Goal: Transaction & Acquisition: Purchase product/service

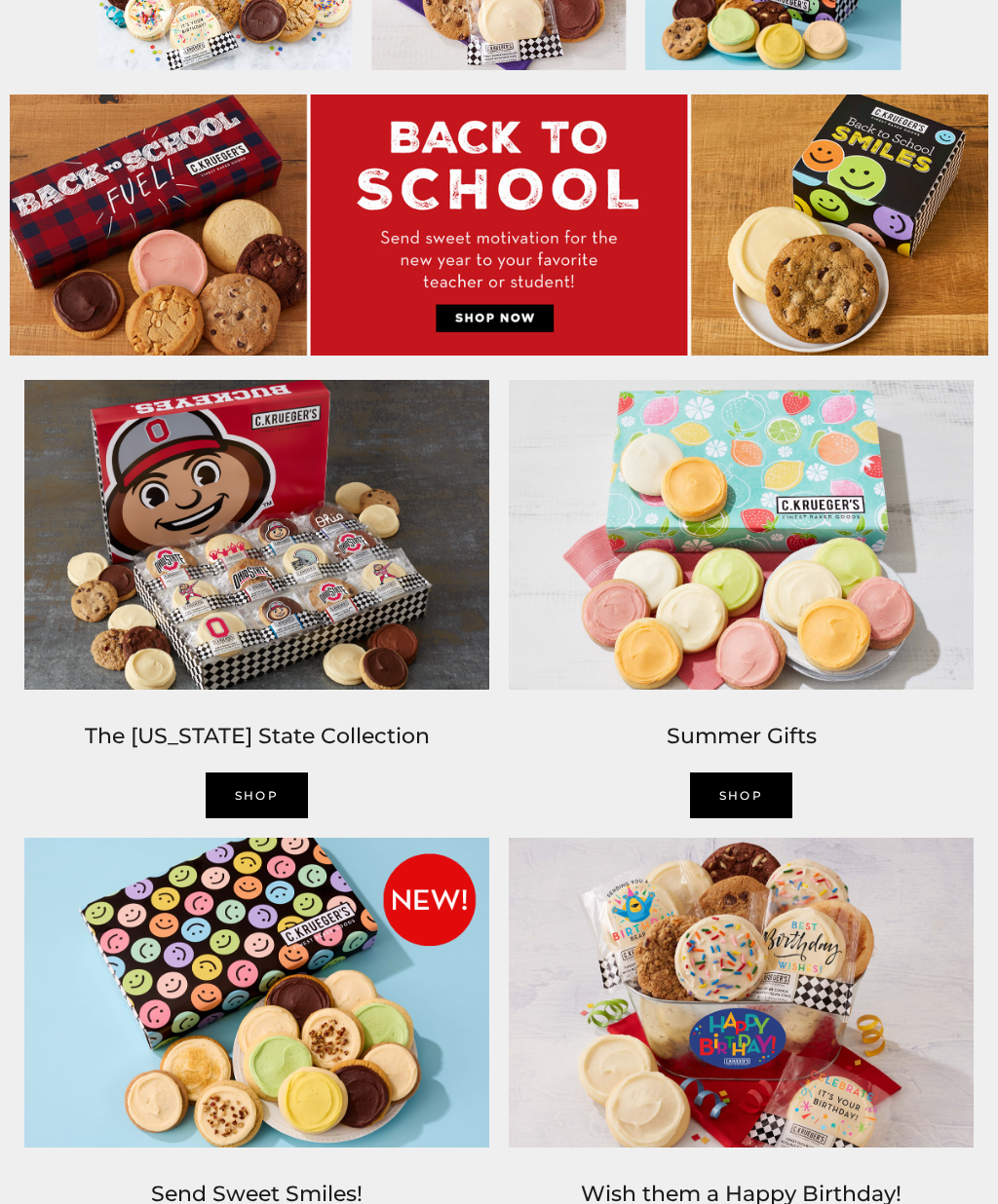
scroll to position [769, 0]
click at [262, 800] on link "Shop" at bounding box center [257, 795] width 104 height 46
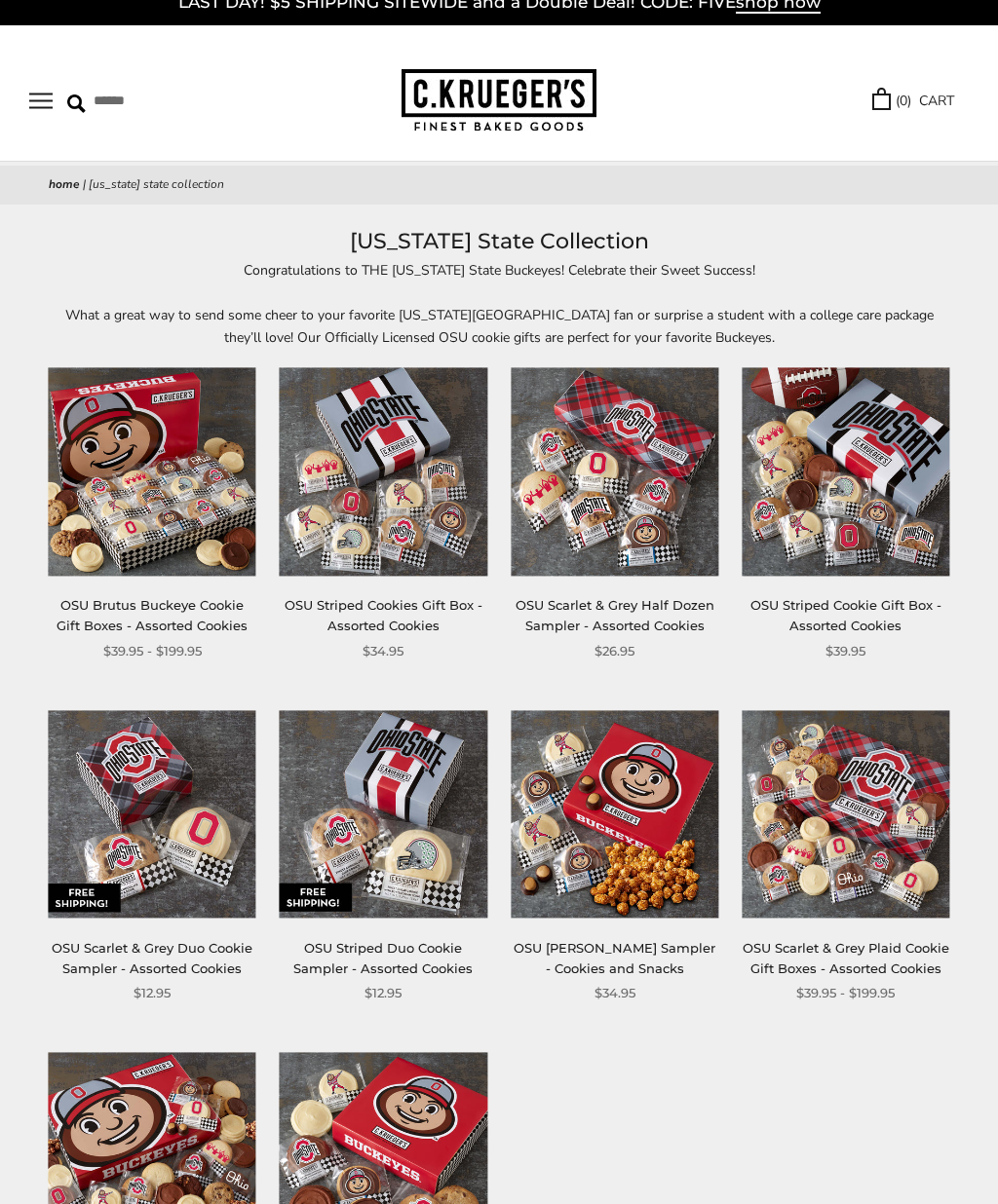
scroll to position [74, 0]
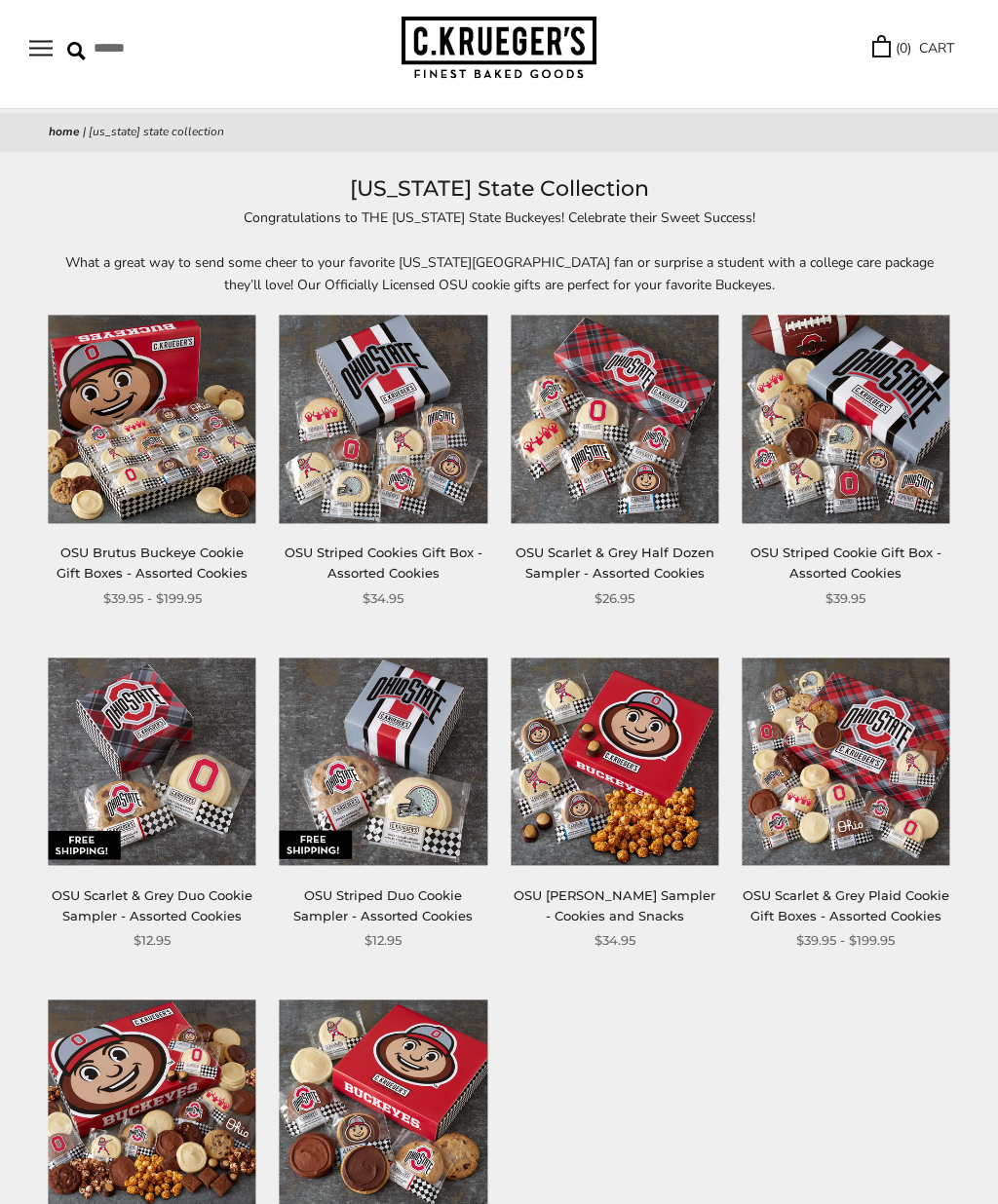
click at [638, 745] on img at bounding box center [614, 761] width 207 height 207
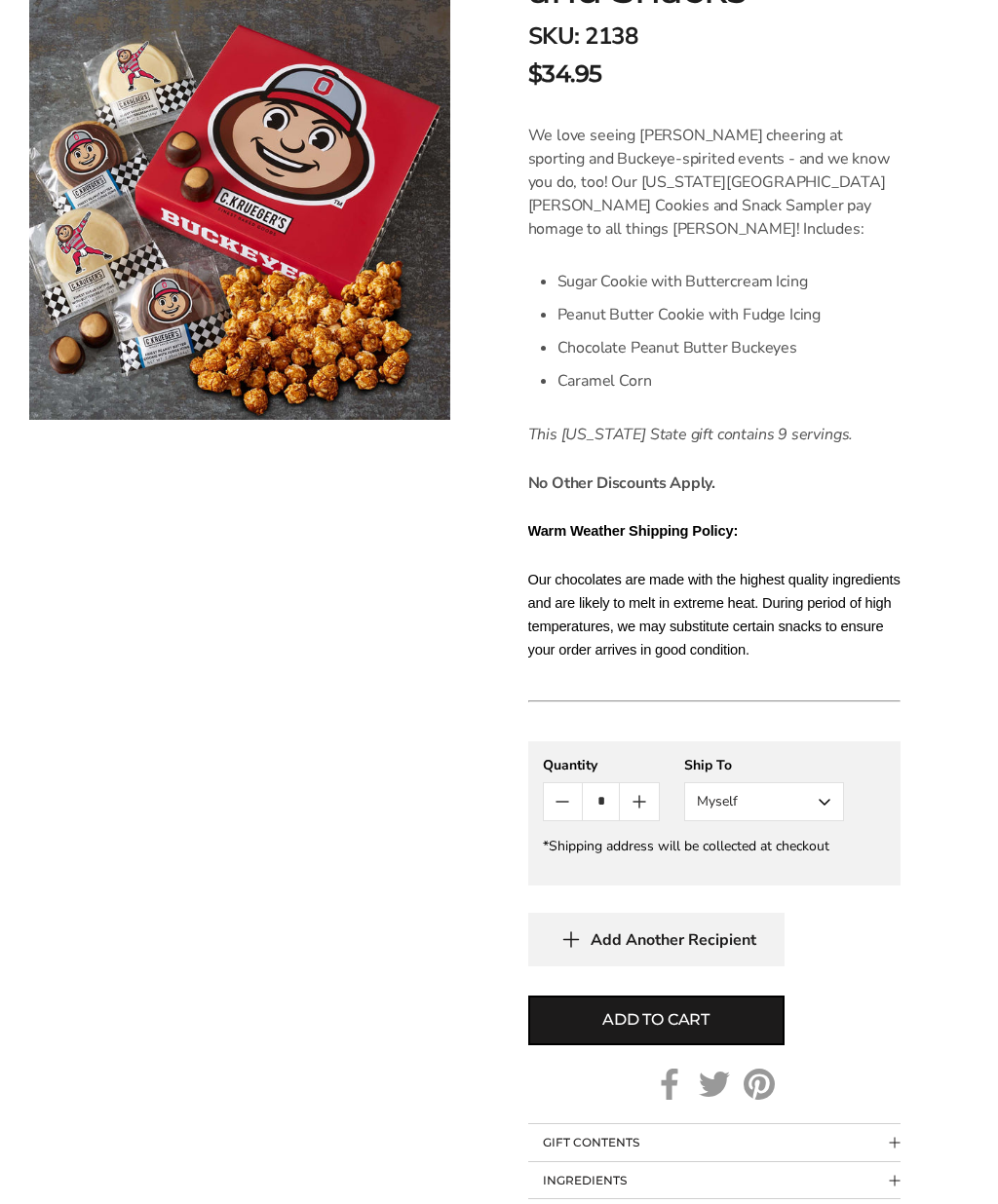
scroll to position [520, 0]
click at [837, 796] on button "Myself" at bounding box center [763, 802] width 159 height 39
click at [826, 795] on button "Myself" at bounding box center [763, 802] width 159 height 39
click at [832, 803] on button "Myself" at bounding box center [763, 802] width 159 height 39
click at [814, 884] on button "Other Recipient" at bounding box center [763, 874] width 158 height 35
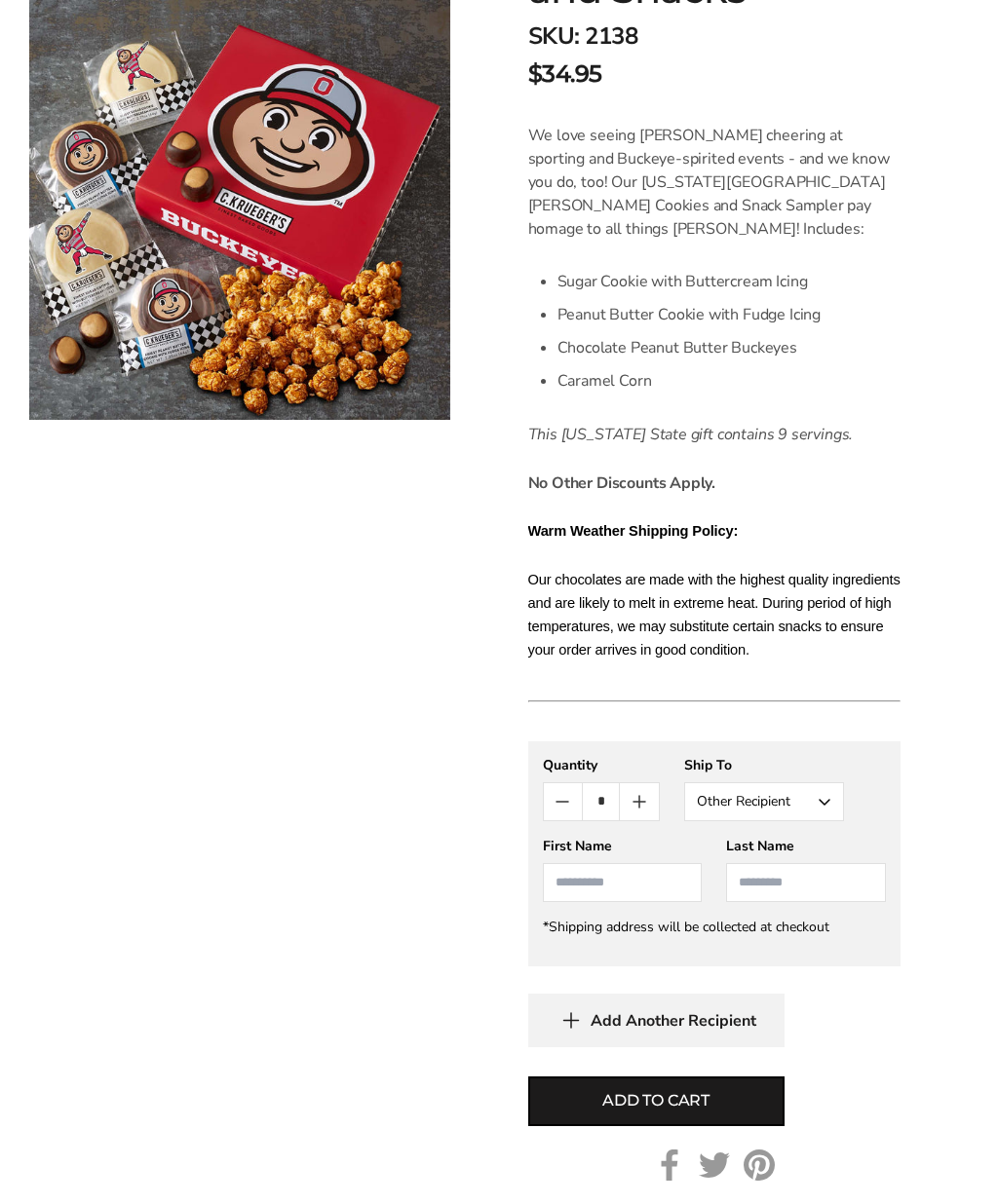
click at [633, 885] on input "First Name" at bounding box center [622, 883] width 159 height 39
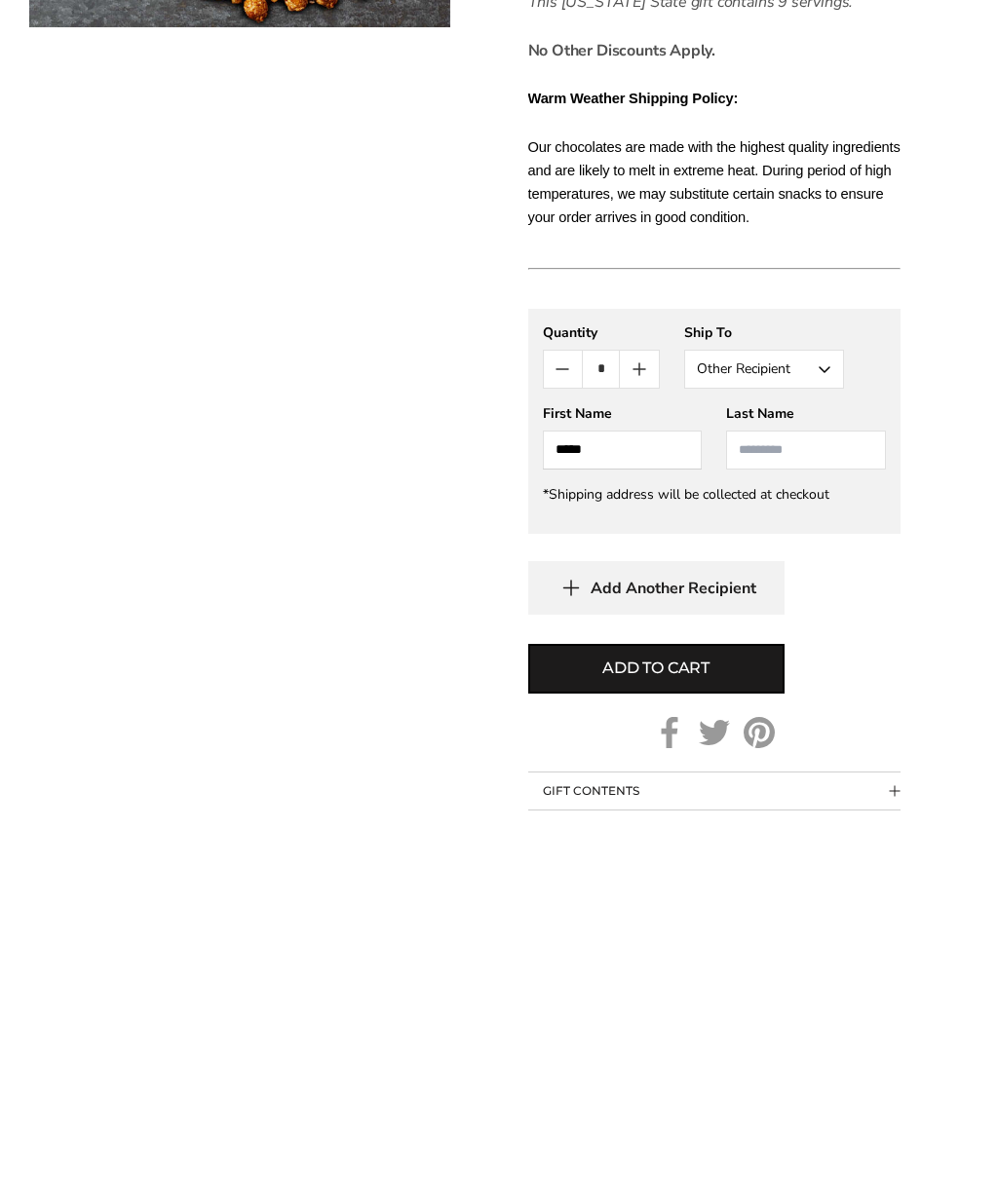
type input "*****"
click at [790, 824] on input "Last Name" at bounding box center [805, 843] width 159 height 39
type input "********"
click at [680, 971] on span "Add Another Recipient" at bounding box center [673, 981] width 165 height 20
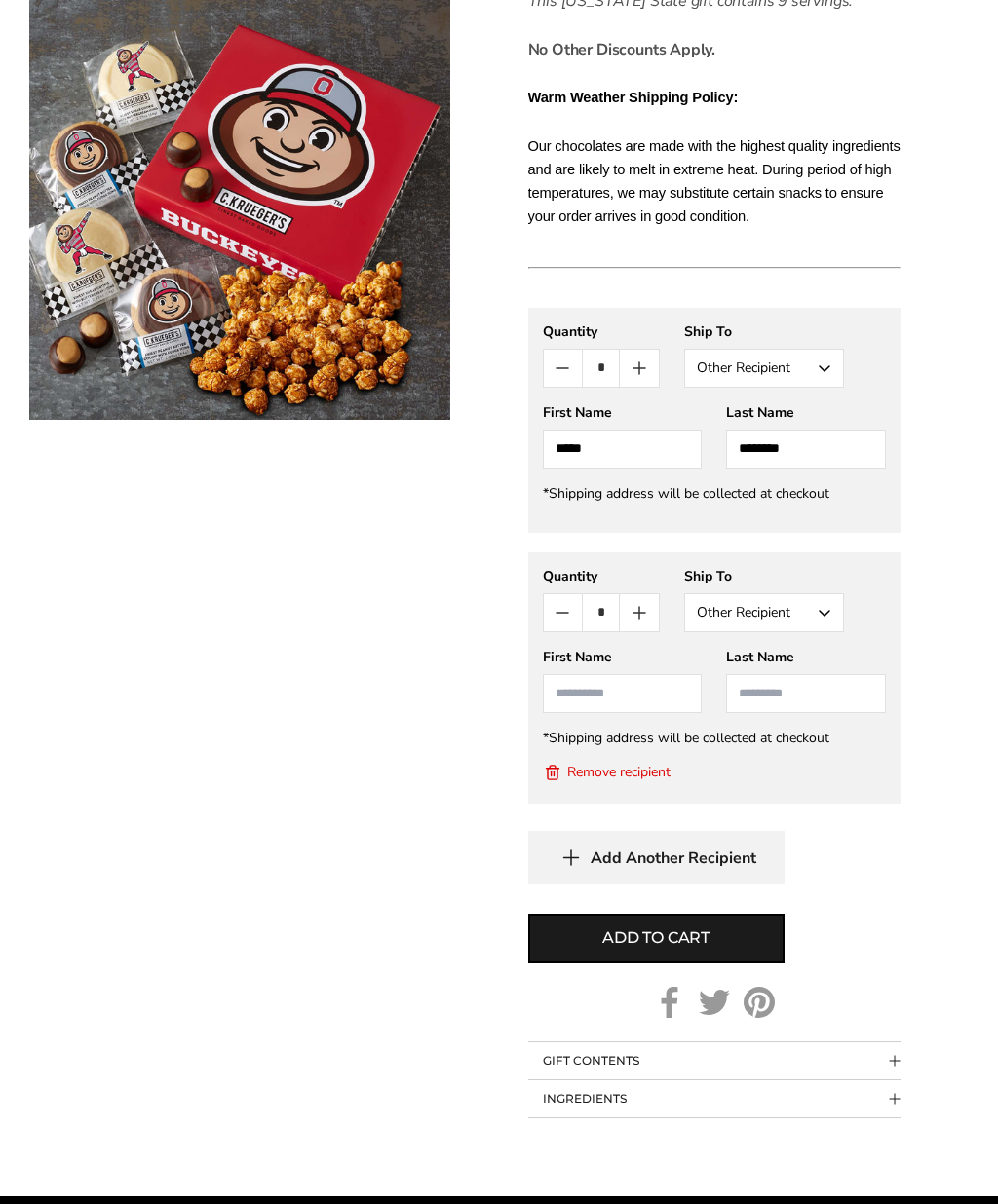
click at [646, 690] on input "First Name" at bounding box center [622, 693] width 159 height 39
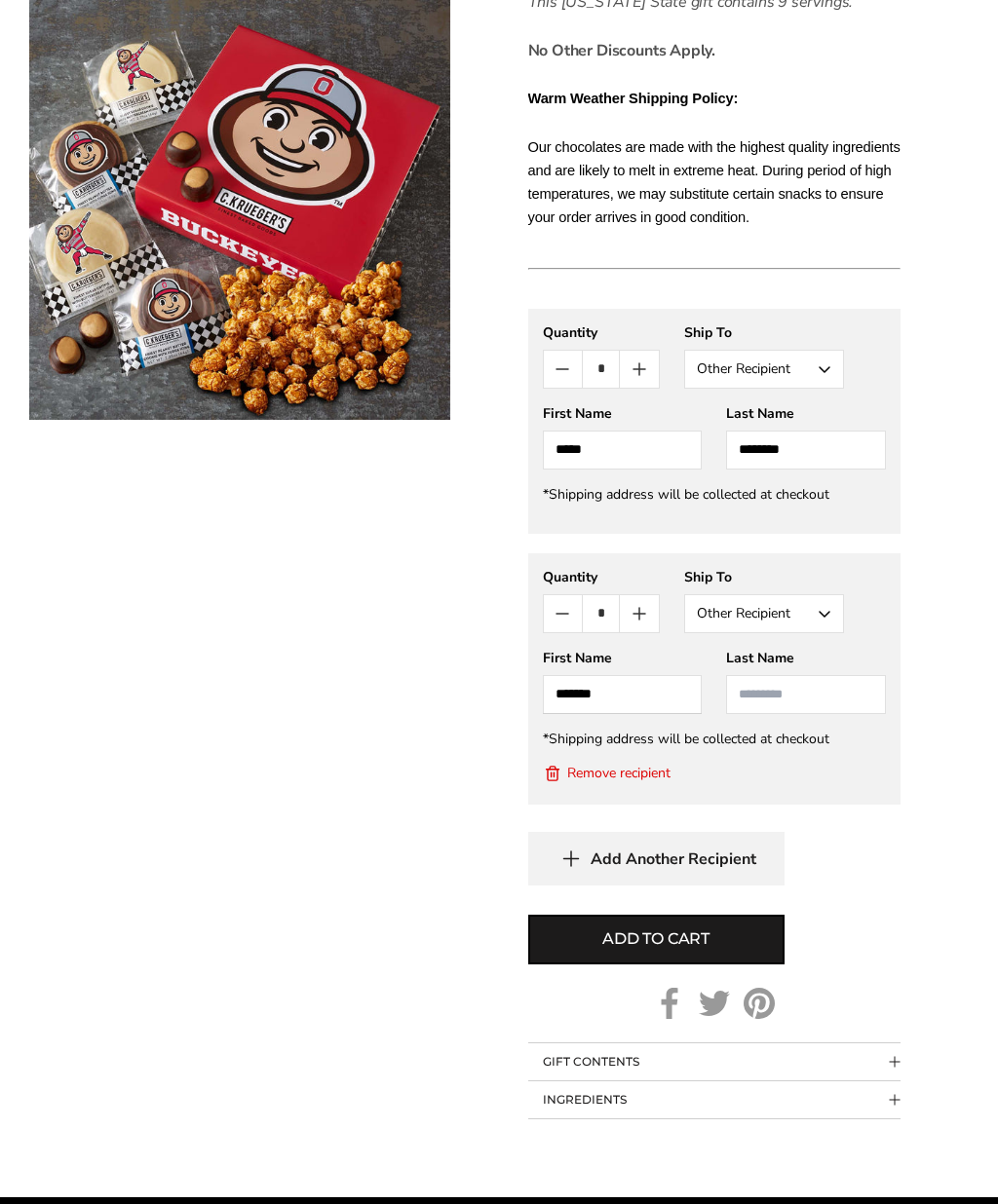
type input "******"
click at [804, 695] on input "Last Name" at bounding box center [805, 694] width 159 height 39
type input "*****"
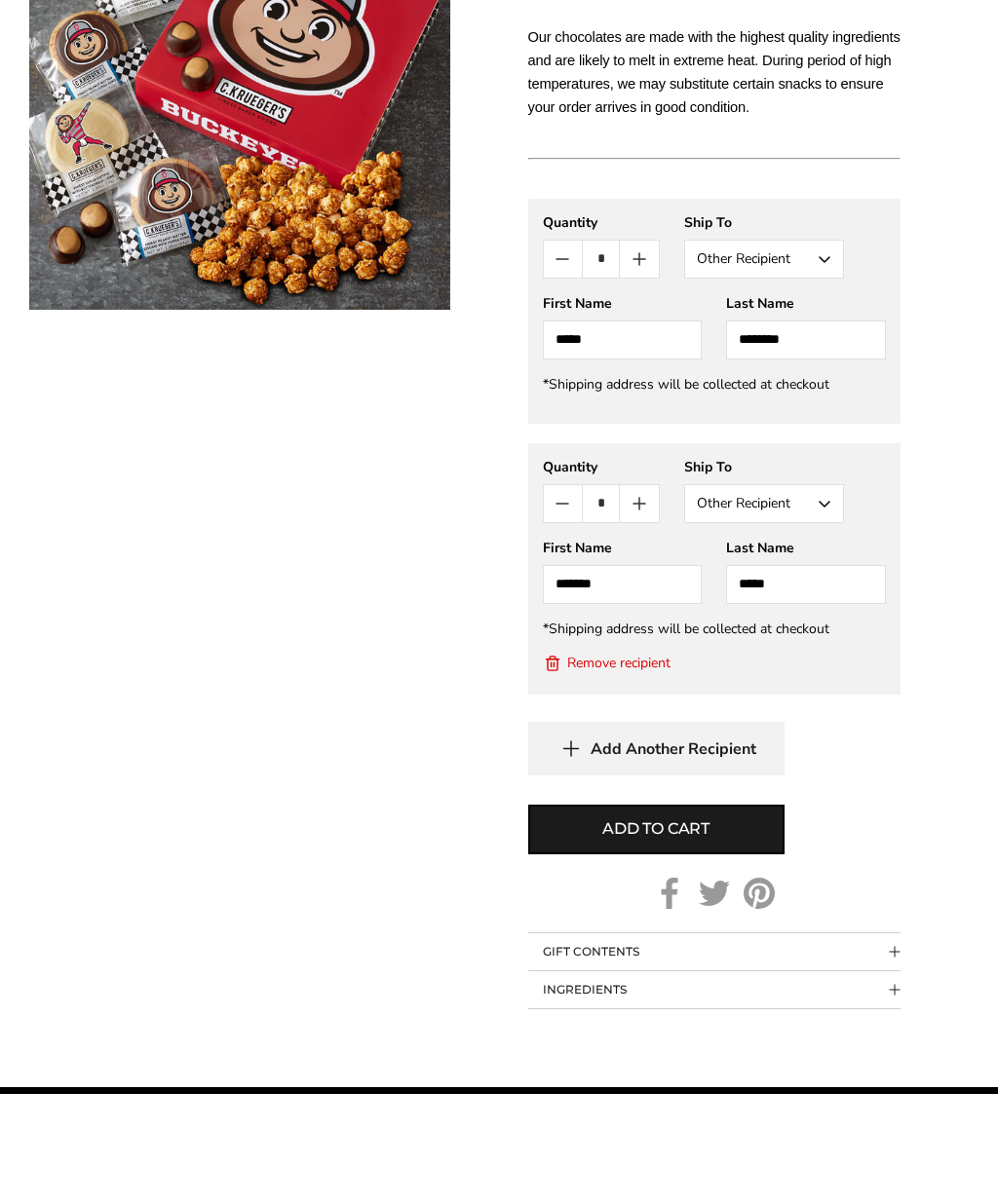
click at [703, 927] on span "Add to cart" at bounding box center [657, 939] width 108 height 23
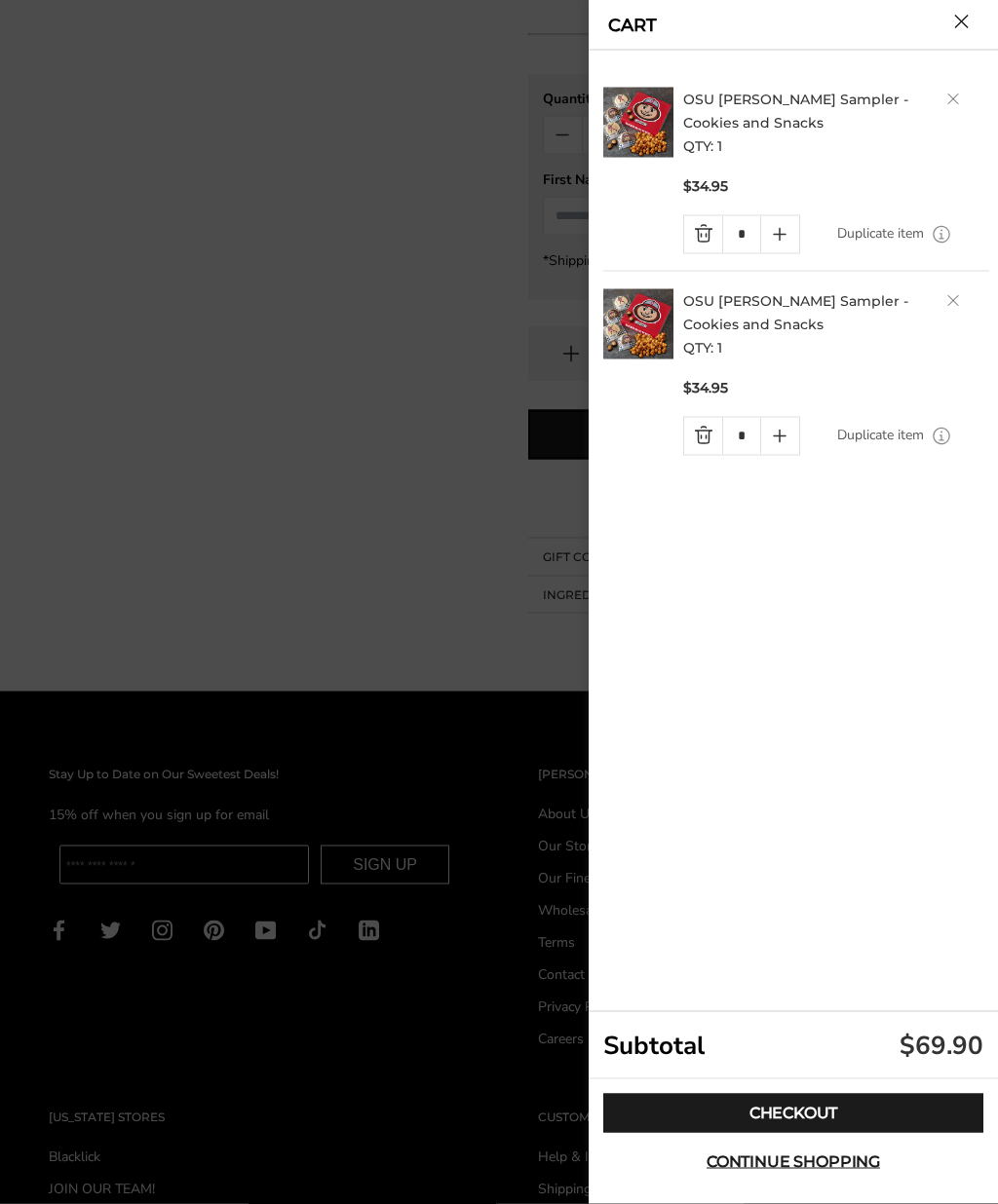
scroll to position [1187, 0]
click at [791, 1134] on link "Checkout" at bounding box center [794, 1114] width 380 height 39
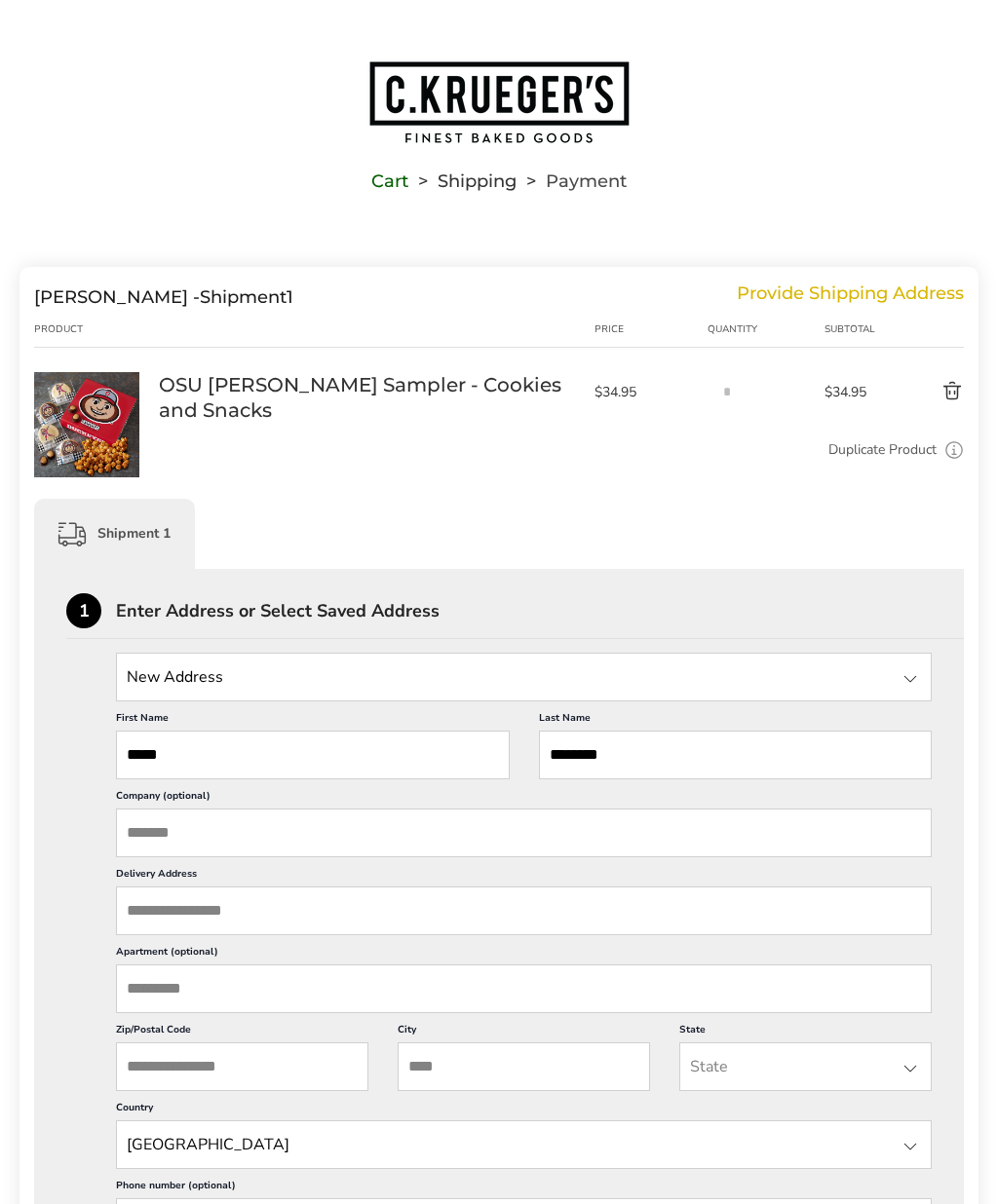
click at [514, 935] on input "Delivery Address" at bounding box center [524, 911] width 816 height 49
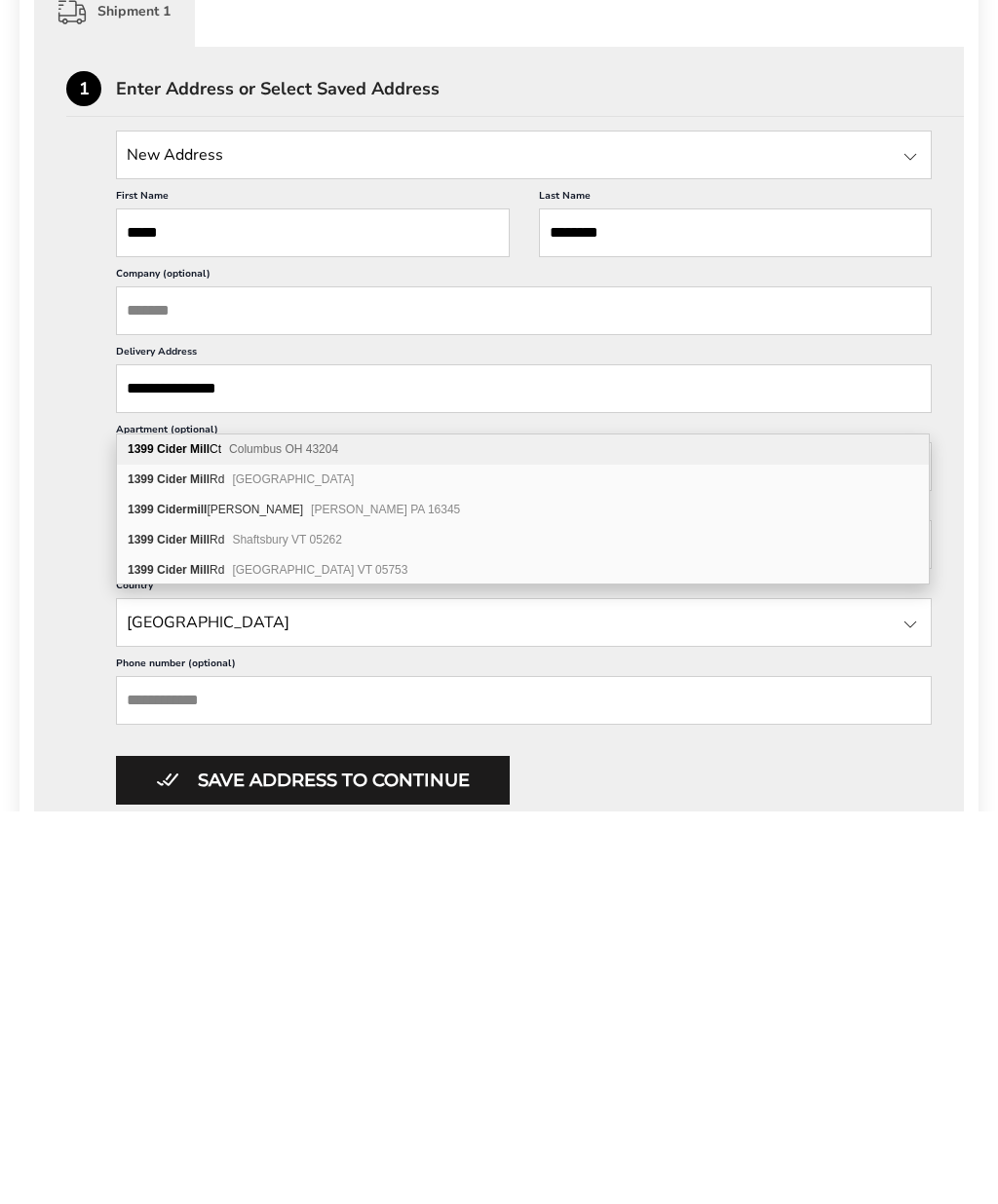
click at [358, 827] on div "1399 Cider Mill Ct Columbus OH 43204" at bounding box center [523, 842] width 812 height 30
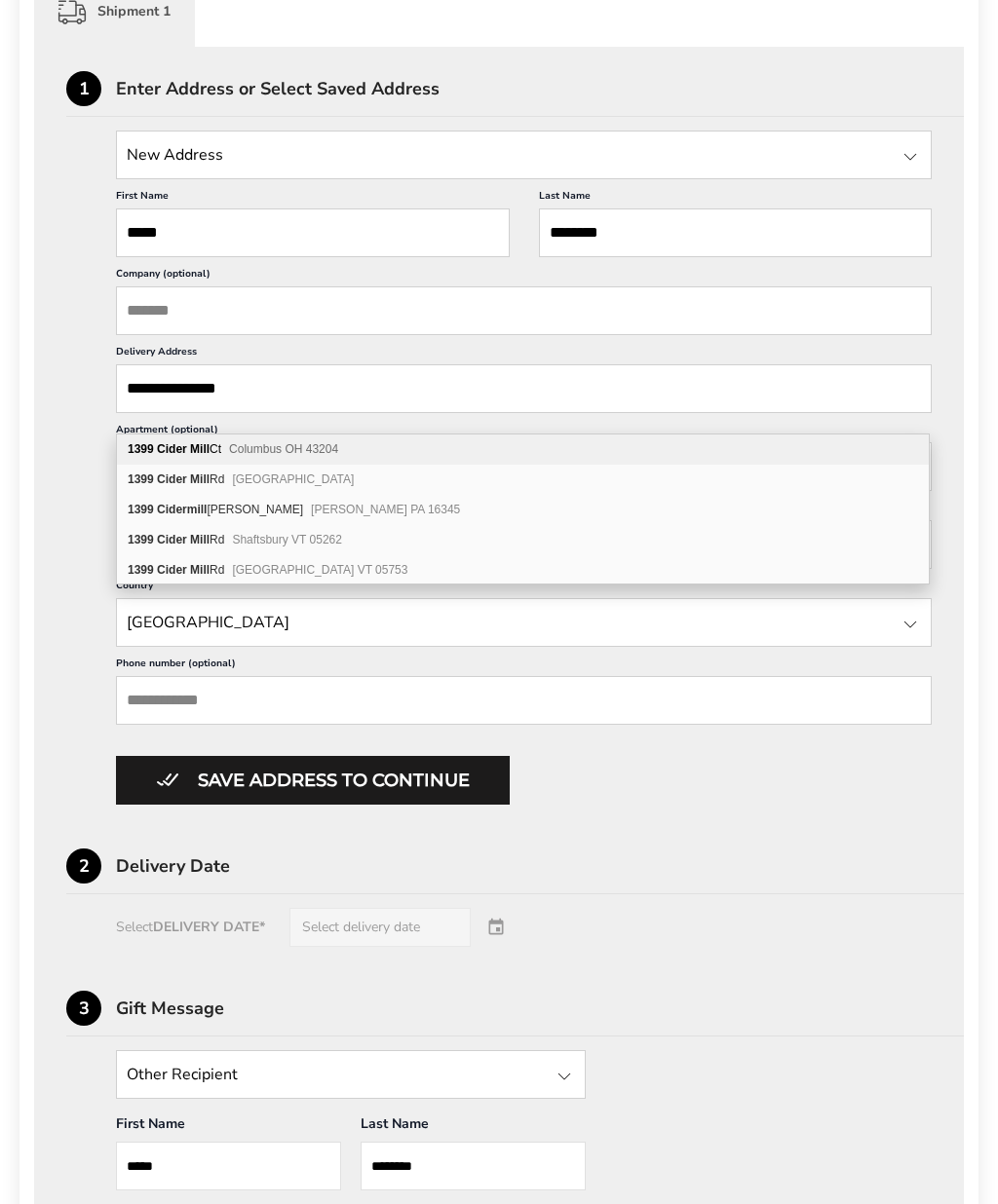
type input "**********"
type input "********"
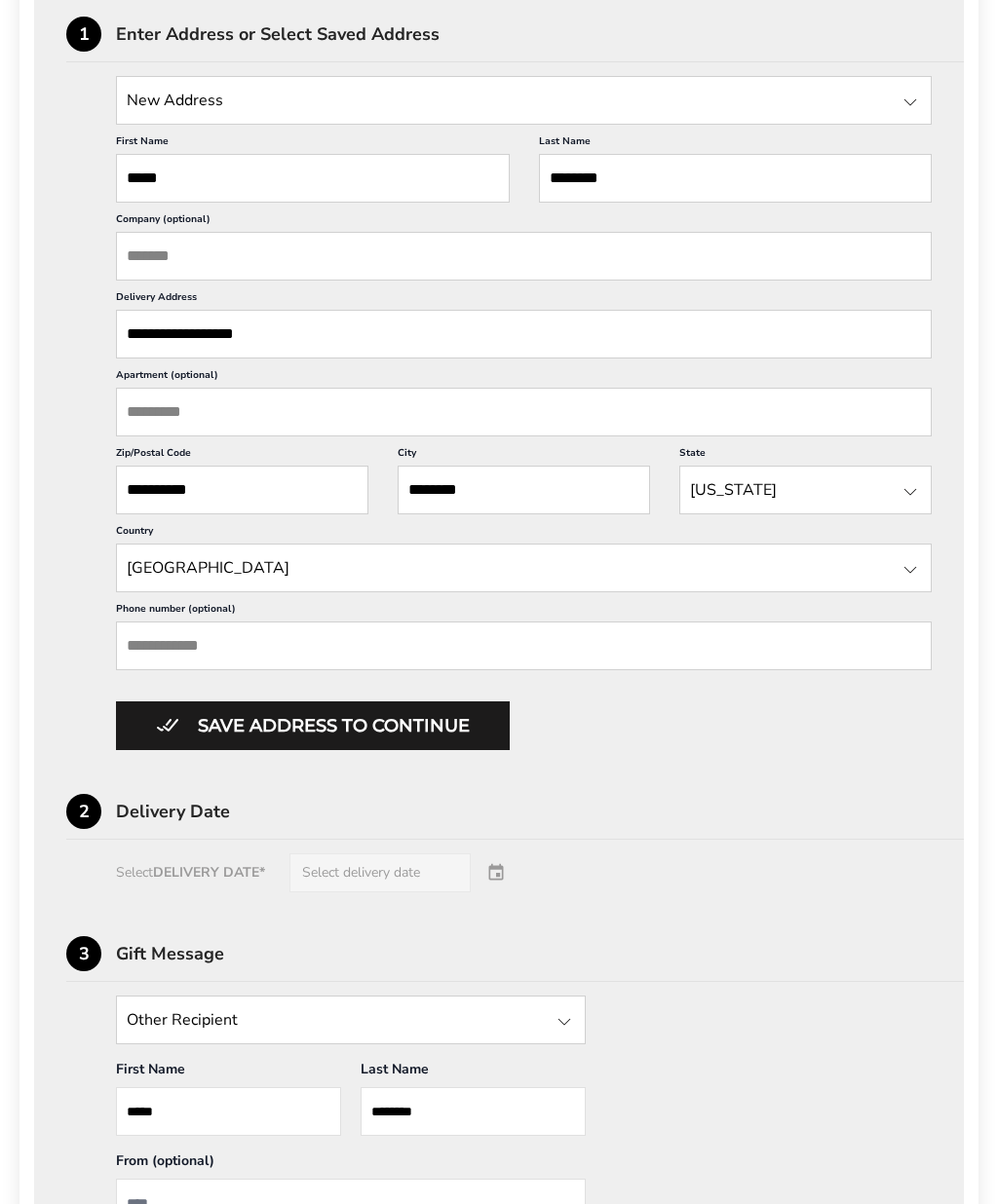
scroll to position [583, 0]
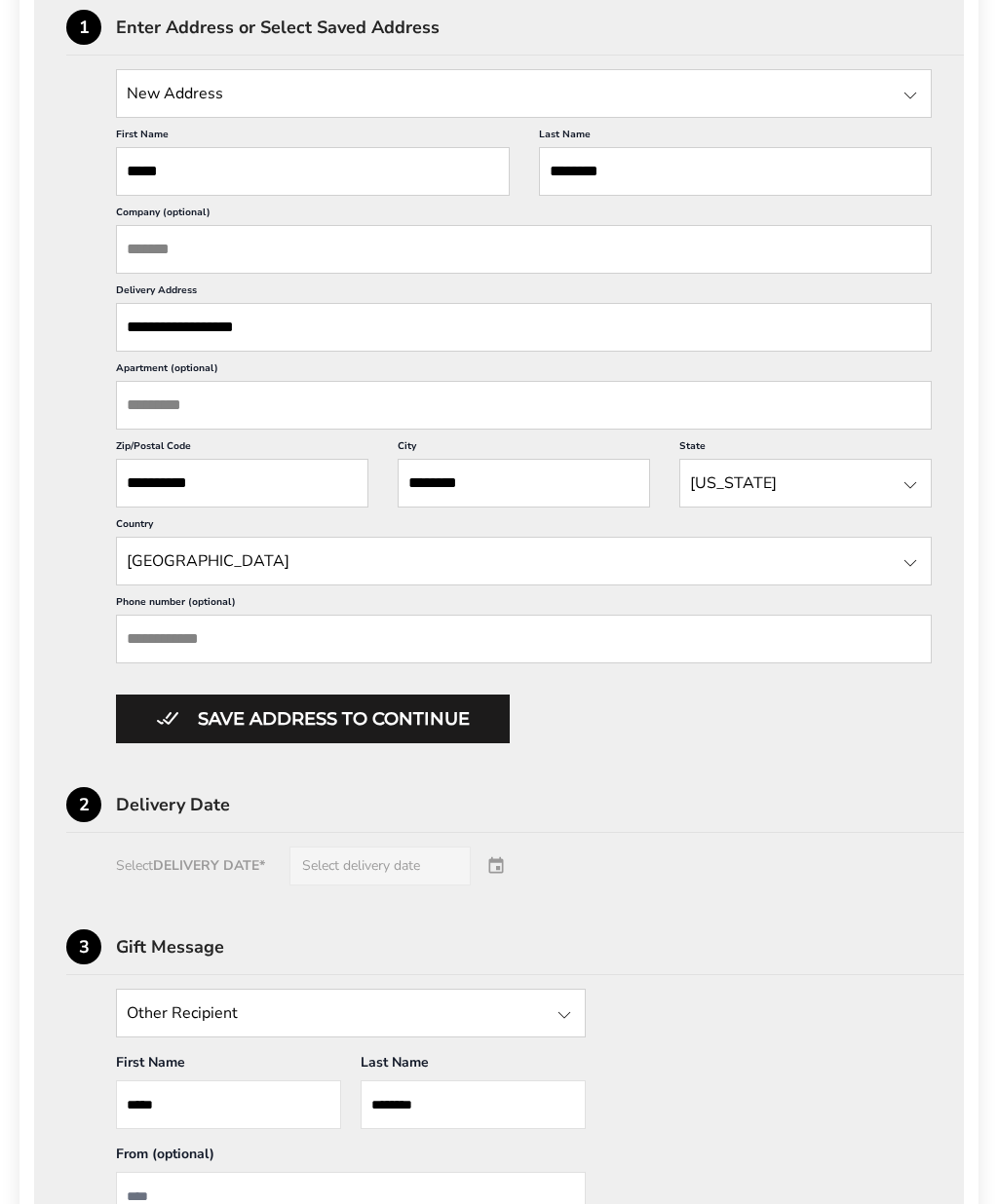
click at [430, 744] on button "Save address to continue" at bounding box center [313, 720] width 393 height 49
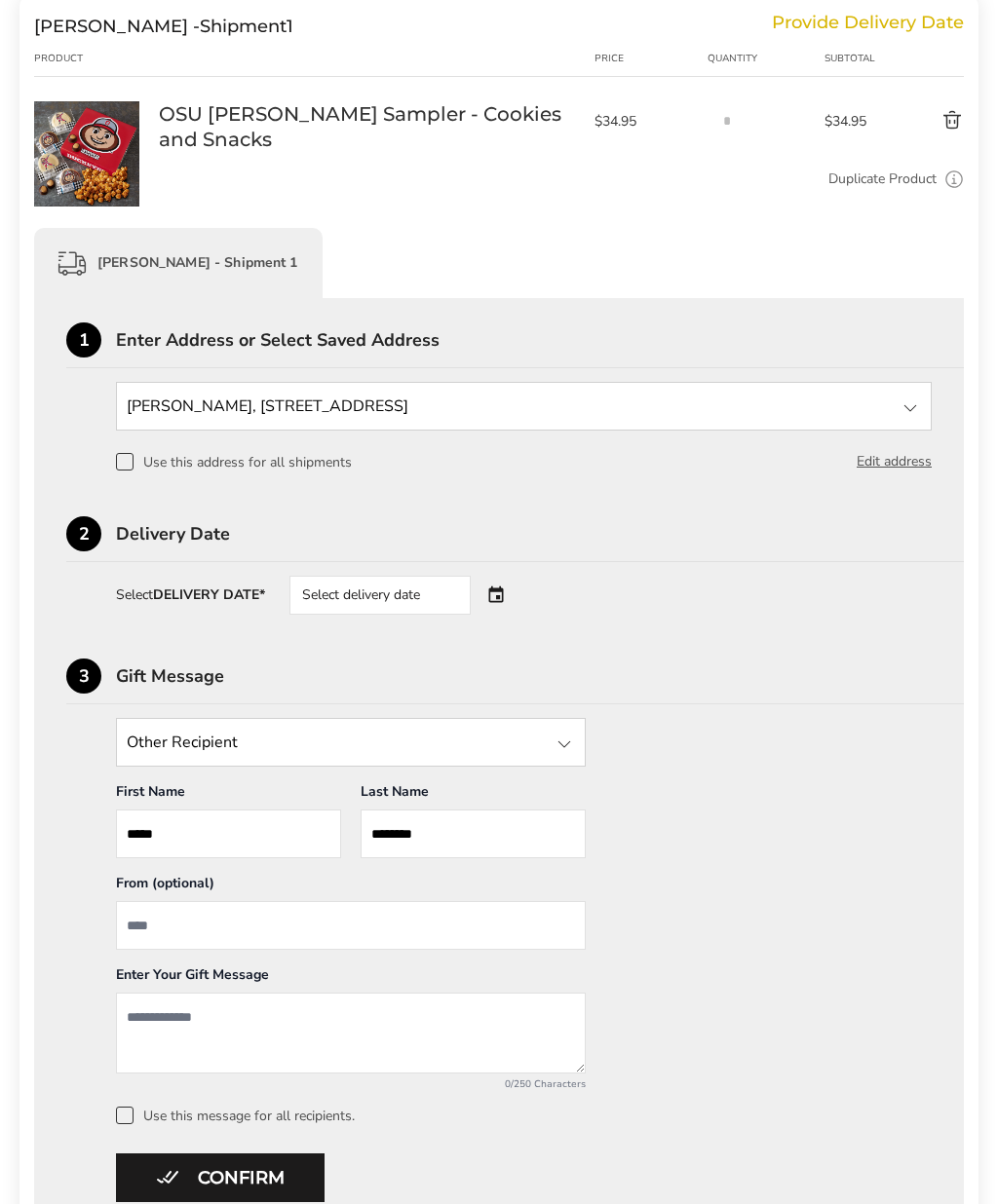
scroll to position [213, 0]
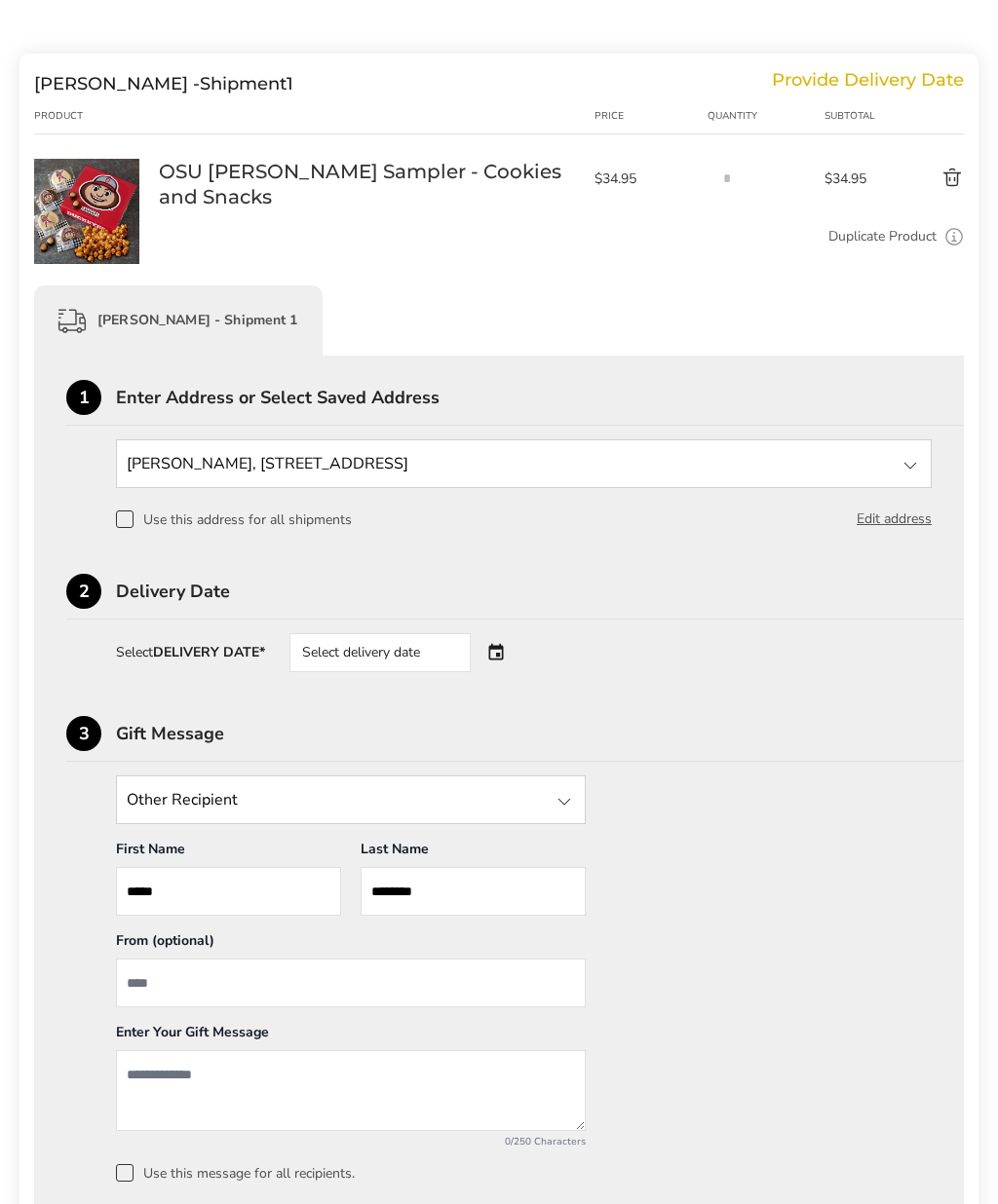
click at [498, 657] on div "Select delivery date" at bounding box center [407, 652] width 236 height 39
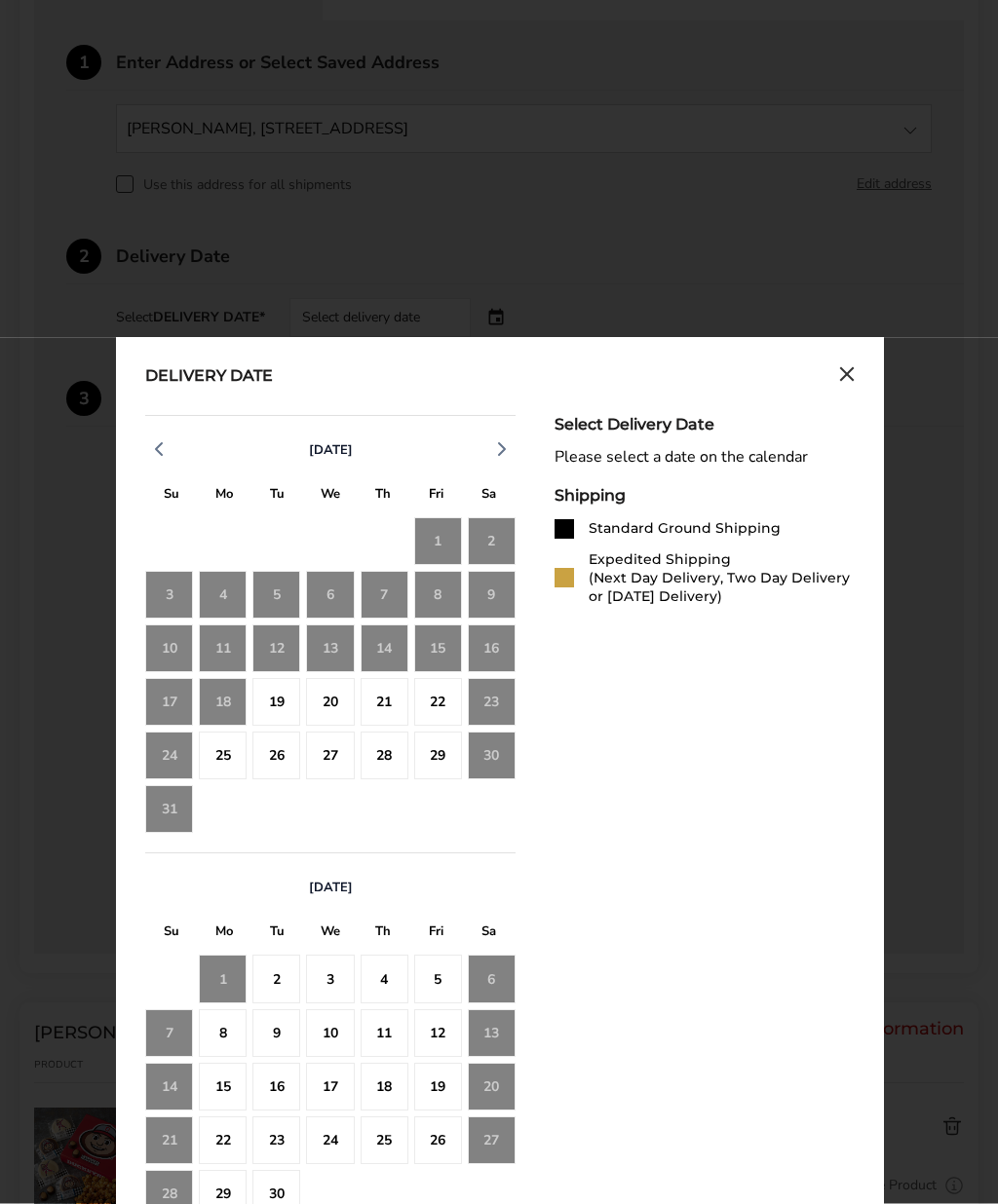
scroll to position [549, 0]
click at [500, 756] on div "30" at bounding box center [491, 755] width 48 height 48
click at [504, 696] on div "23" at bounding box center [491, 701] width 48 height 48
click at [510, 695] on div "23" at bounding box center [491, 701] width 48 height 48
click at [388, 753] on div "28" at bounding box center [385, 755] width 48 height 48
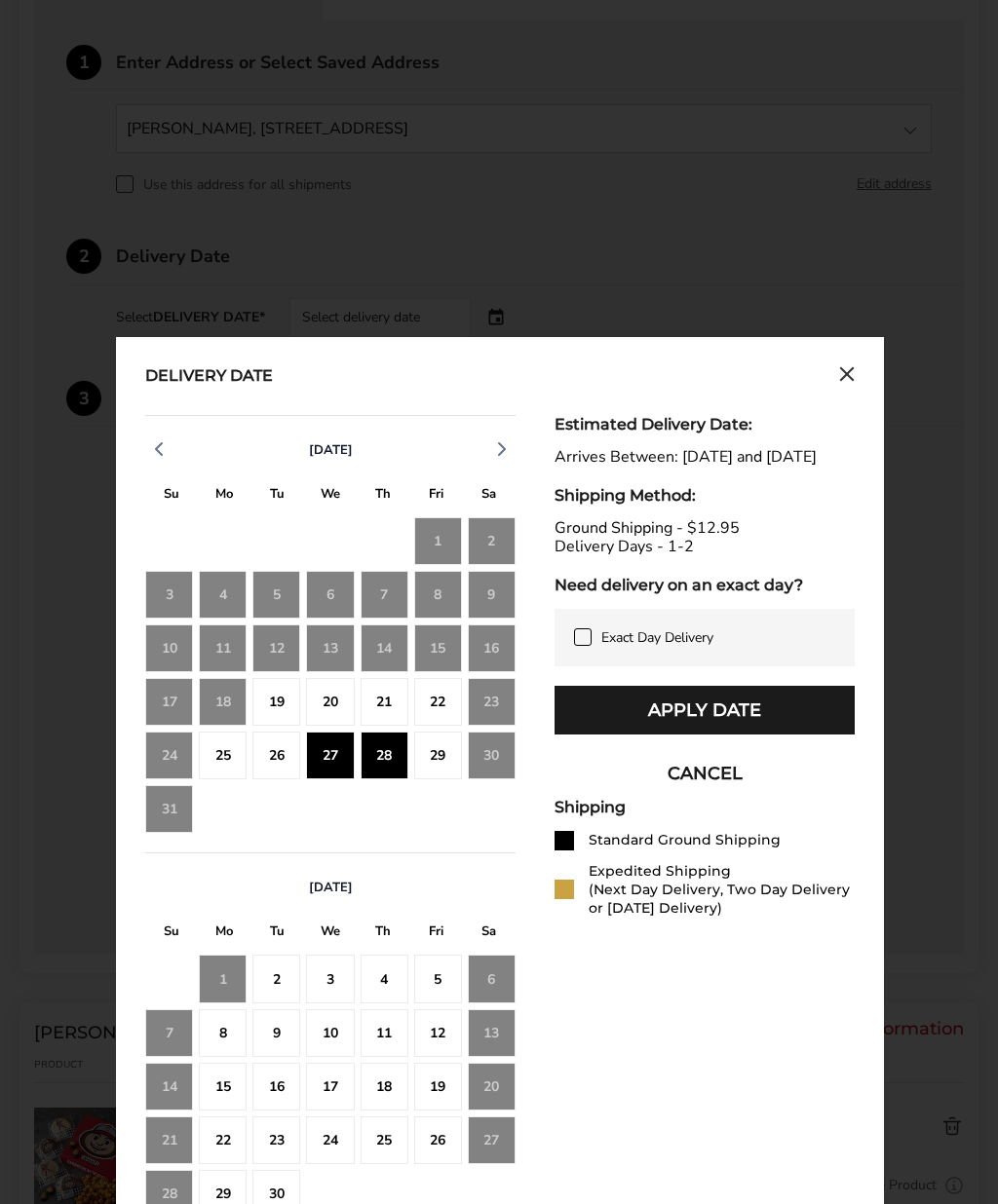
click at [418, 766] on div "29" at bounding box center [437, 755] width 48 height 48
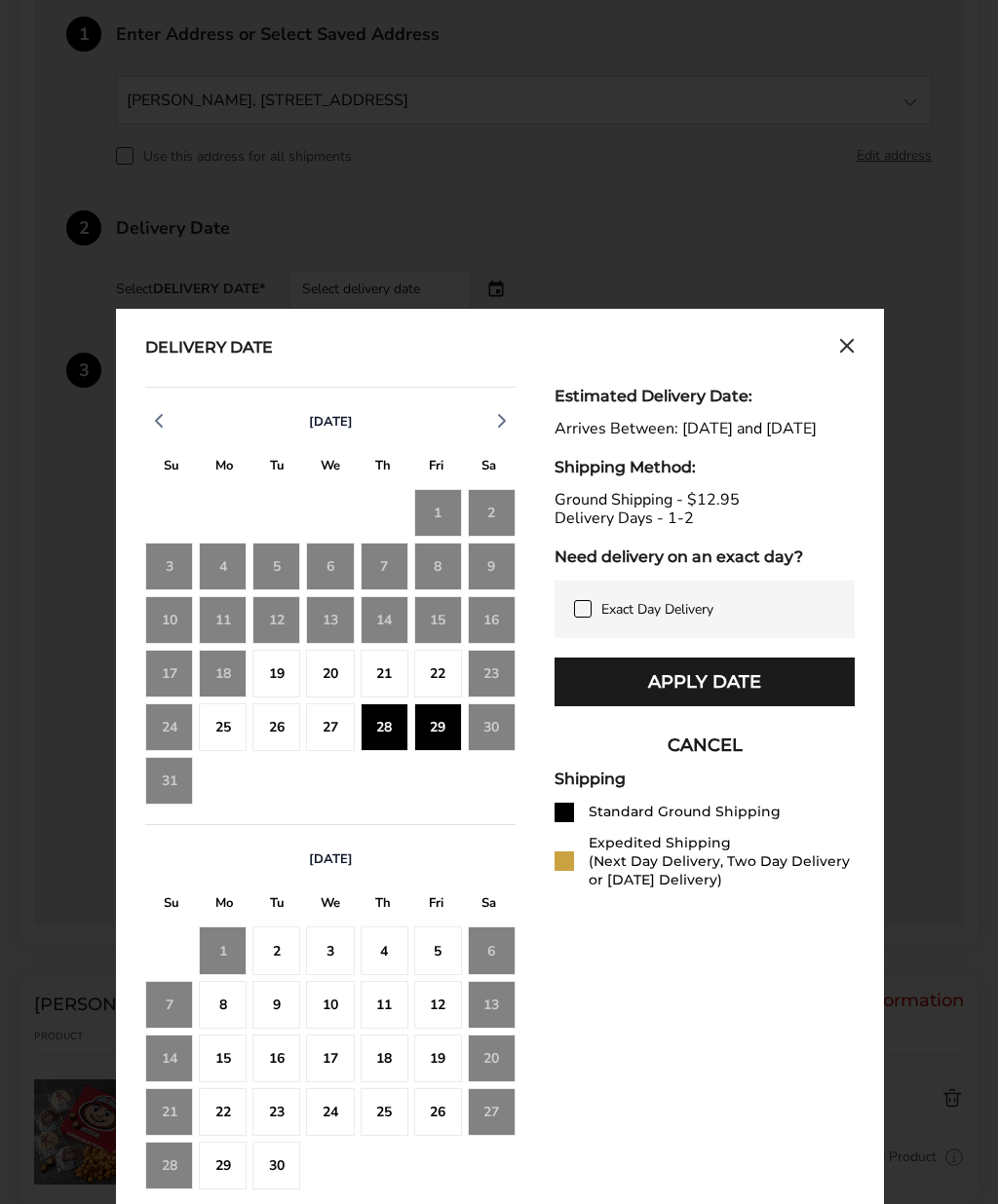
scroll to position [602, 0]
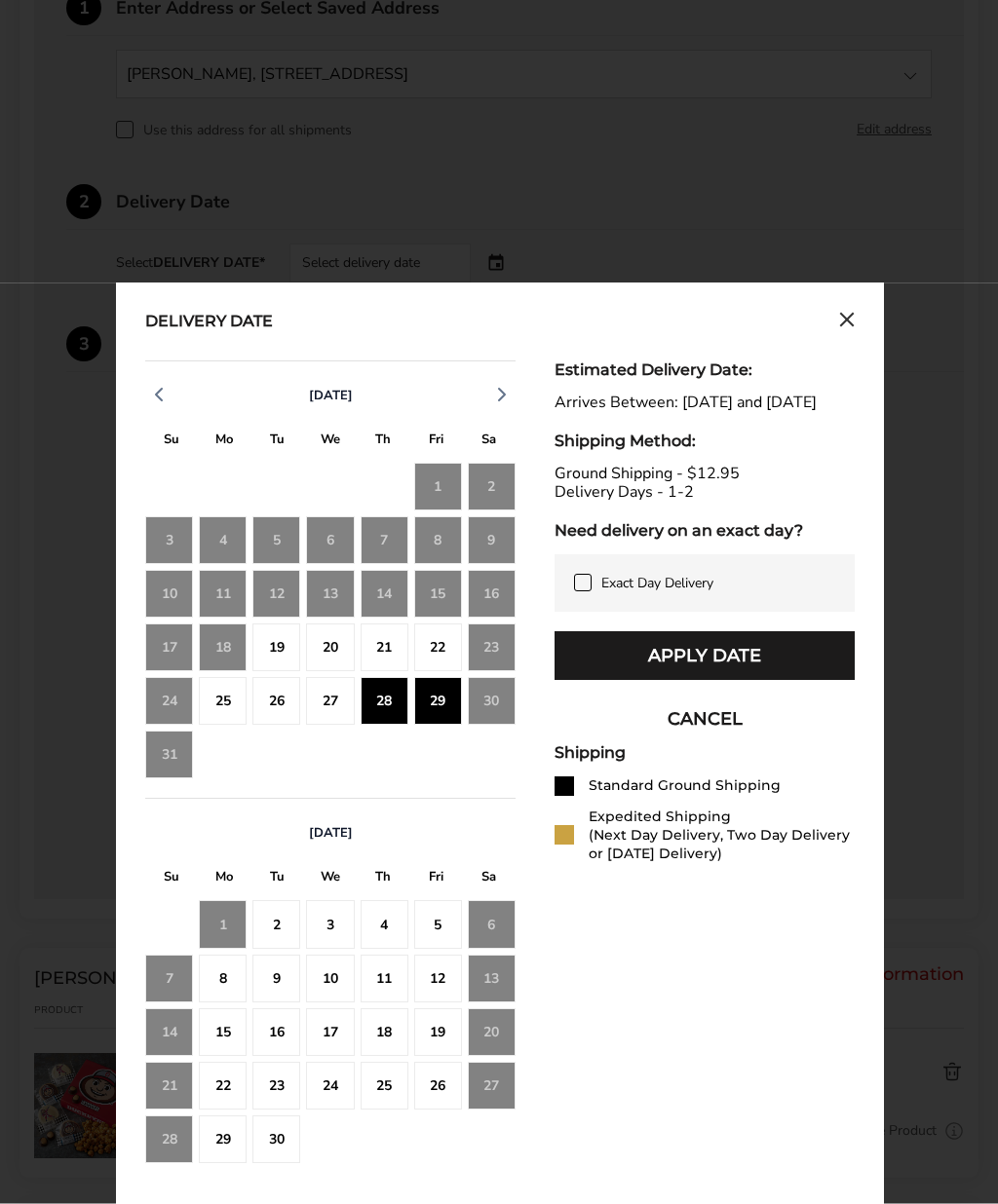
click at [751, 674] on button "Apply Date" at bounding box center [704, 656] width 300 height 49
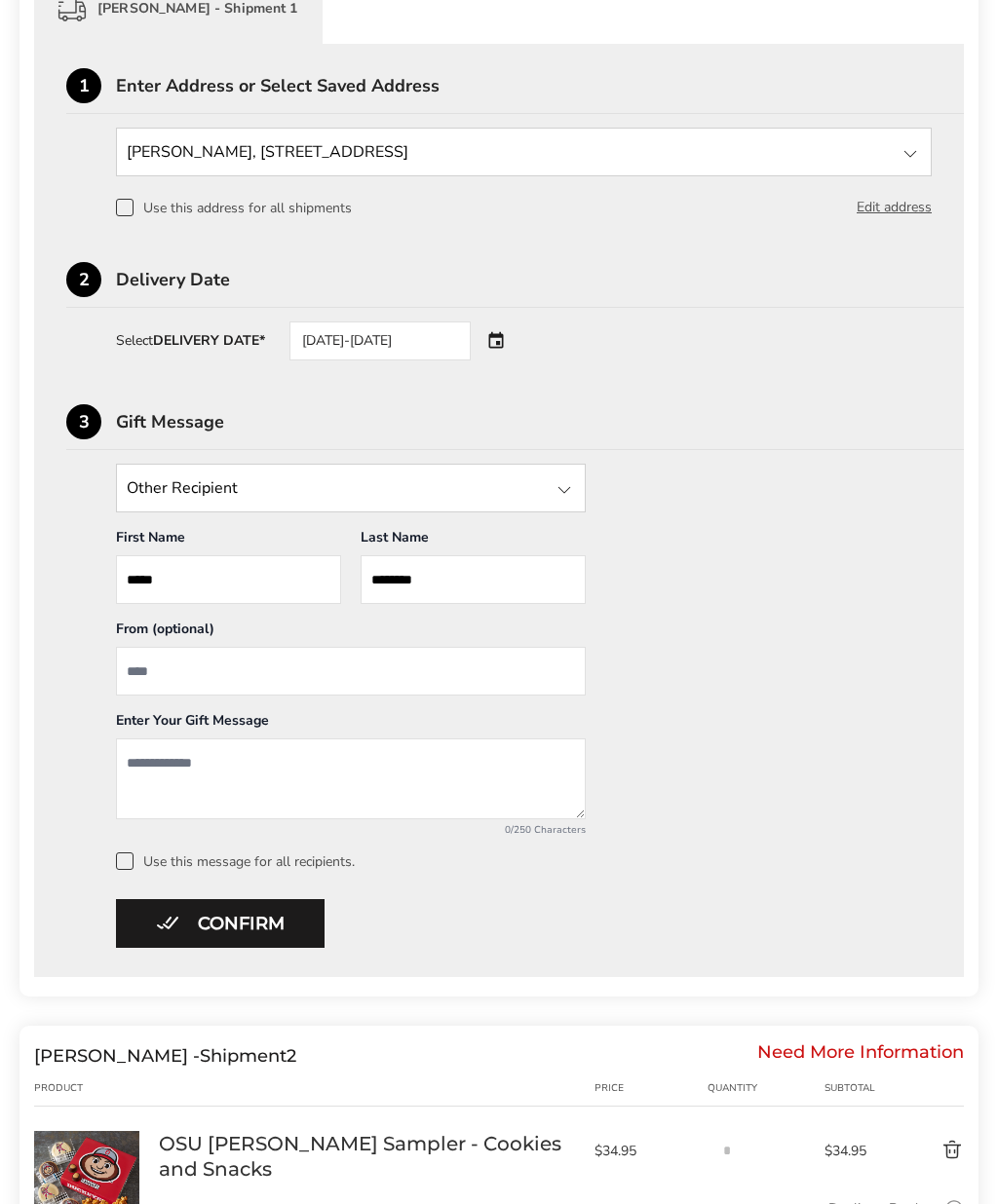
scroll to position [524, 0]
click at [418, 664] on input "From" at bounding box center [351, 671] width 470 height 49
type input "**********"
click at [319, 764] on textarea "Add a message" at bounding box center [351, 780] width 470 height 81
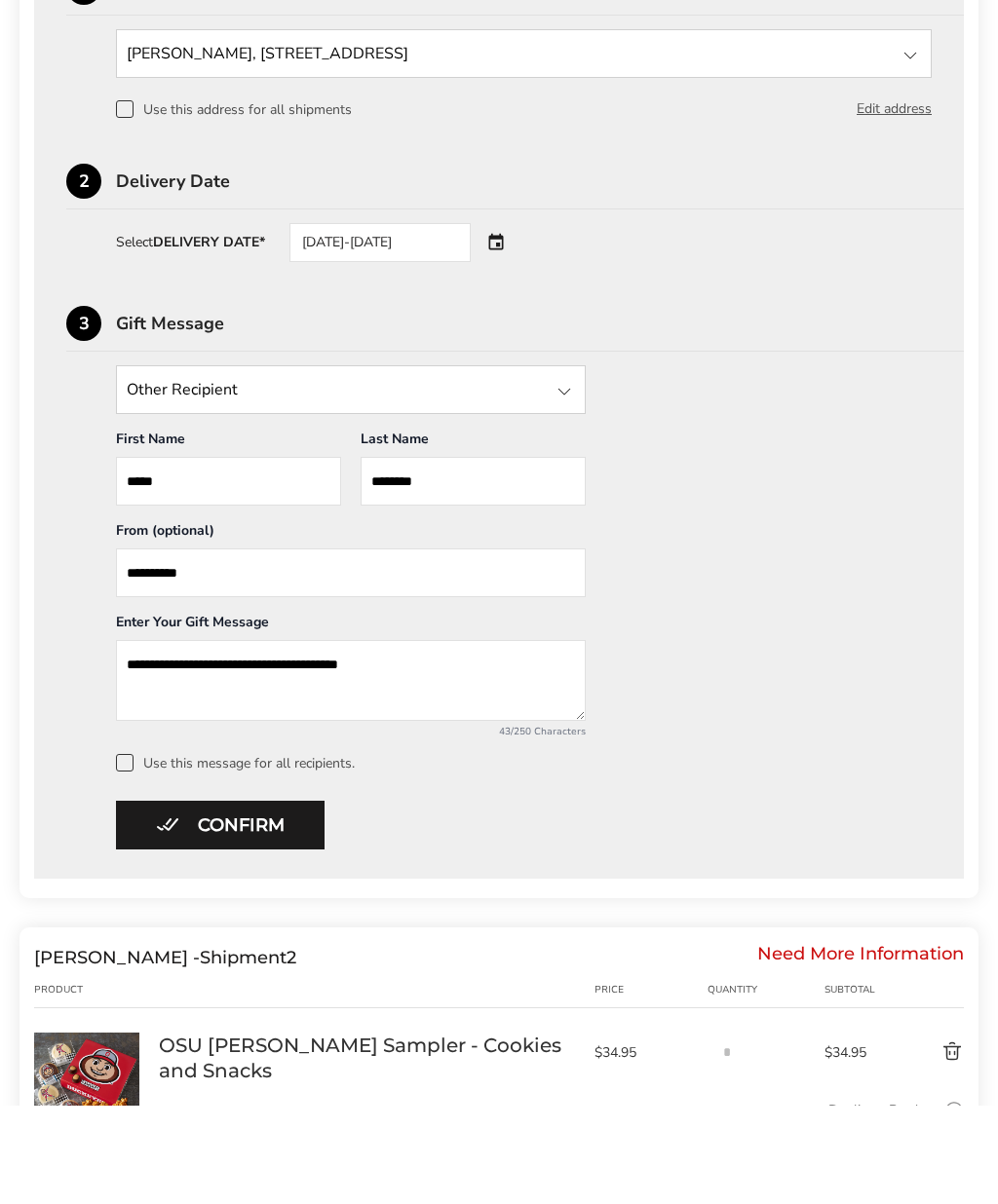
type textarea "**********"
click at [117, 854] on span at bounding box center [125, 863] width 18 height 18
click at [261, 832] on button "Confirm" at bounding box center [220, 825] width 208 height 49
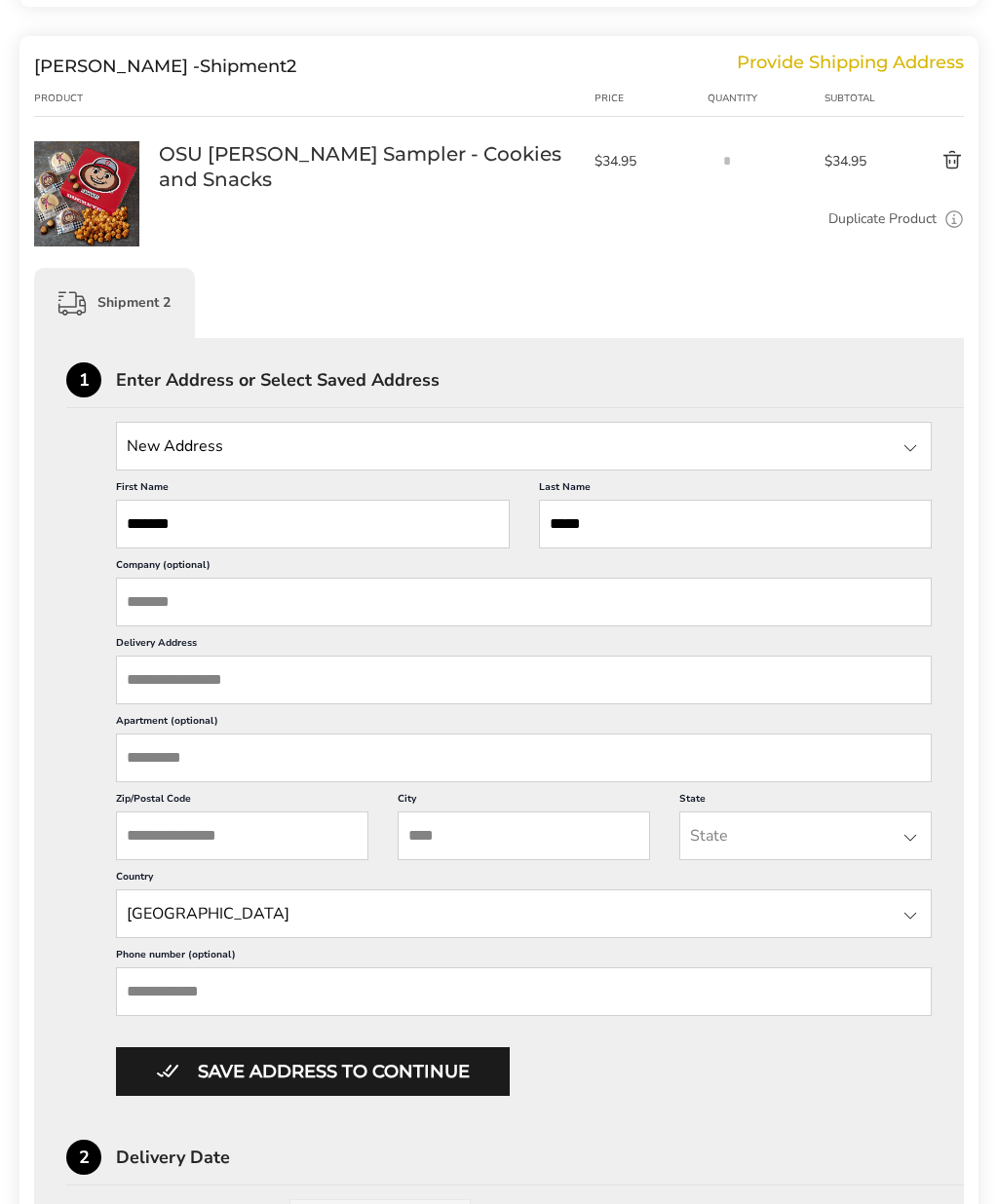
click at [540, 704] on input "Delivery Address" at bounding box center [524, 680] width 816 height 49
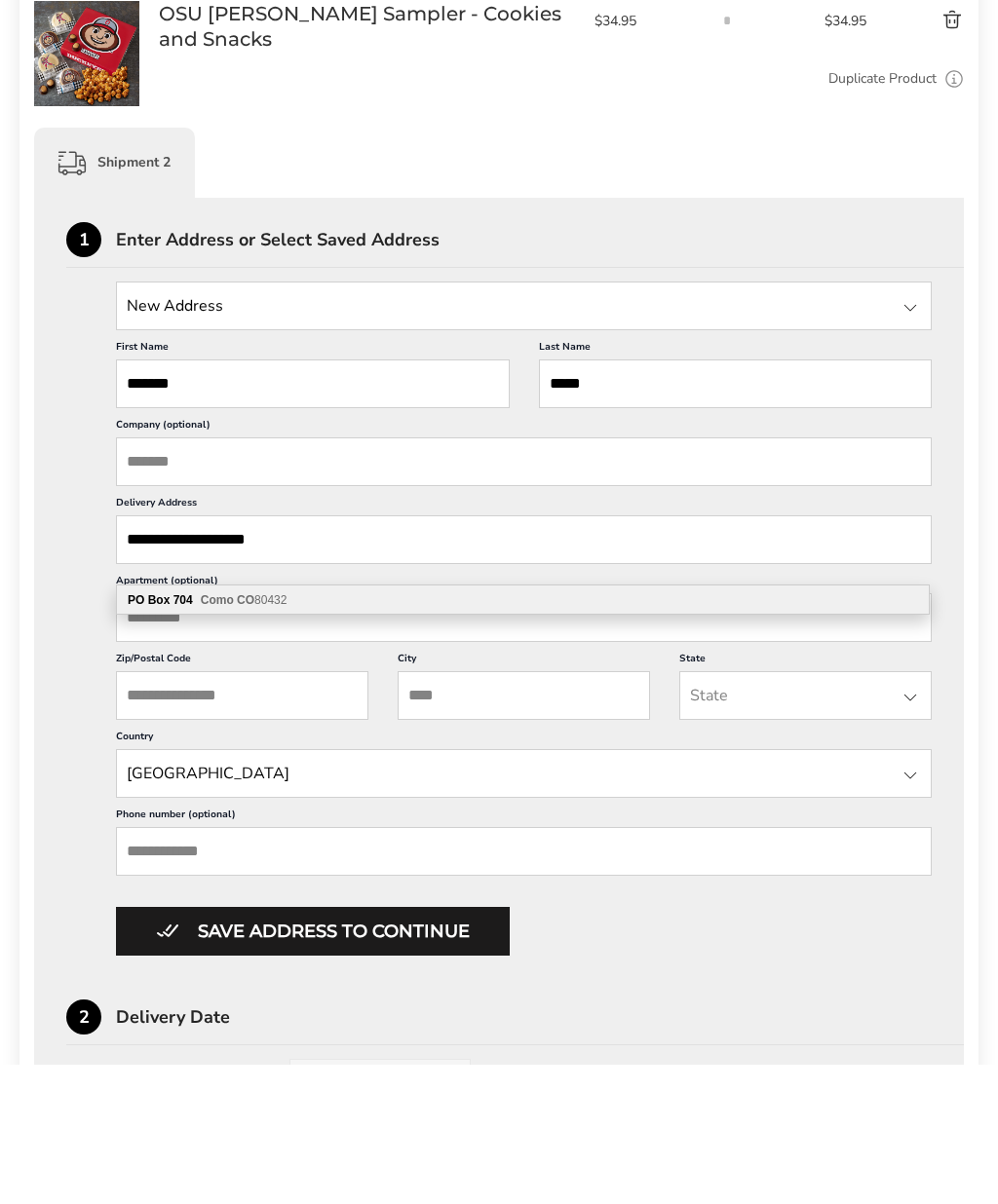
type input "**********"
click at [289, 812] on input "Zip/Postal Code" at bounding box center [243, 836] width 252 height 49
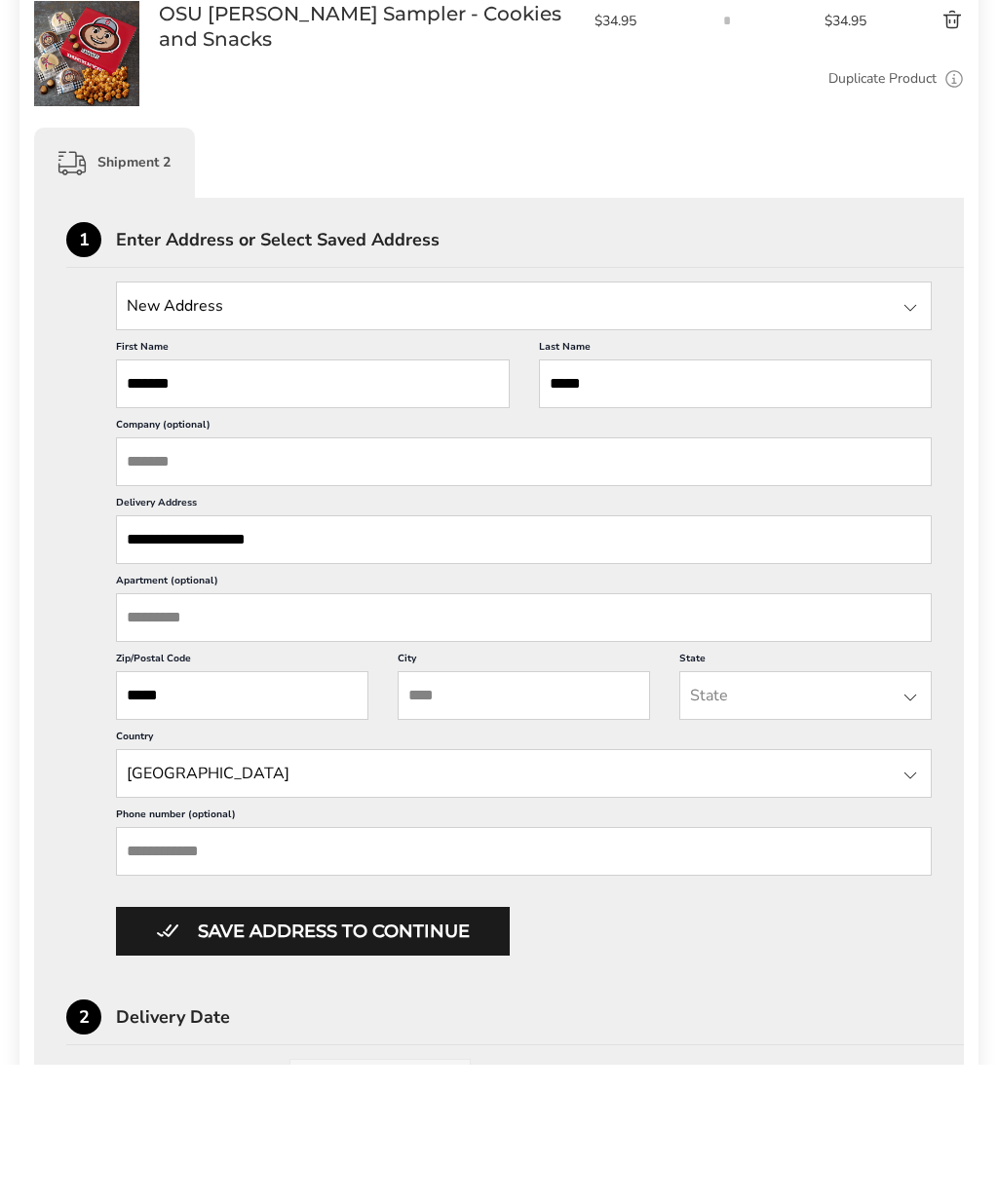
type input "*****"
click at [558, 812] on input "City" at bounding box center [523, 836] width 252 height 49
type input "****"
click at [784, 812] on input "State" at bounding box center [805, 836] width 252 height 49
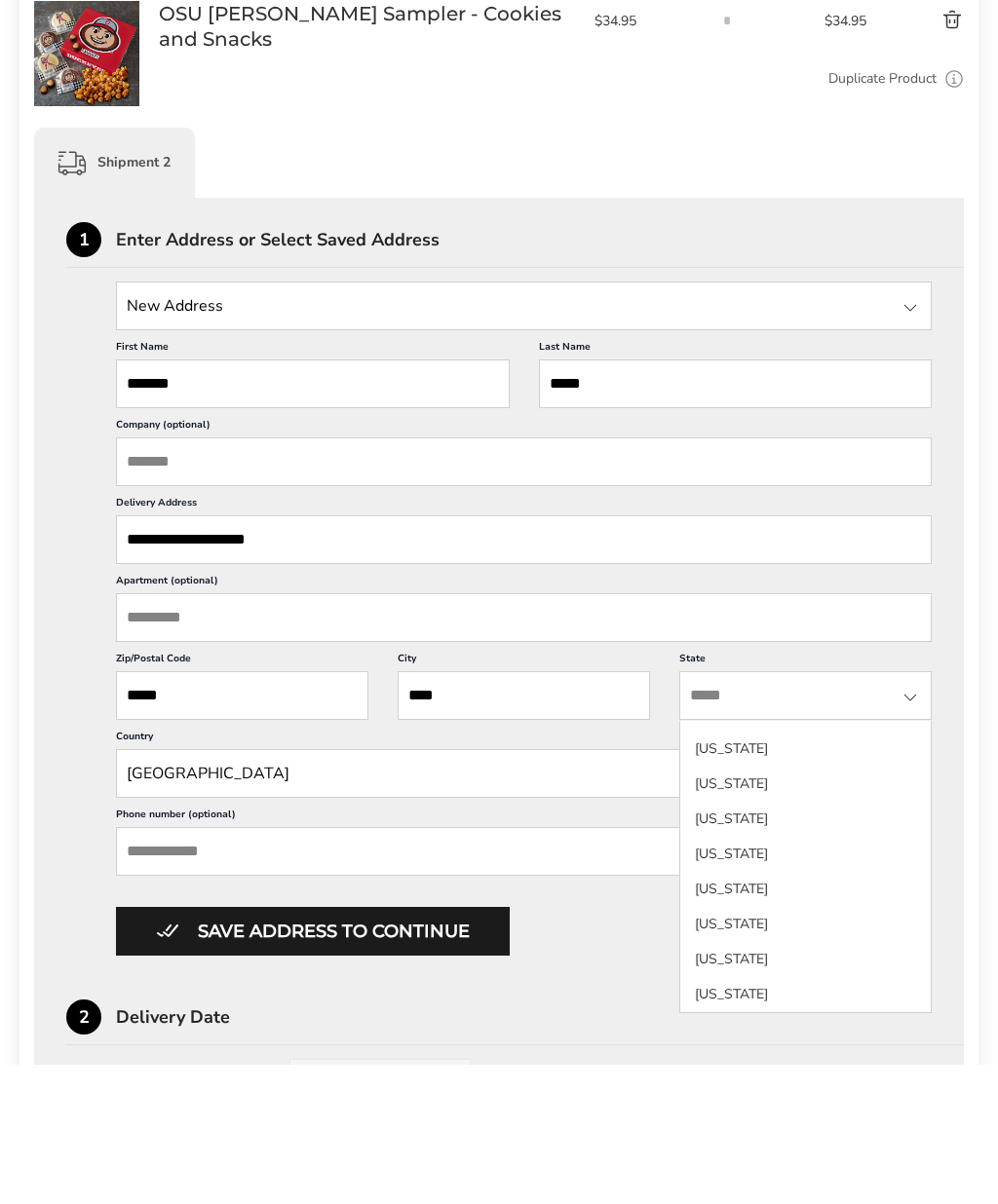
scroll to position [127, 0]
click at [751, 979] on li "Colorado" at bounding box center [805, 997] width 250 height 35
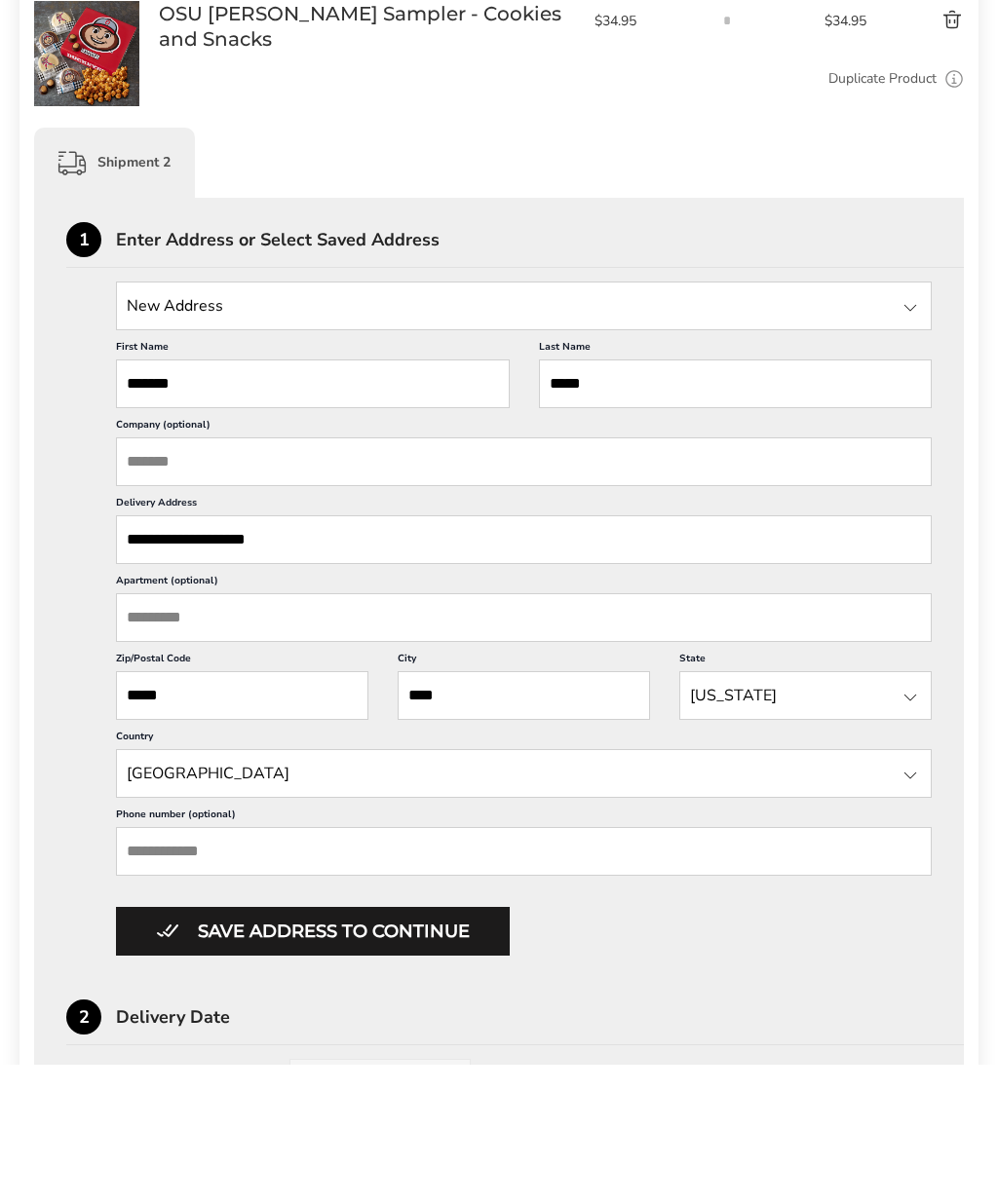
scroll to position [764, 0]
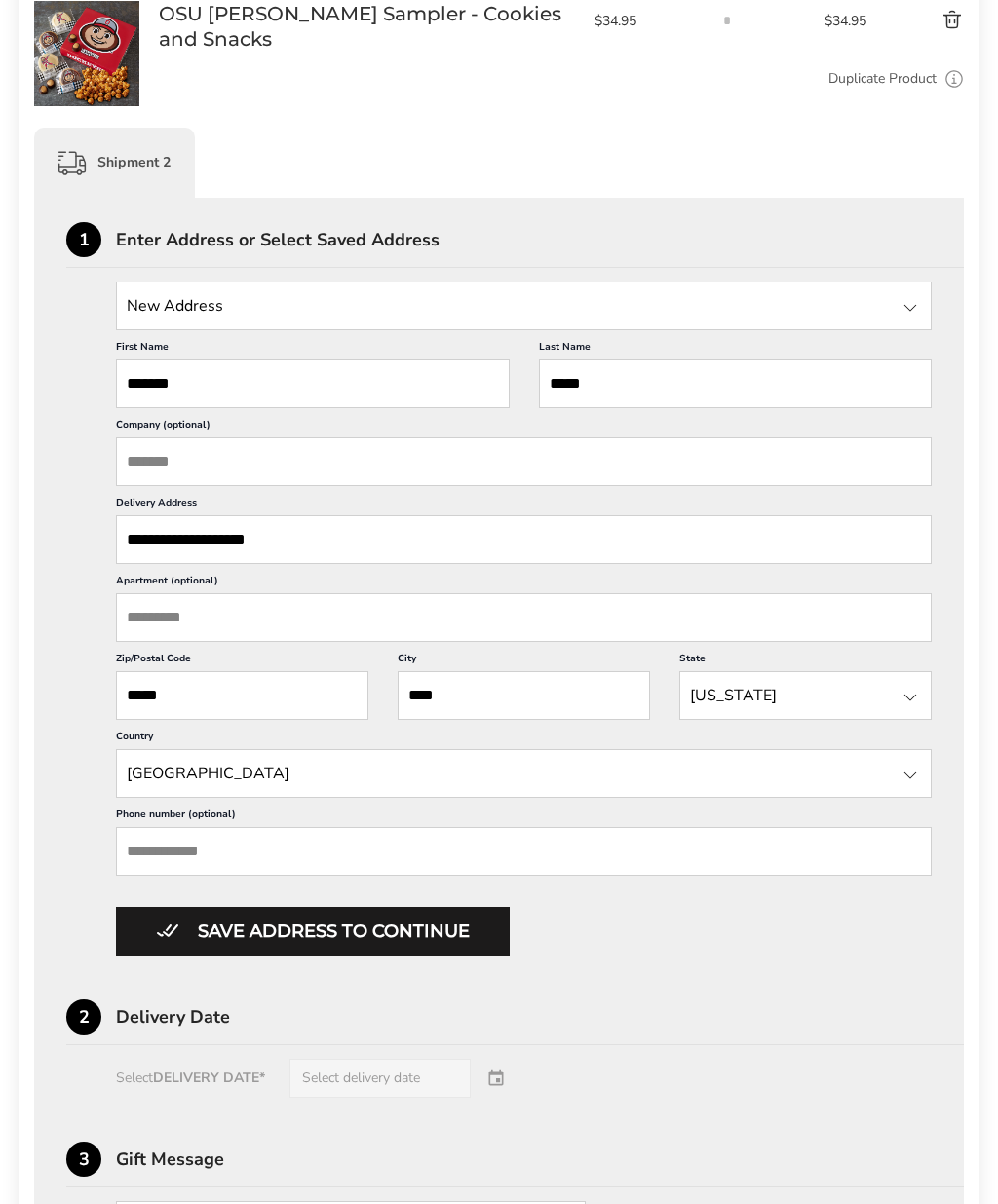
click at [356, 557] on input "**********" at bounding box center [524, 540] width 816 height 49
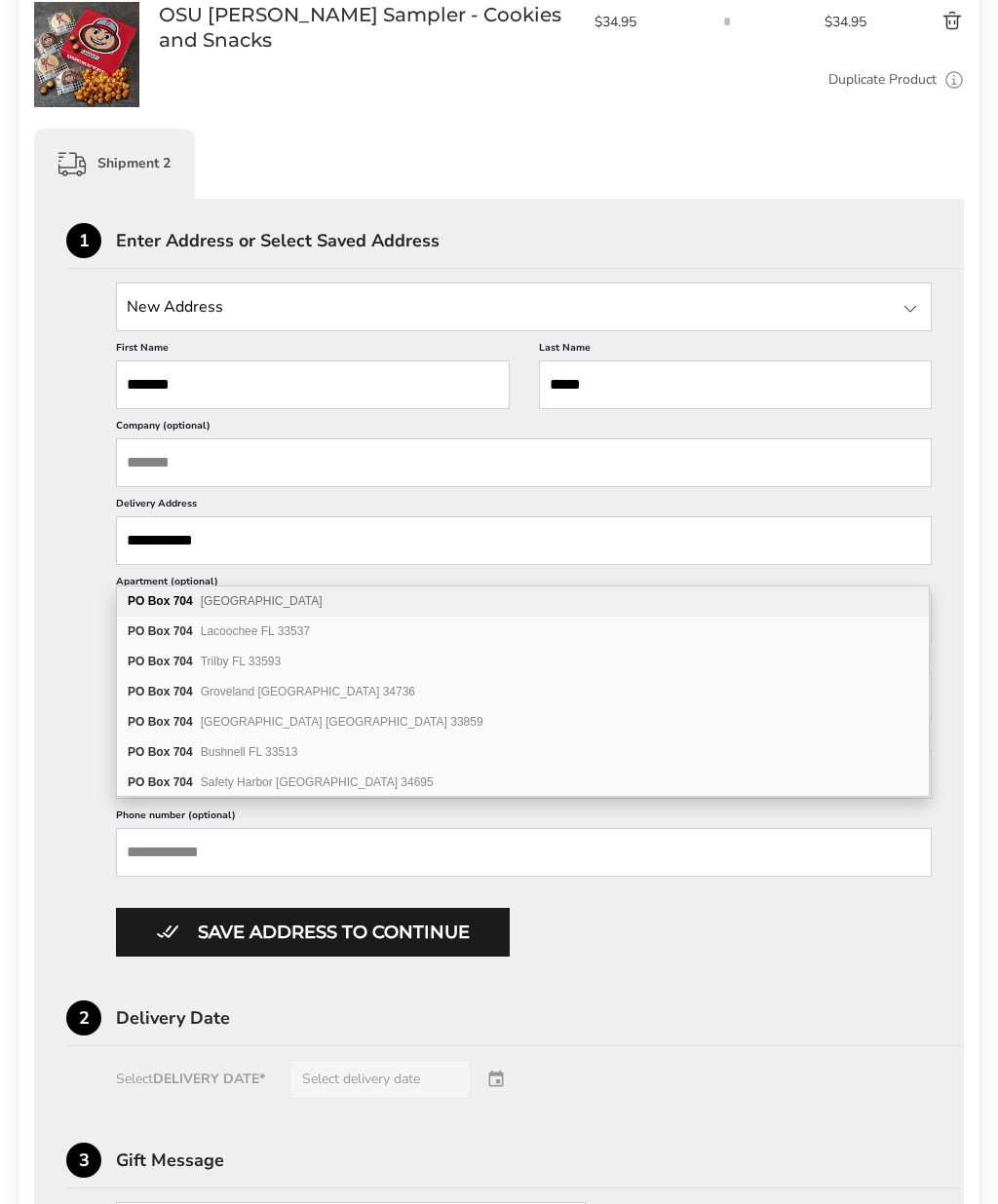
click at [815, 555] on input "**********" at bounding box center [524, 541] width 816 height 49
type input "**********"
click at [941, 554] on div "**********" at bounding box center [499, 932] width 930 height 1468
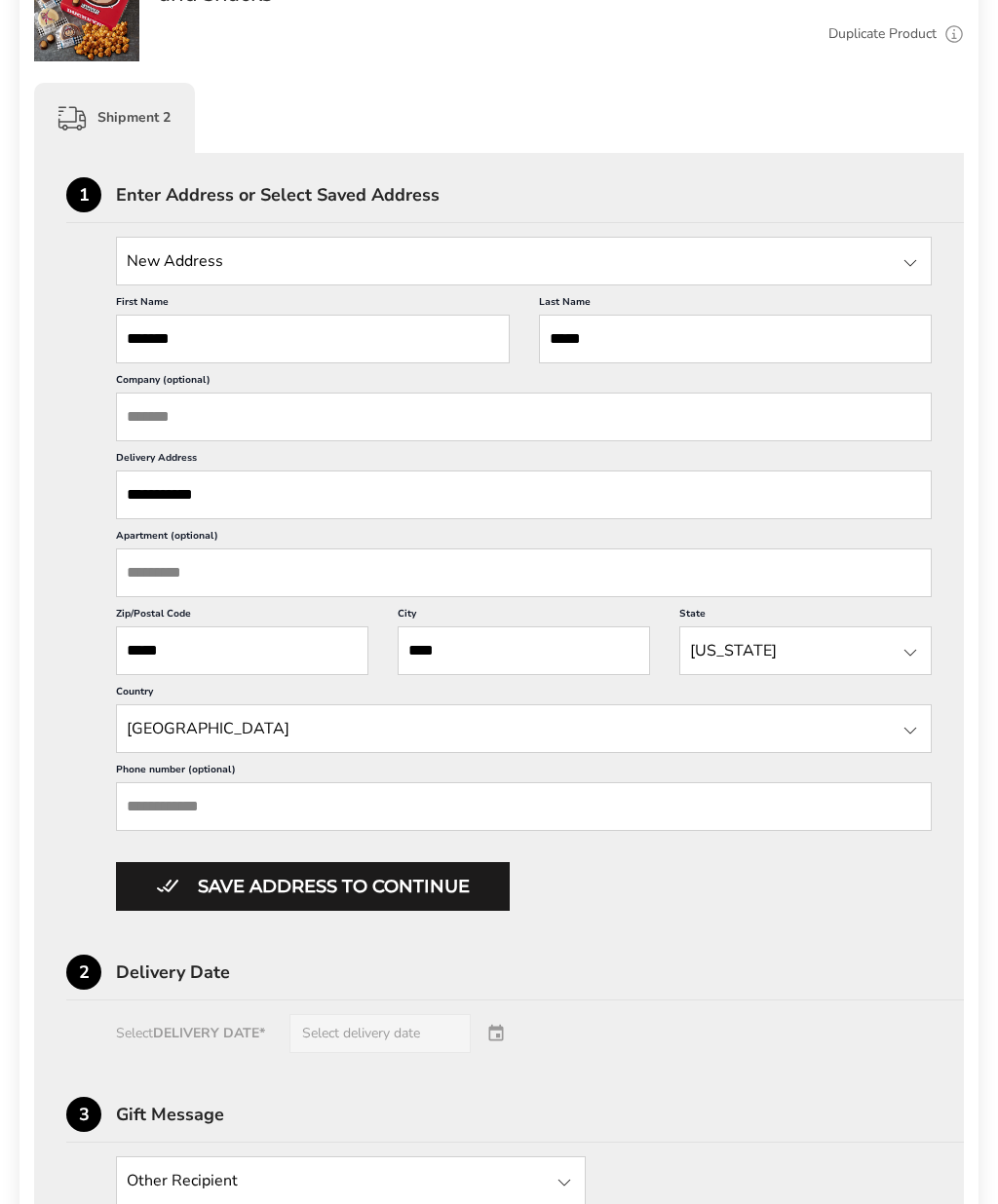
scroll to position [808, 0]
click at [438, 912] on button "Save address to continue" at bounding box center [313, 888] width 393 height 49
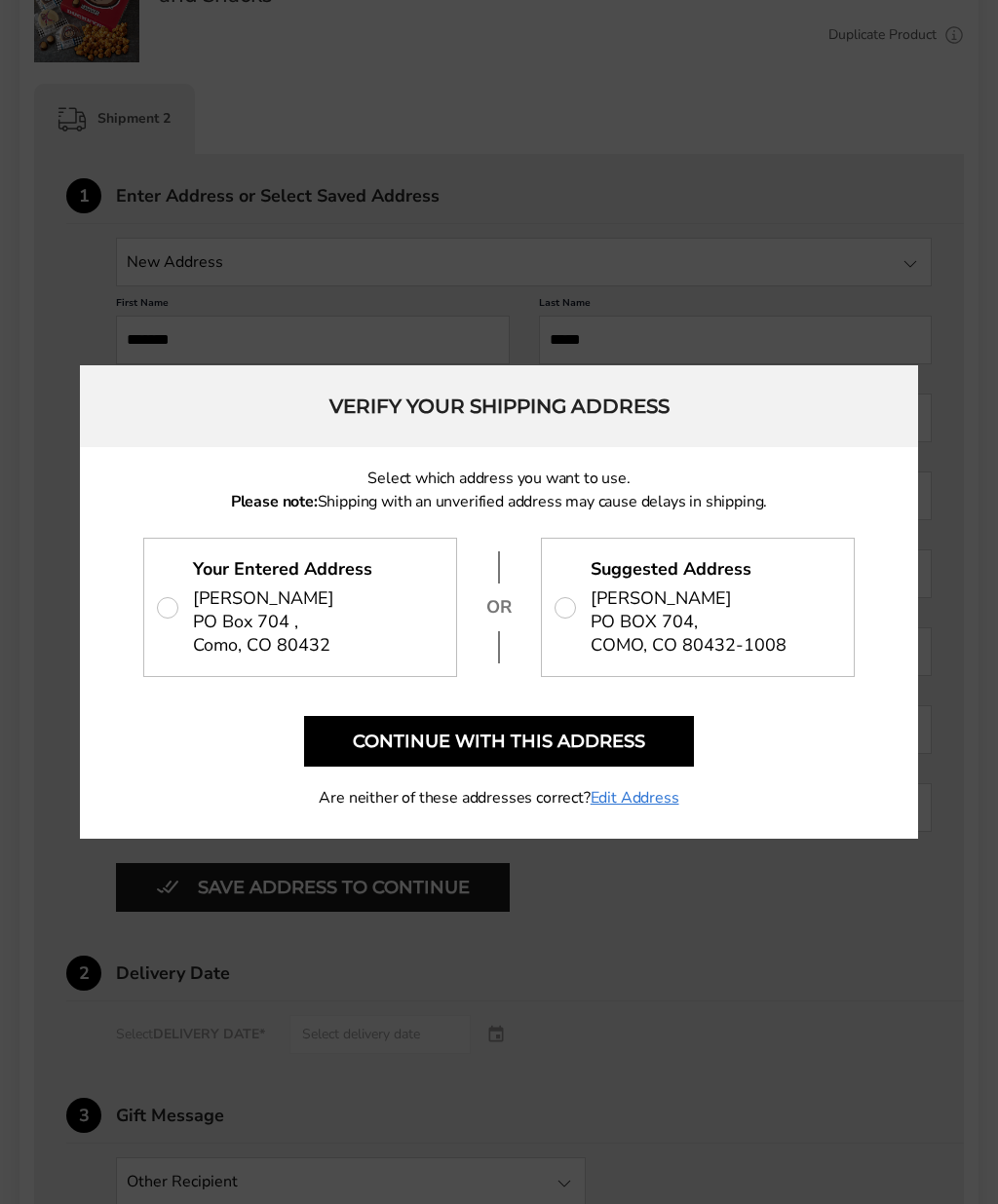
click at [641, 767] on button "Continue with this address" at bounding box center [499, 741] width 389 height 51
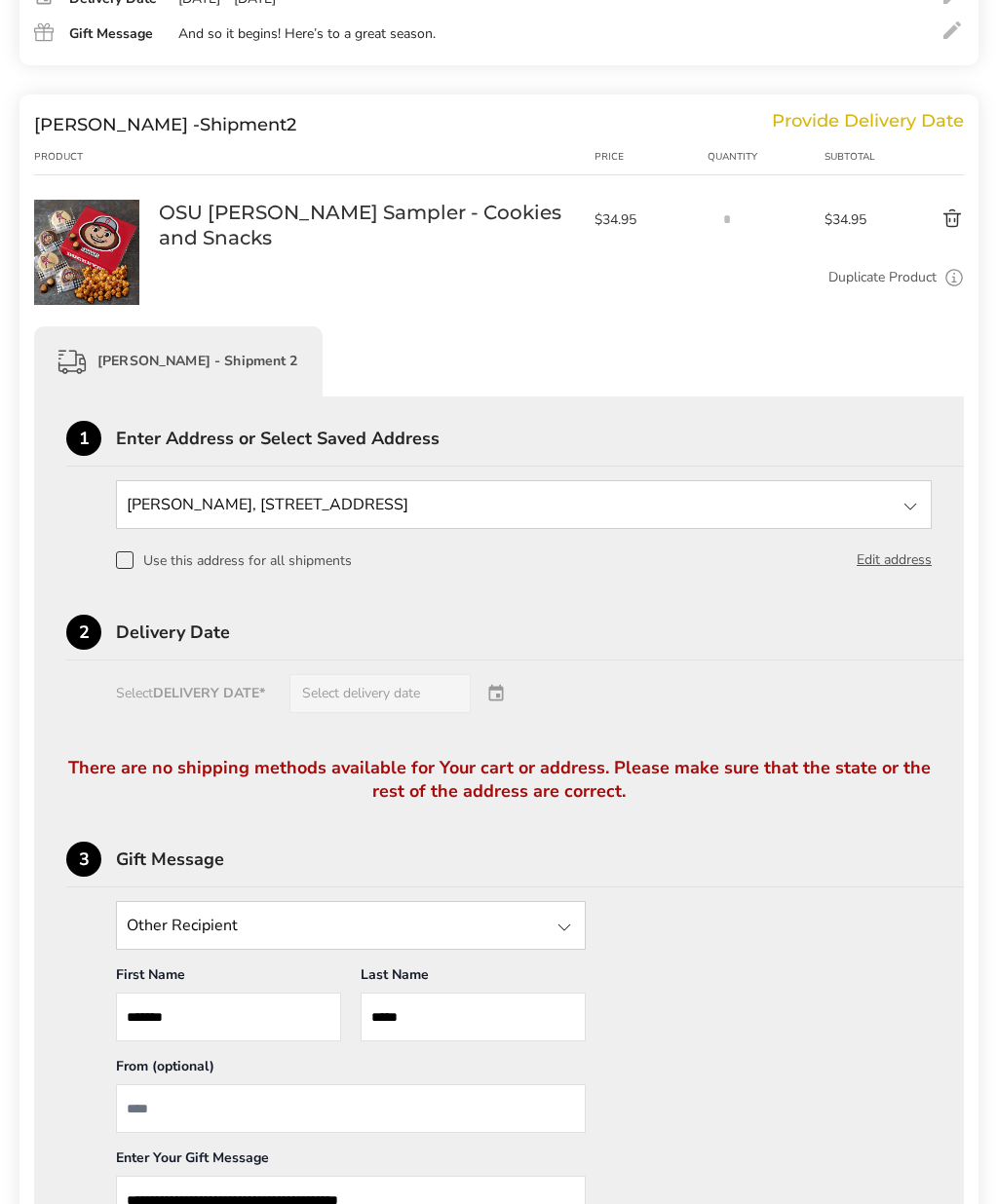
scroll to position [564, 0]
click at [824, 647] on div "2 Delivery Date" at bounding box center [515, 639] width 897 height 46
click at [782, 803] on div "There are no shipping methods available for Your cart or address. Please make s…" at bounding box center [499, 800] width 866 height 85
click at [891, 565] on button "Edit address" at bounding box center [894, 561] width 75 height 22
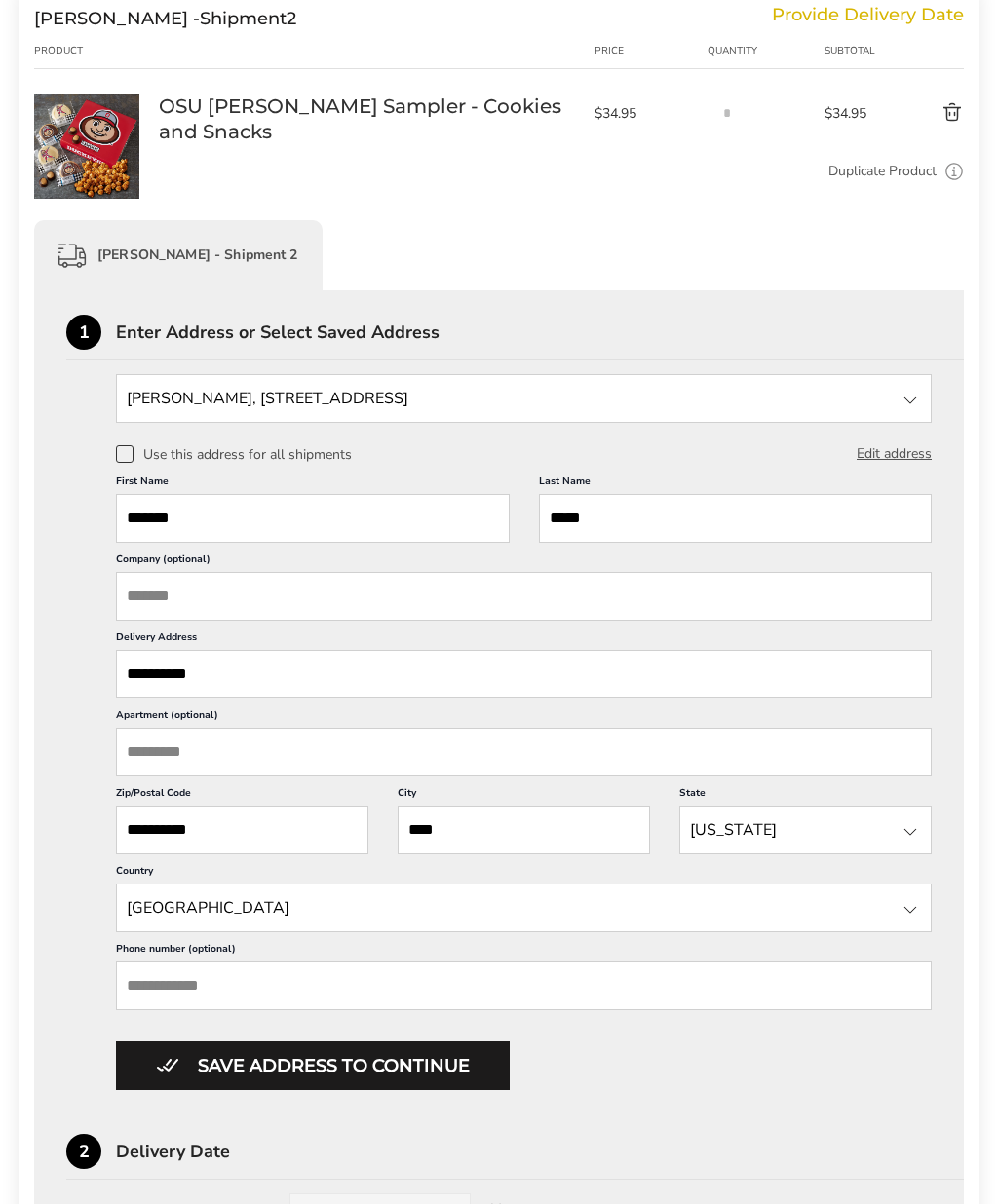
scroll to position [674, 0]
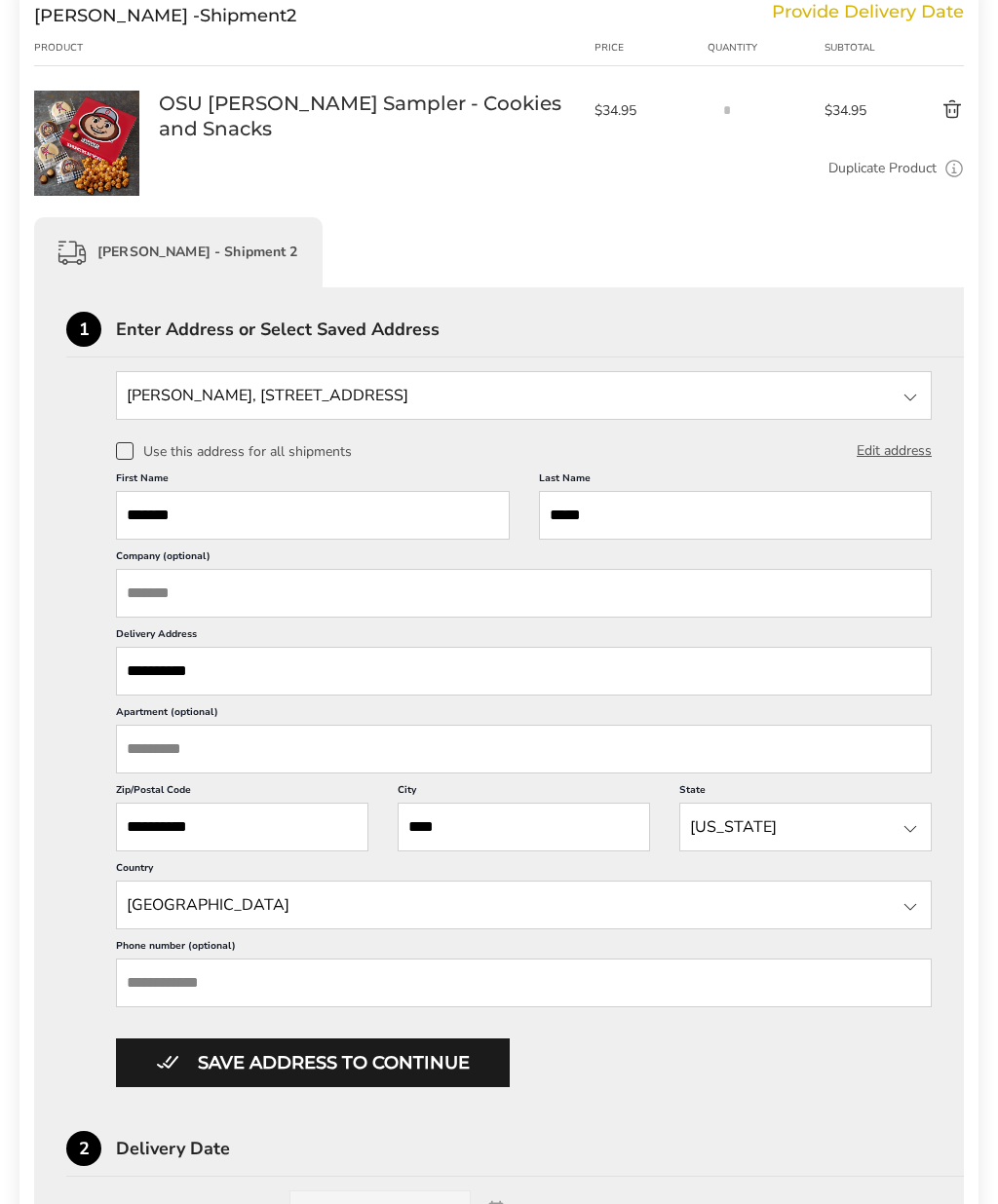
click at [300, 691] on input "**********" at bounding box center [524, 671] width 816 height 49
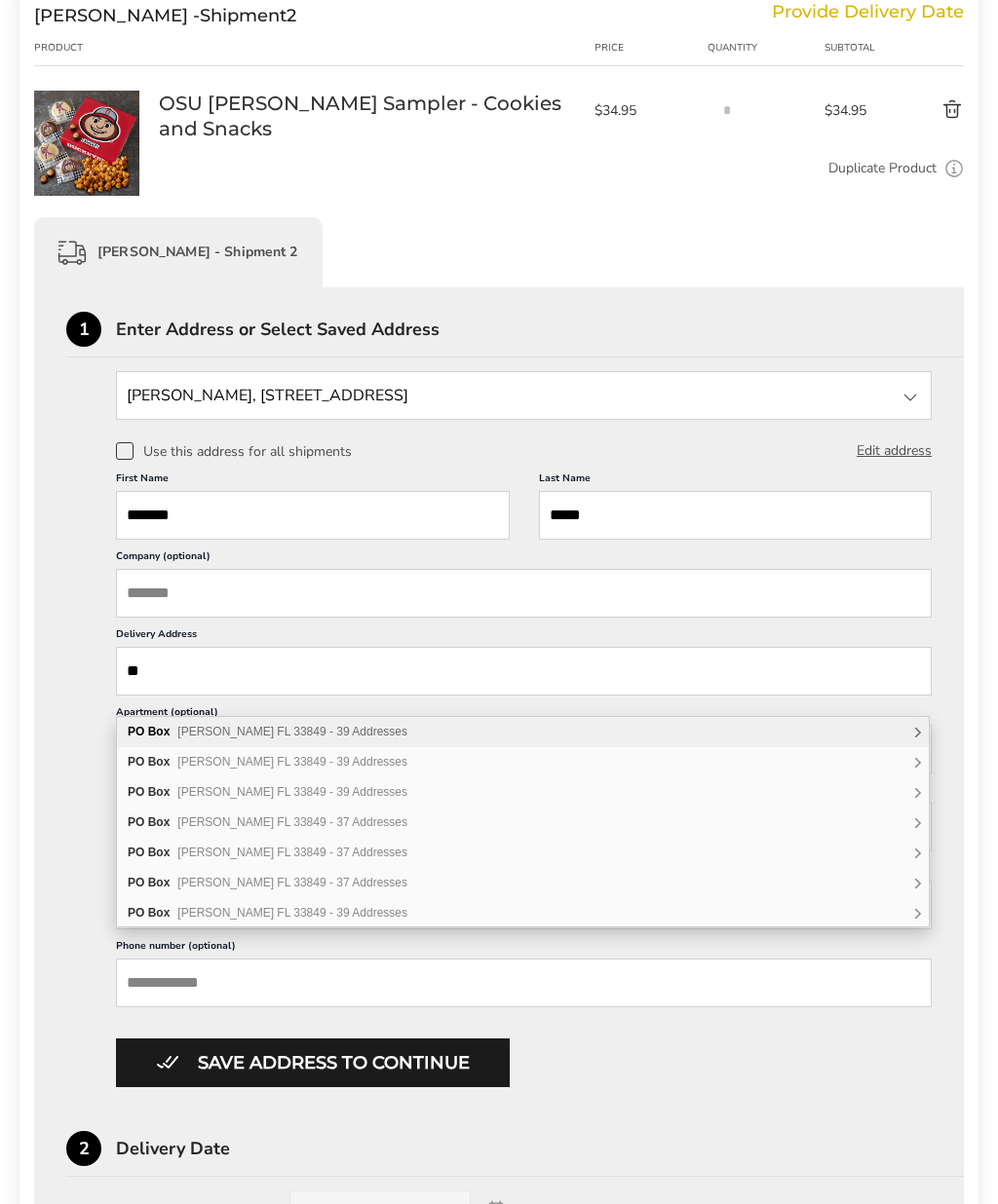
type input "*"
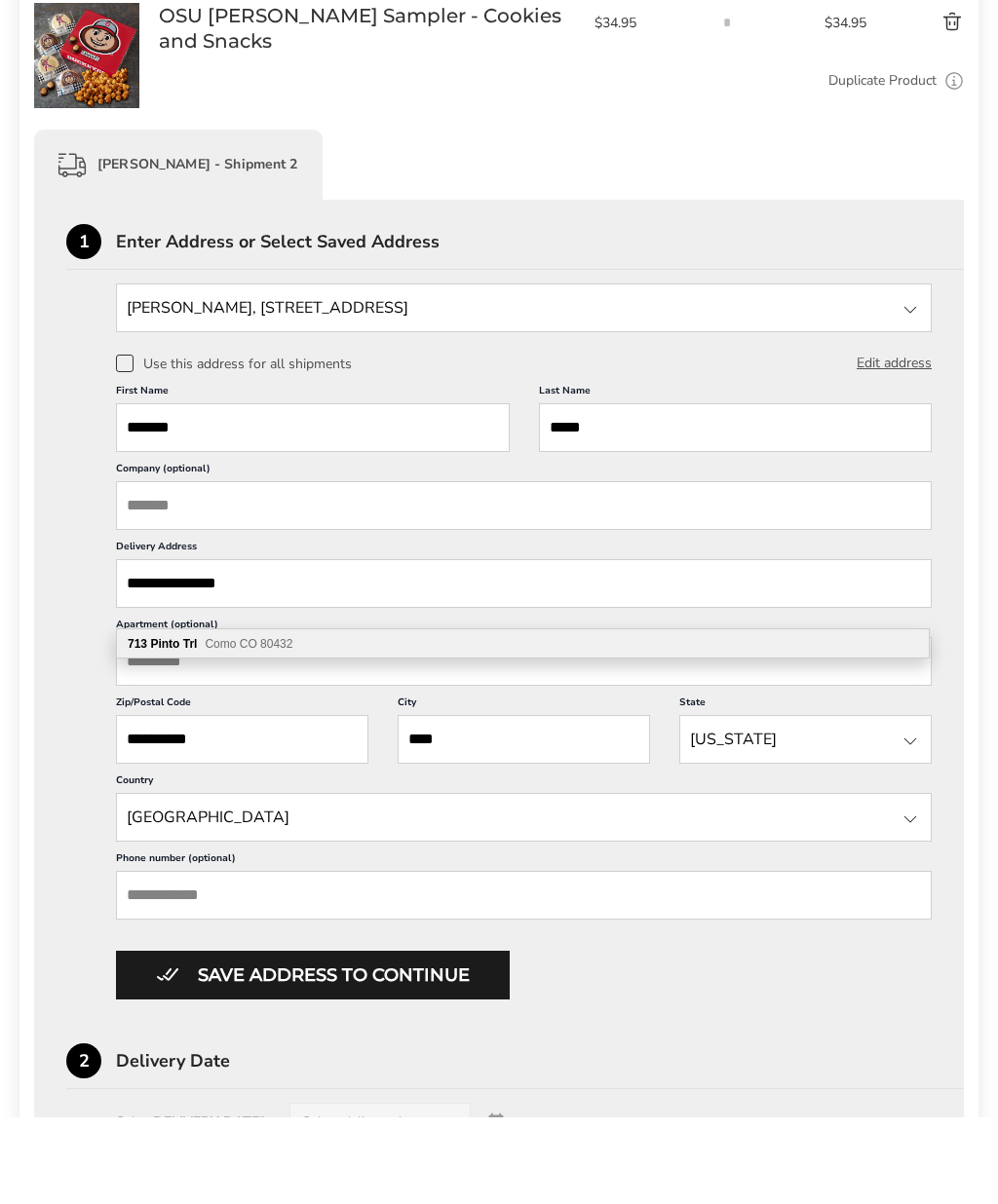
type input "**********"
click at [285, 803] on input "**********" at bounding box center [243, 827] width 252 height 49
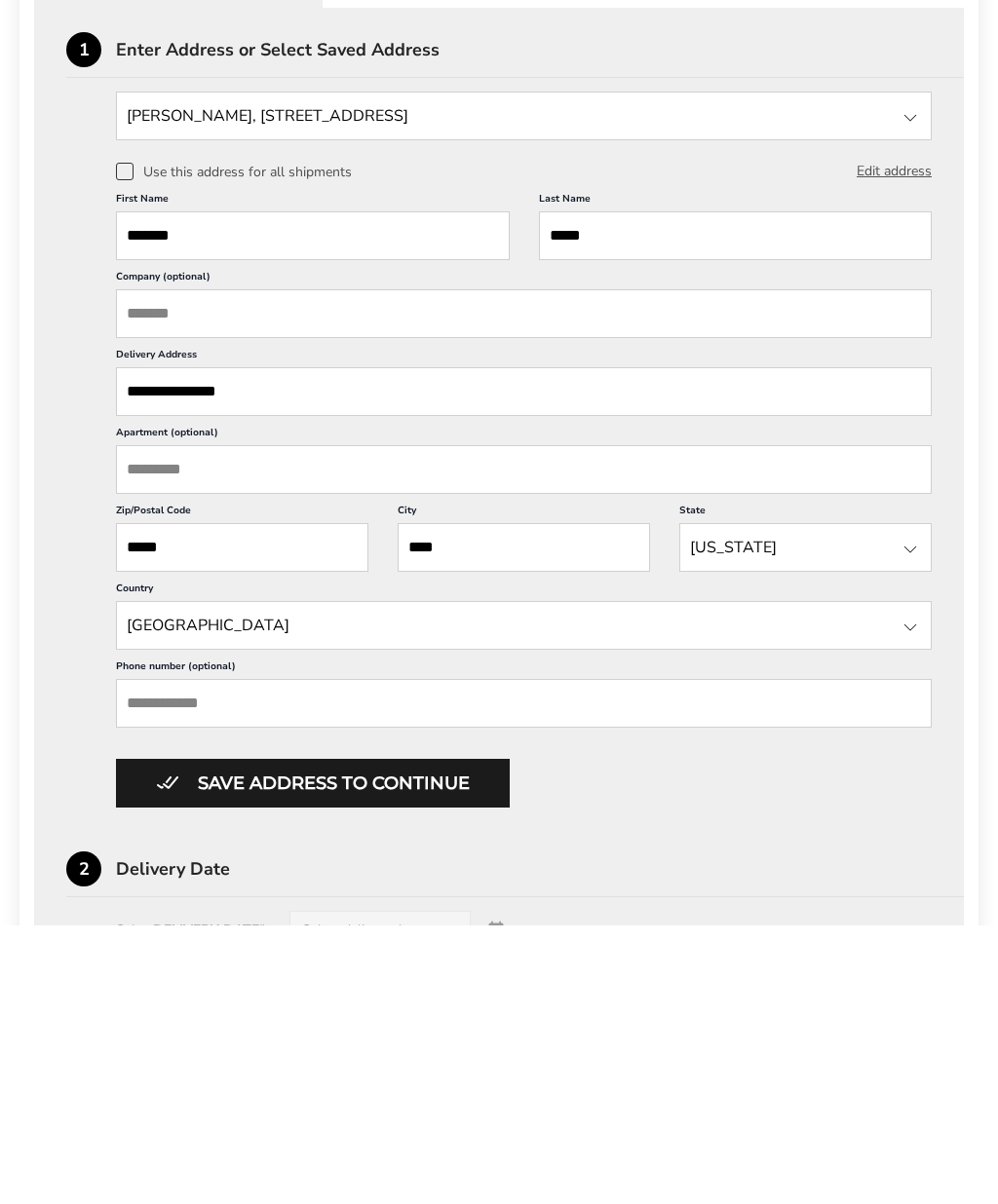
type input "*****"
click at [426, 1039] on button "Save address to continue" at bounding box center [313, 1063] width 393 height 49
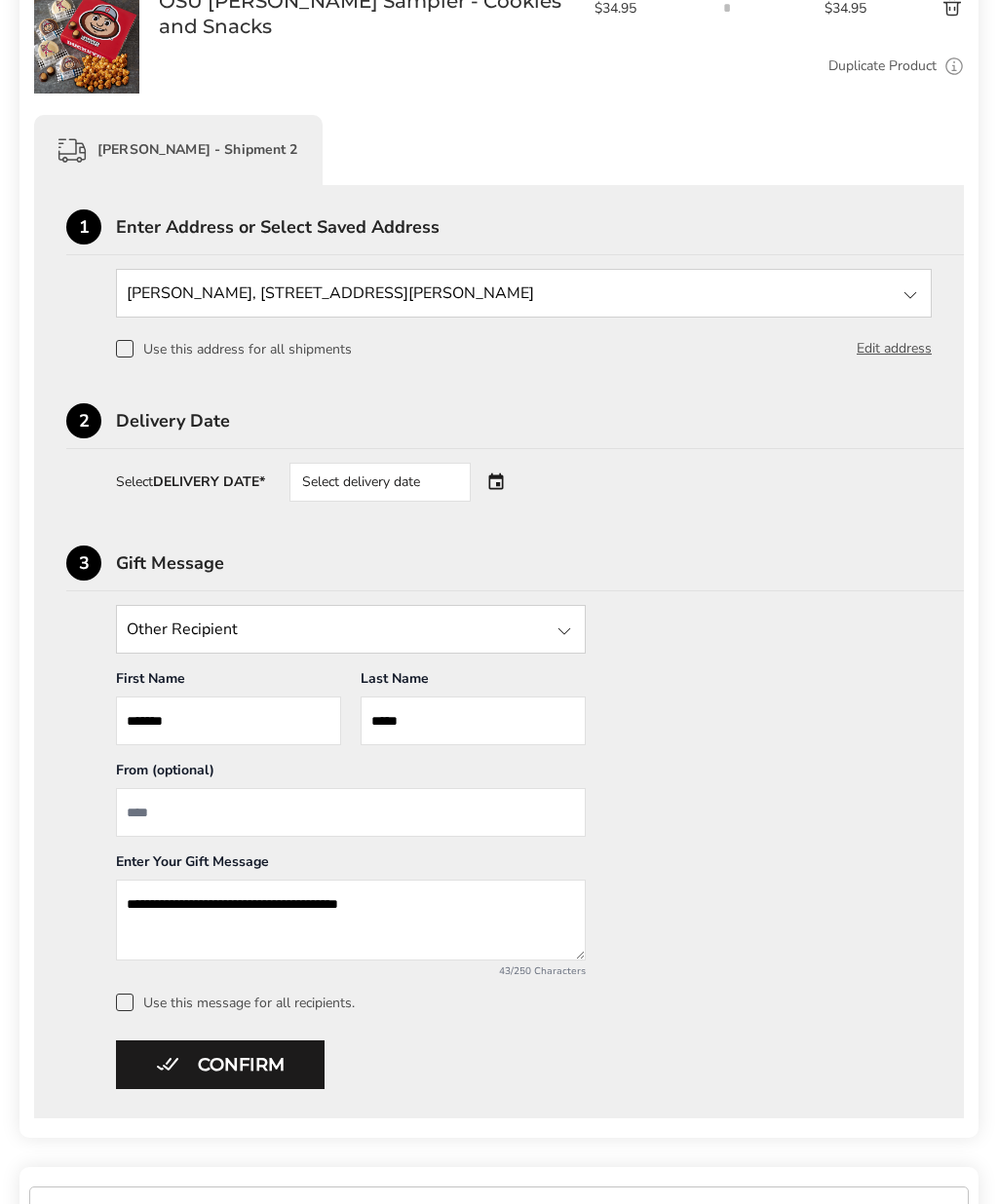
scroll to position [772, 0]
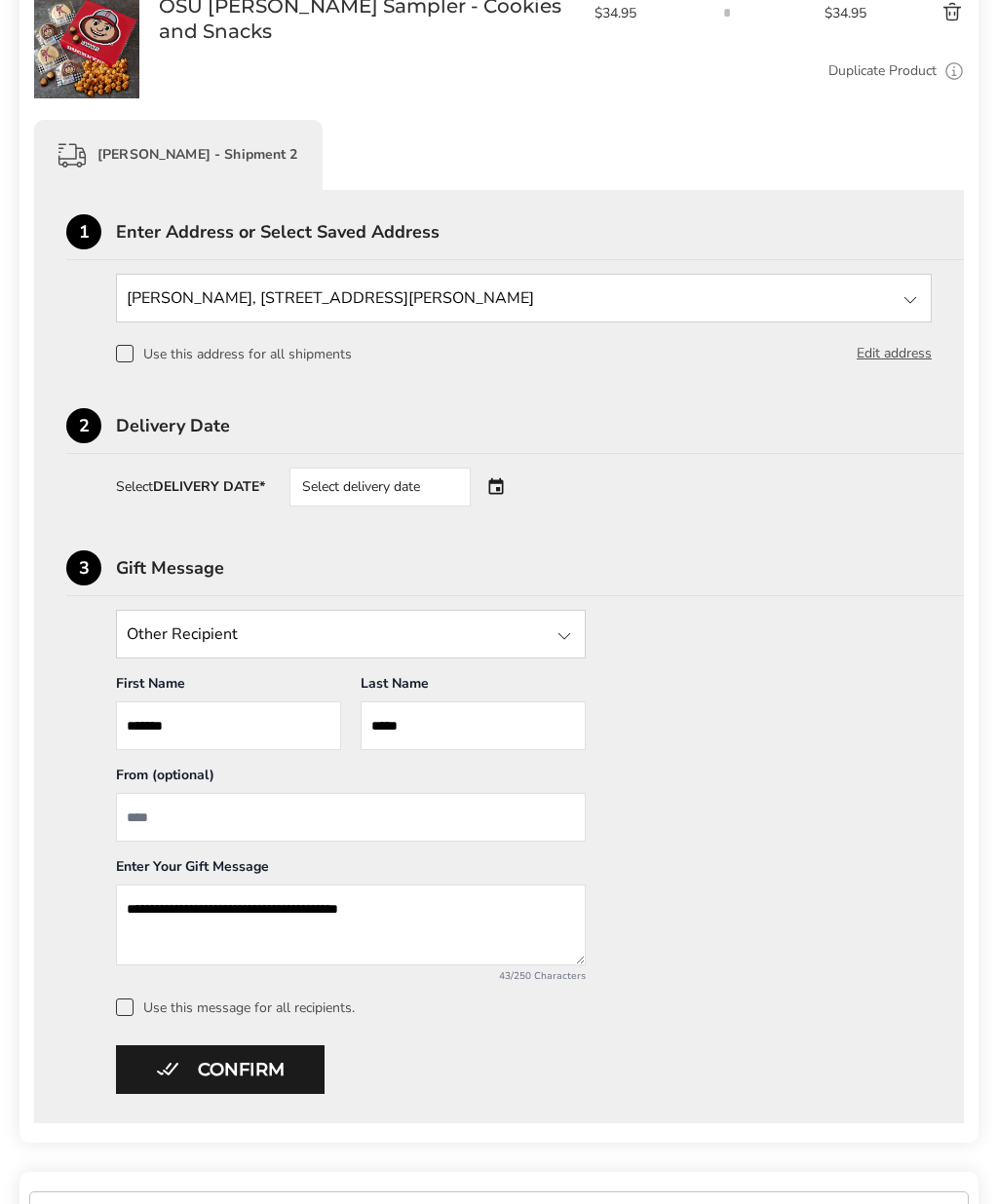
click at [490, 503] on div "Select delivery date" at bounding box center [407, 487] width 236 height 39
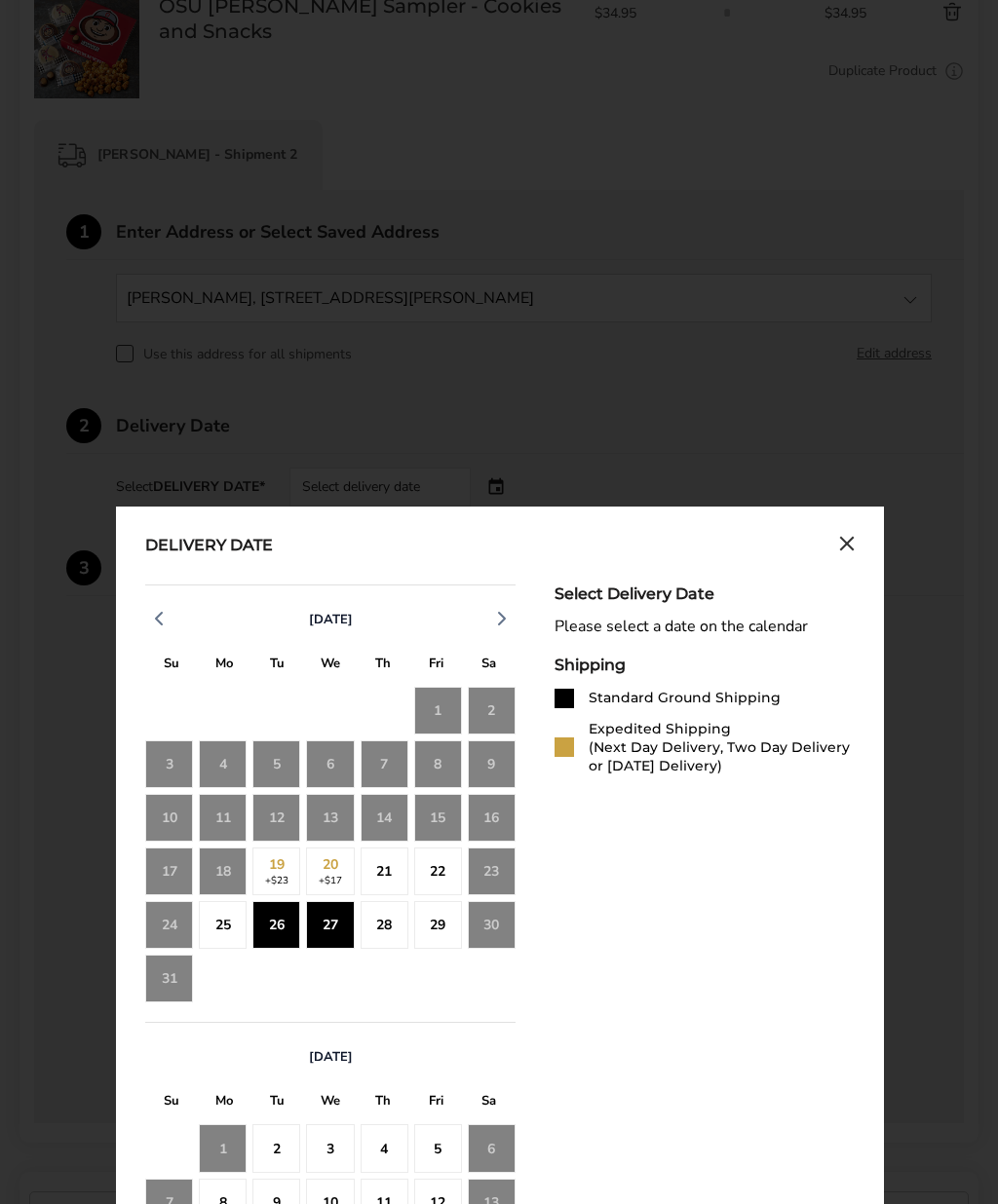
click at [332, 930] on div "27" at bounding box center [330, 924] width 48 height 48
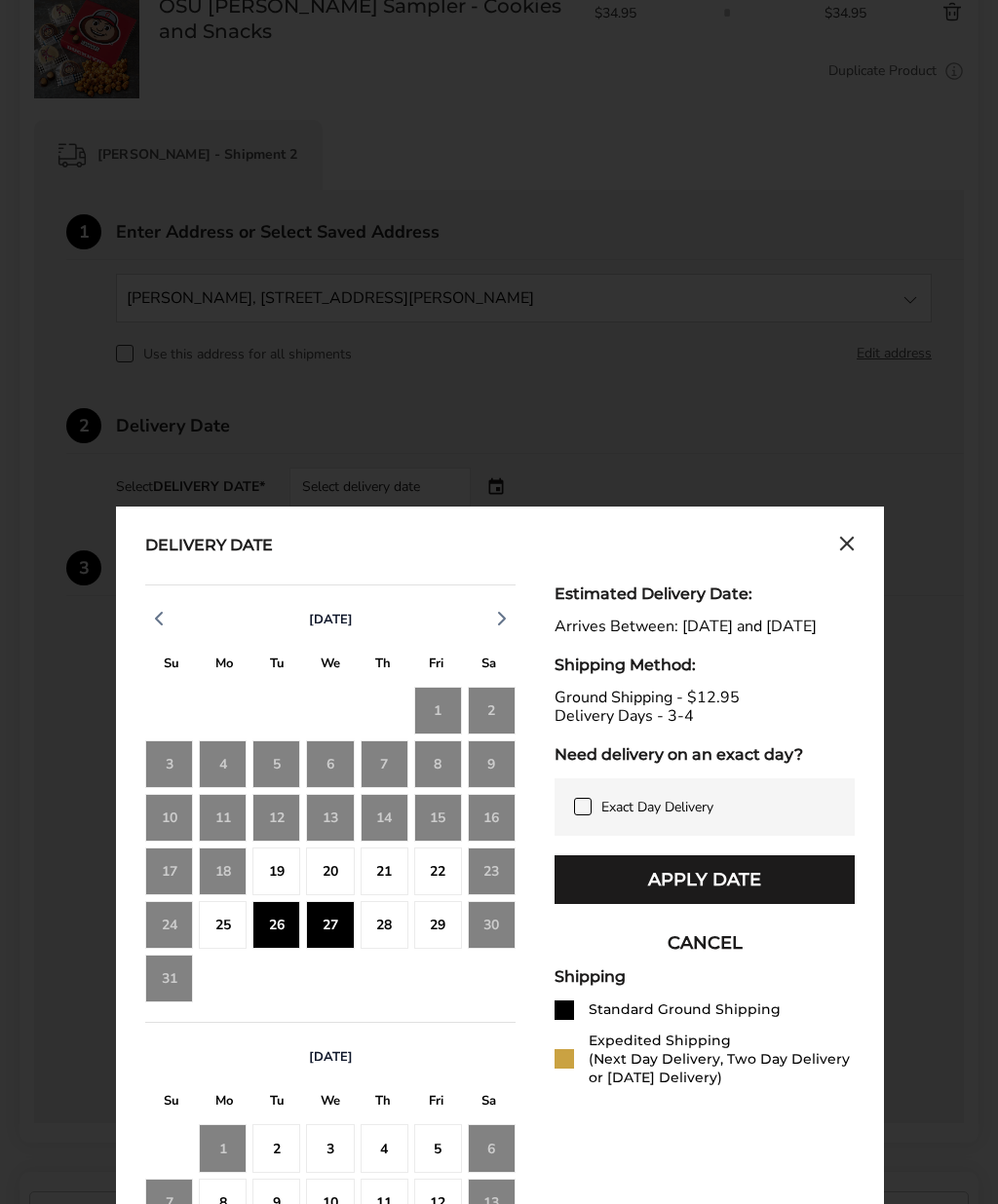
click at [383, 926] on div "28" at bounding box center [385, 924] width 48 height 48
click at [744, 904] on button "Apply Date" at bounding box center [704, 880] width 300 height 49
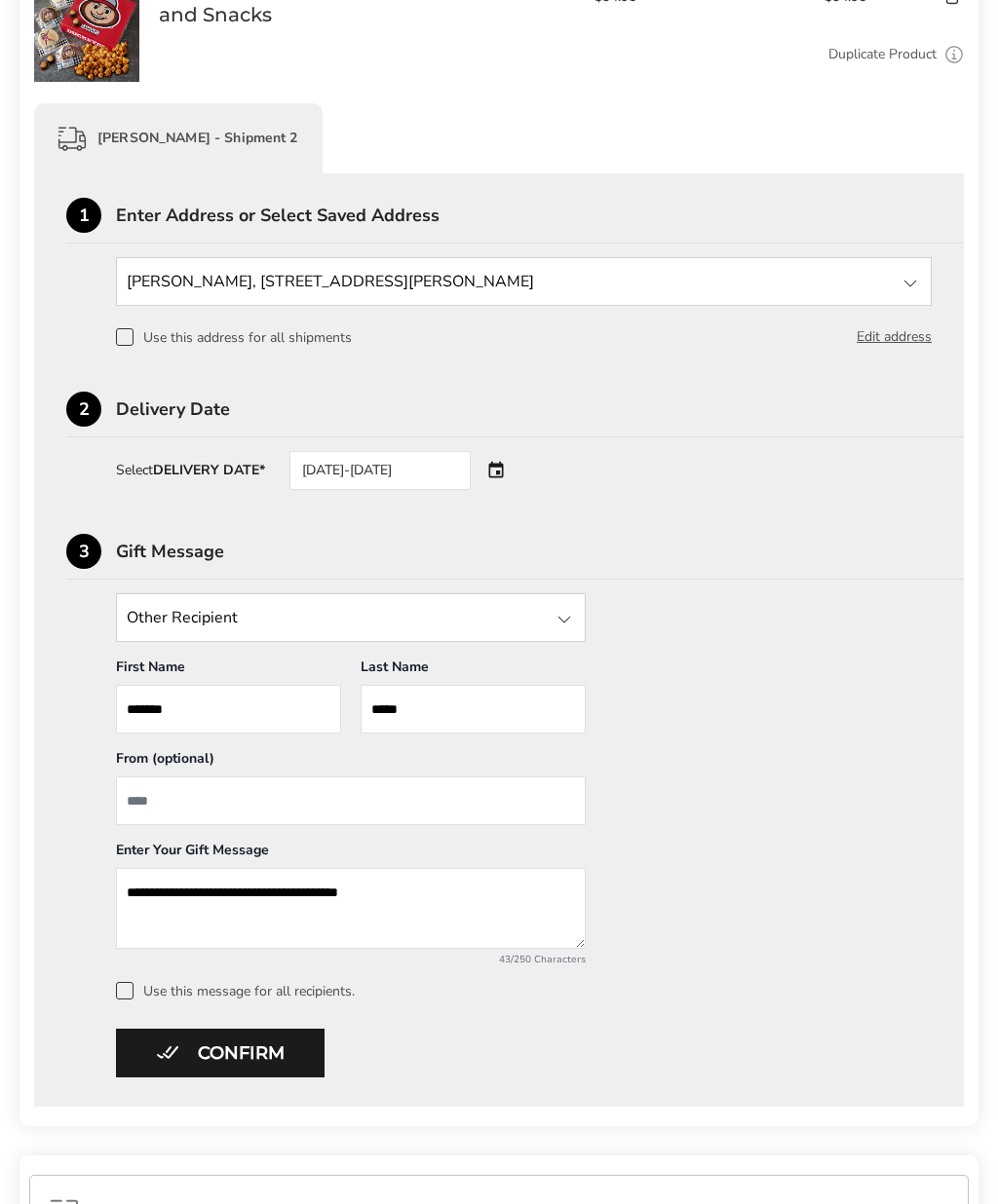
scroll to position [798, 0]
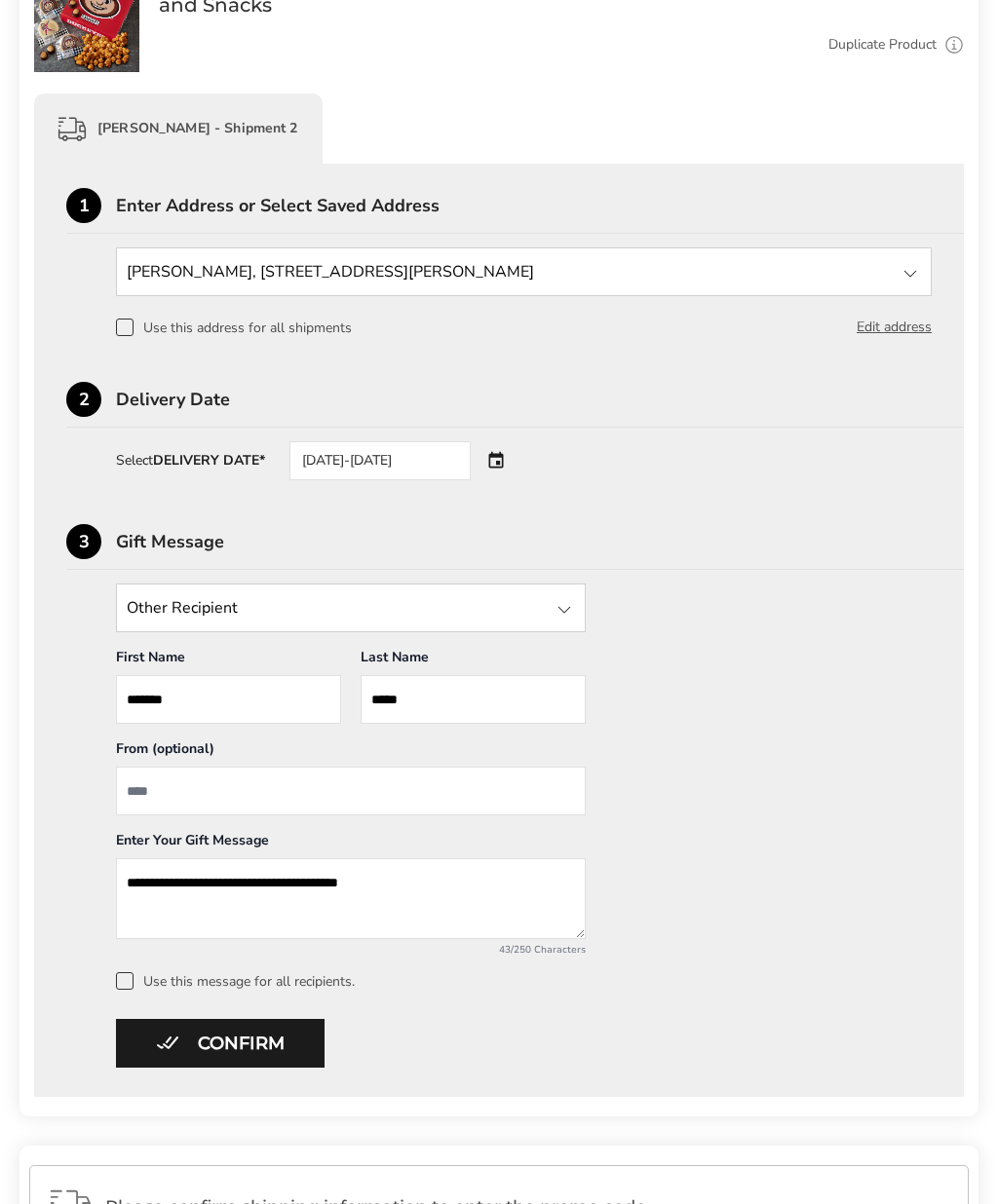
click at [402, 791] on input "From" at bounding box center [351, 791] width 470 height 49
type input "***"
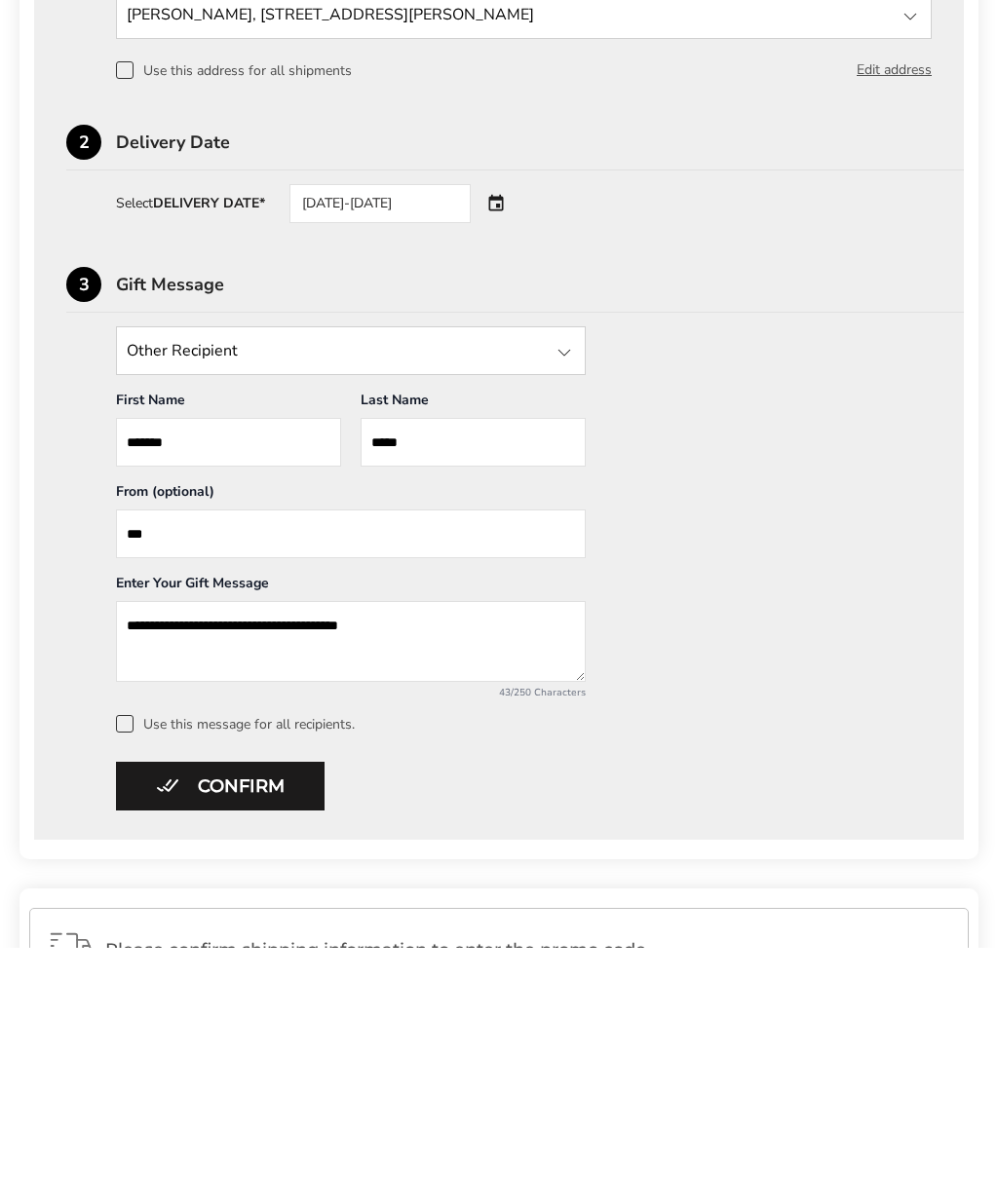
click at [266, 1019] on button "Confirm" at bounding box center [220, 1044] width 208 height 49
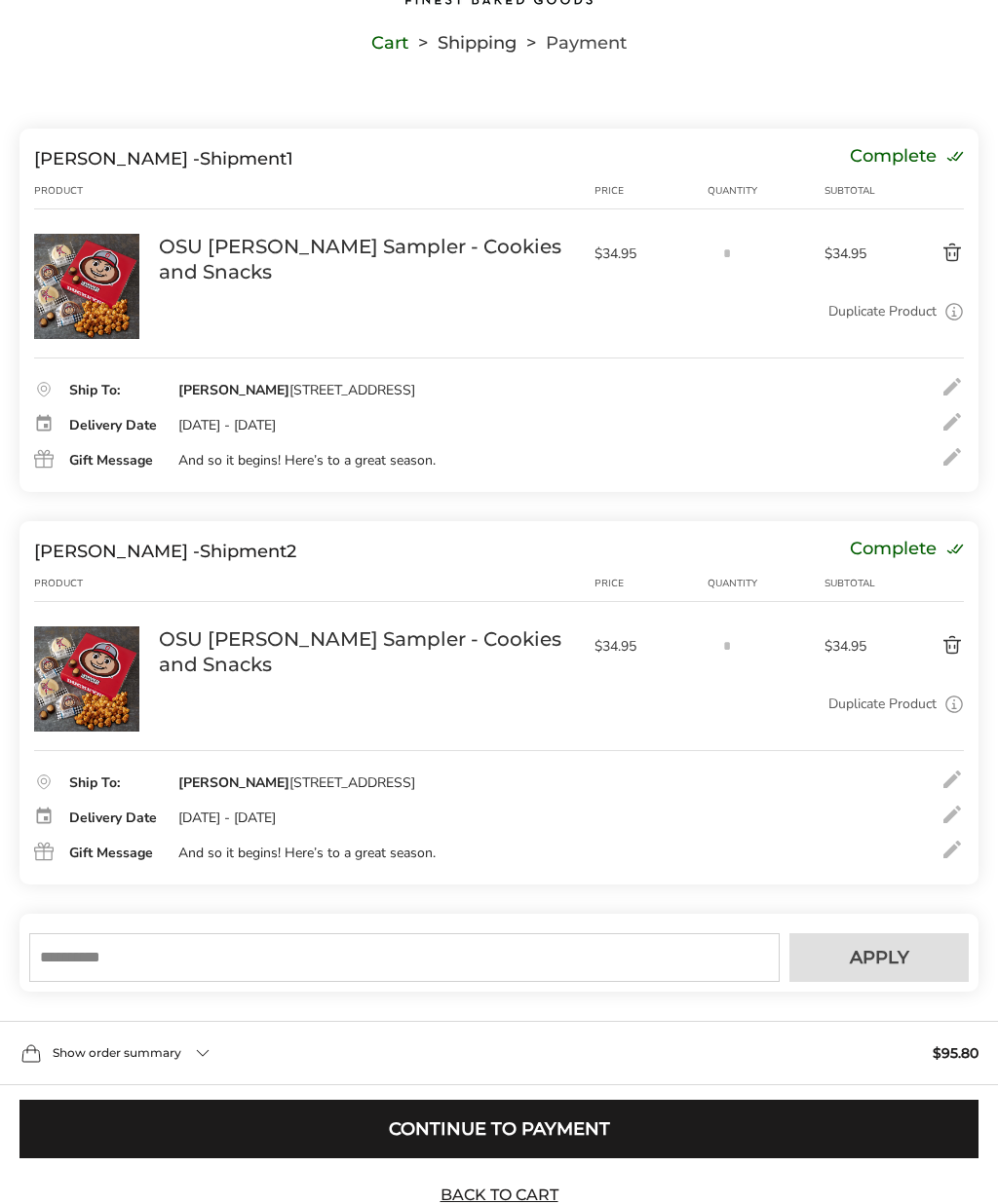
click at [423, 950] on input "text" at bounding box center [404, 958] width 750 height 49
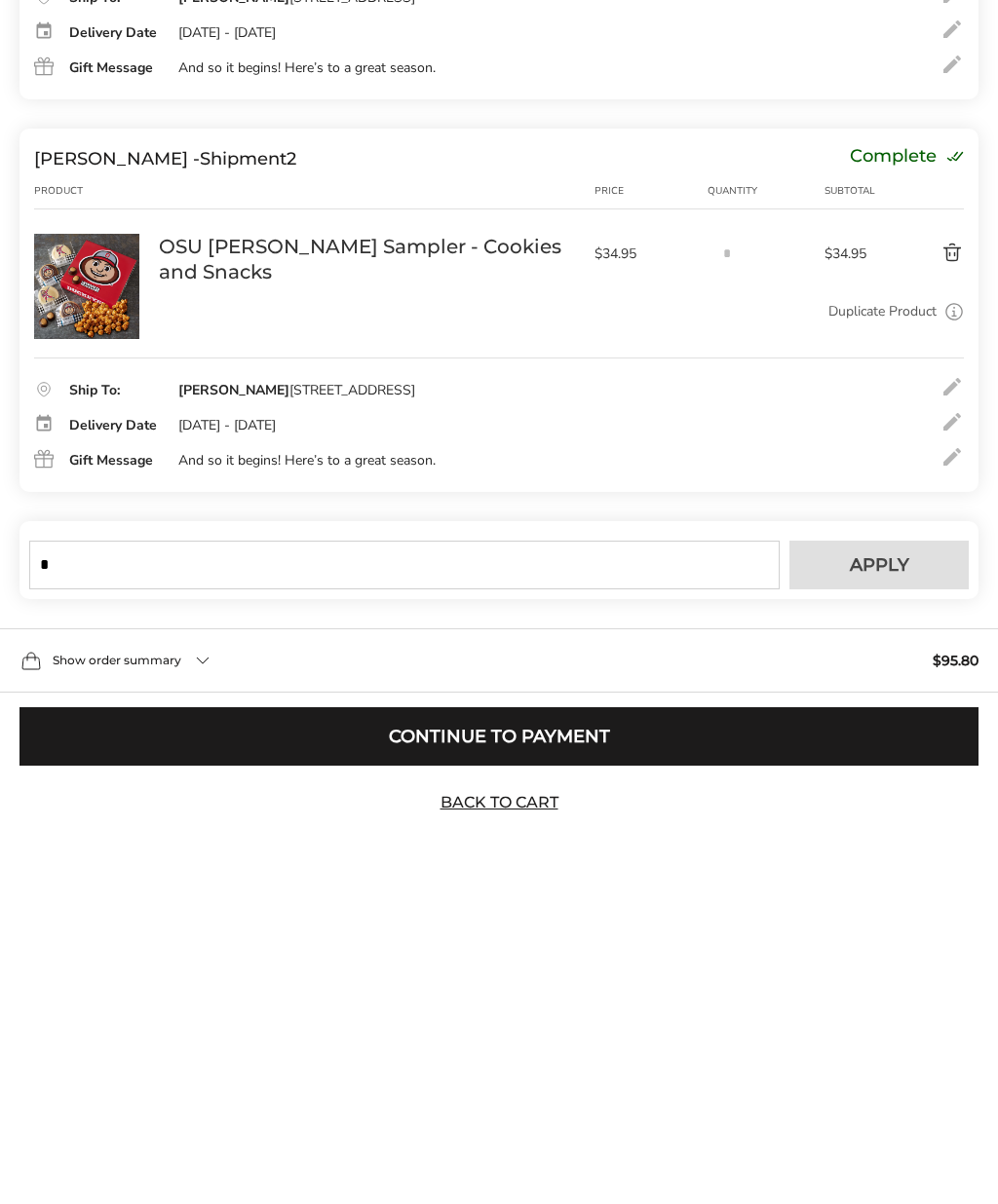
scroll to position [223, 0]
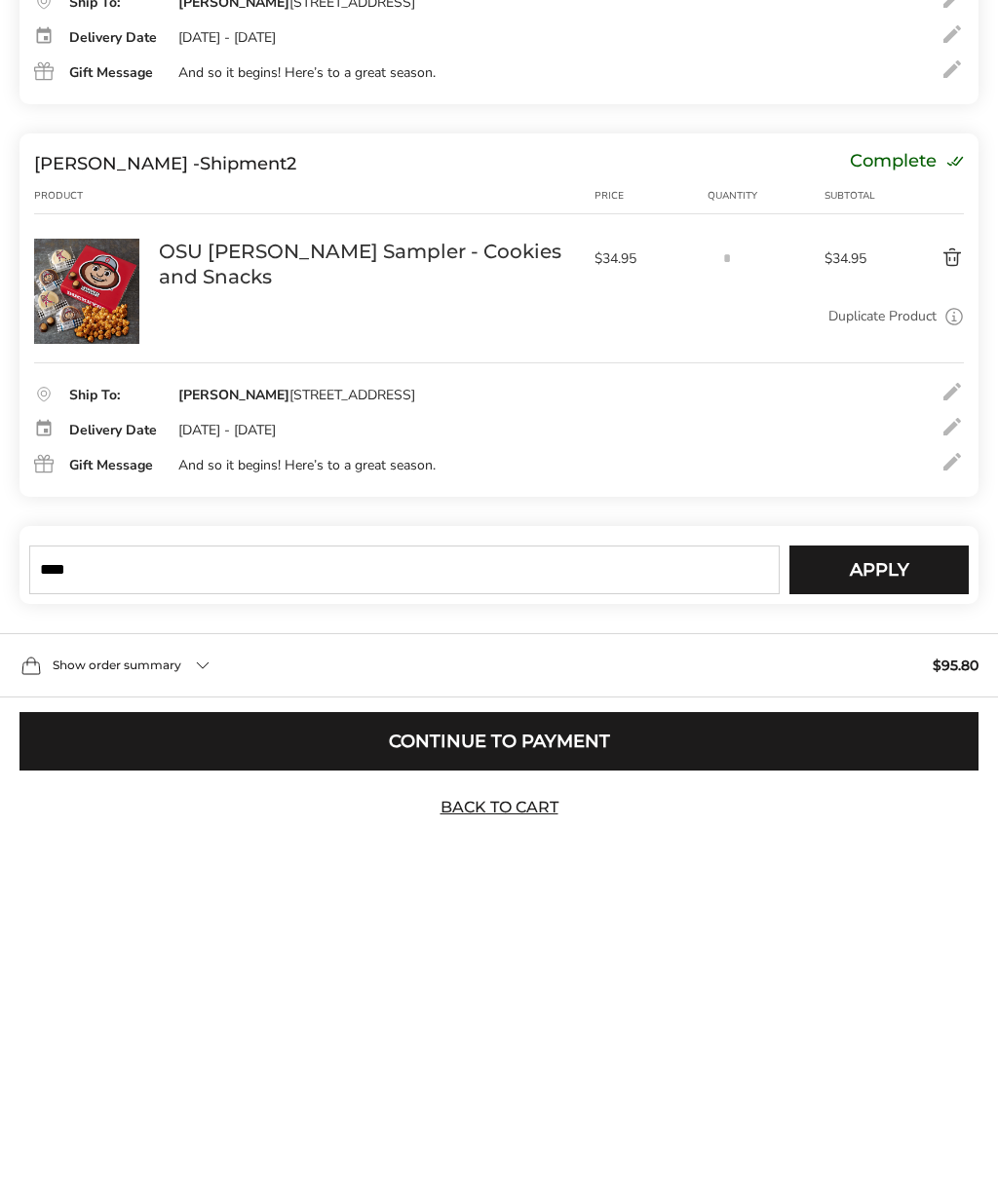
type input "****"
click at [927, 854] on button "Apply" at bounding box center [879, 878] width 179 height 49
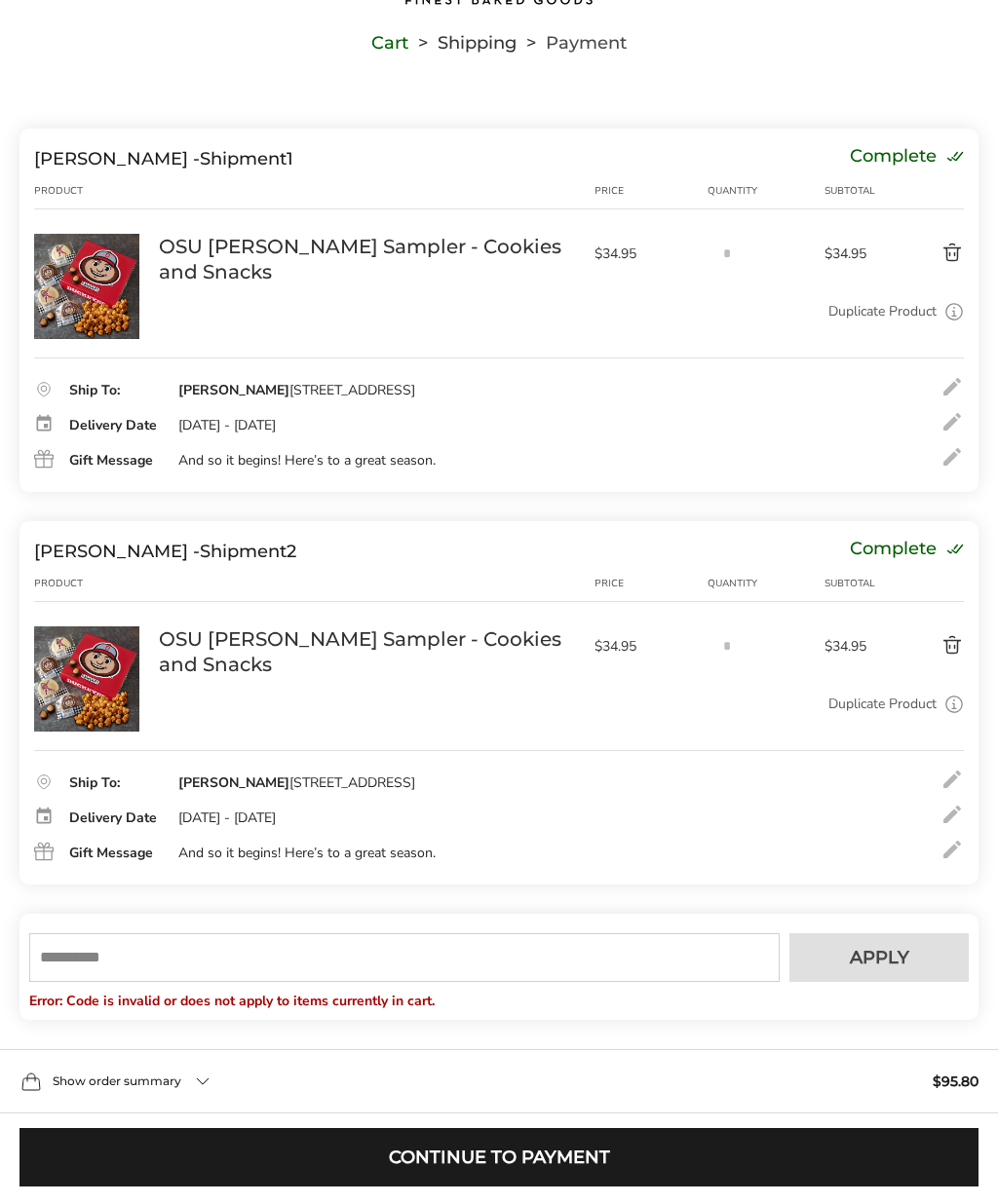
scroll to position [166, 0]
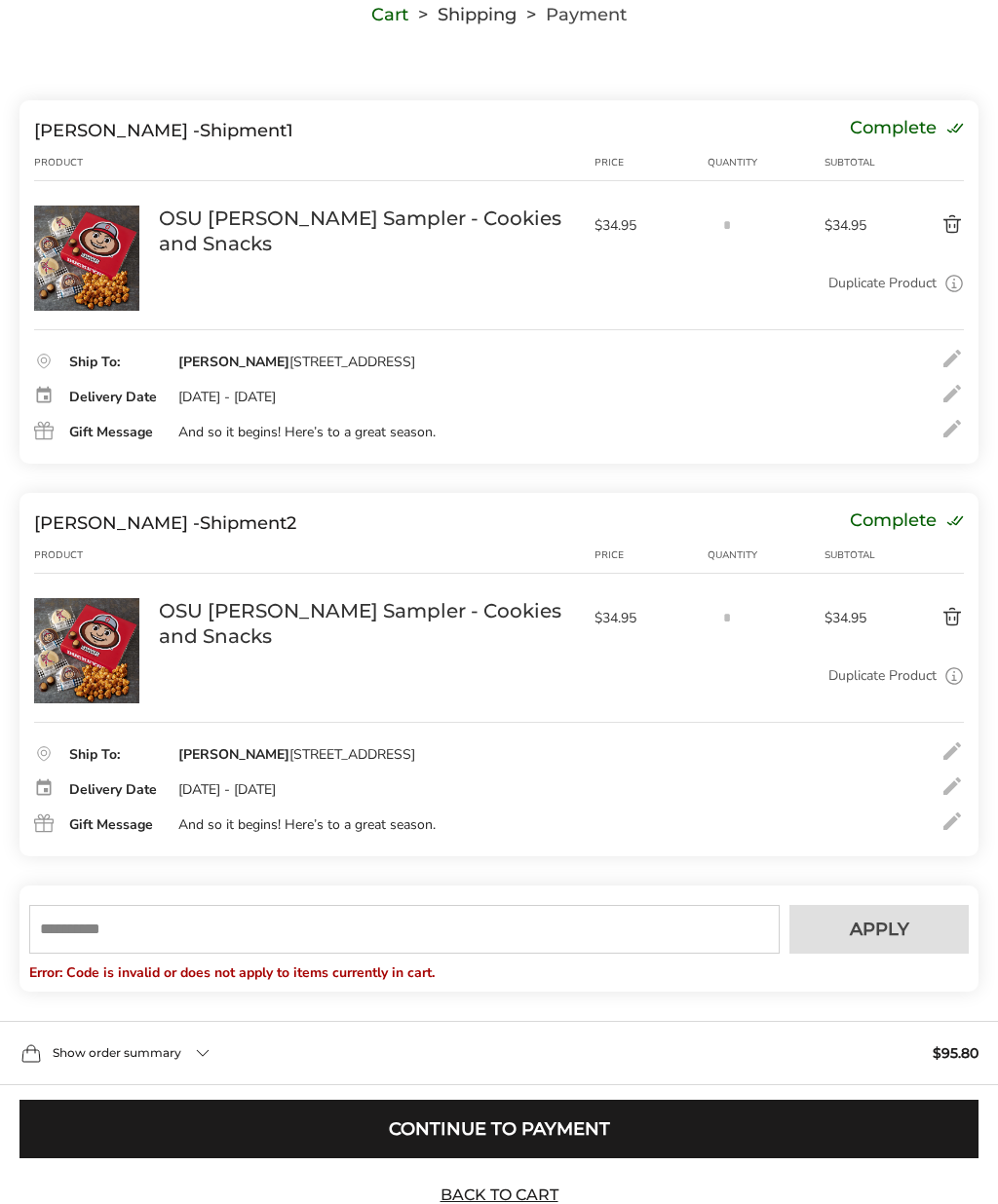
click at [374, 936] on input "text" at bounding box center [404, 929] width 750 height 49
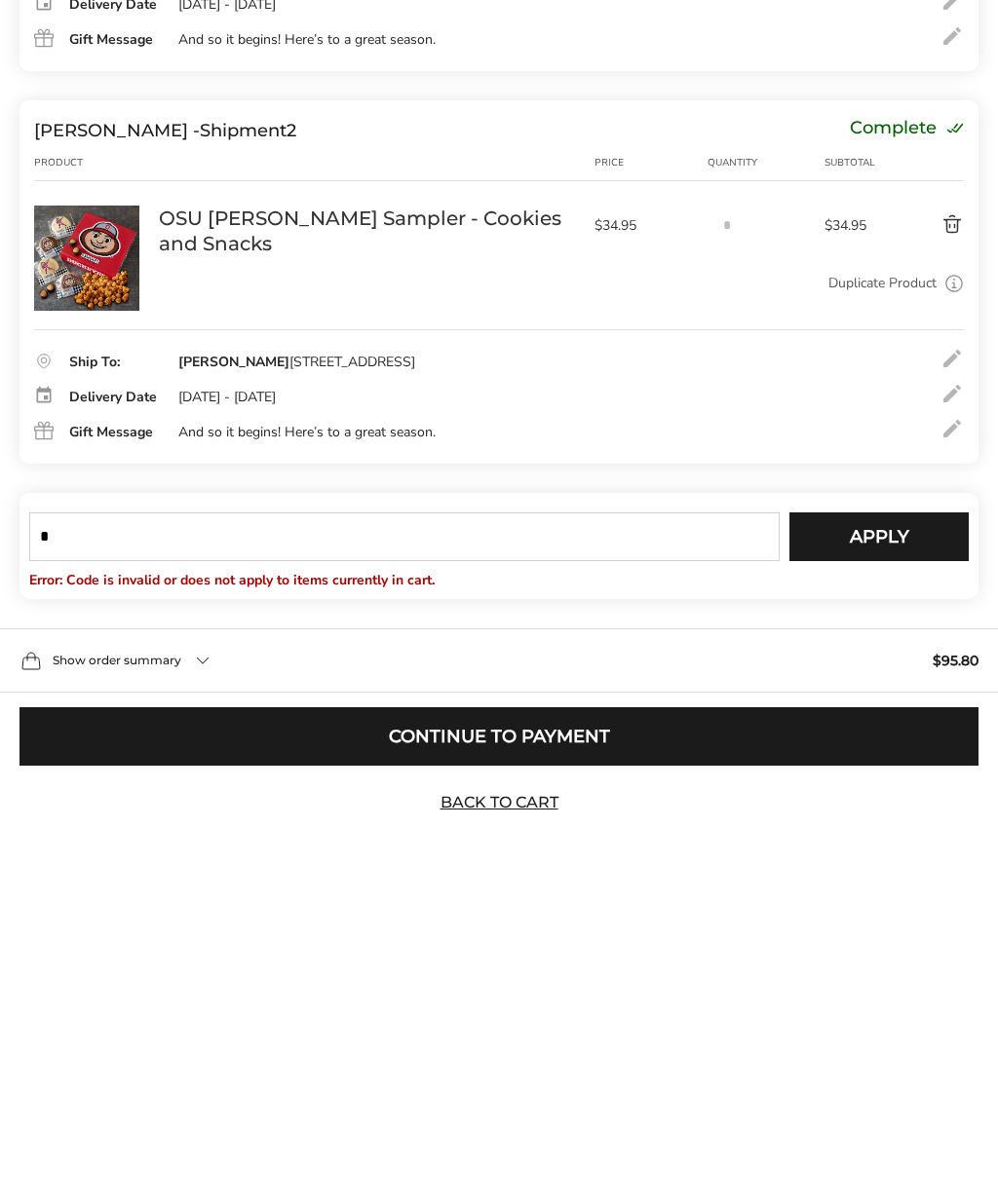
scroll to position [251, 0]
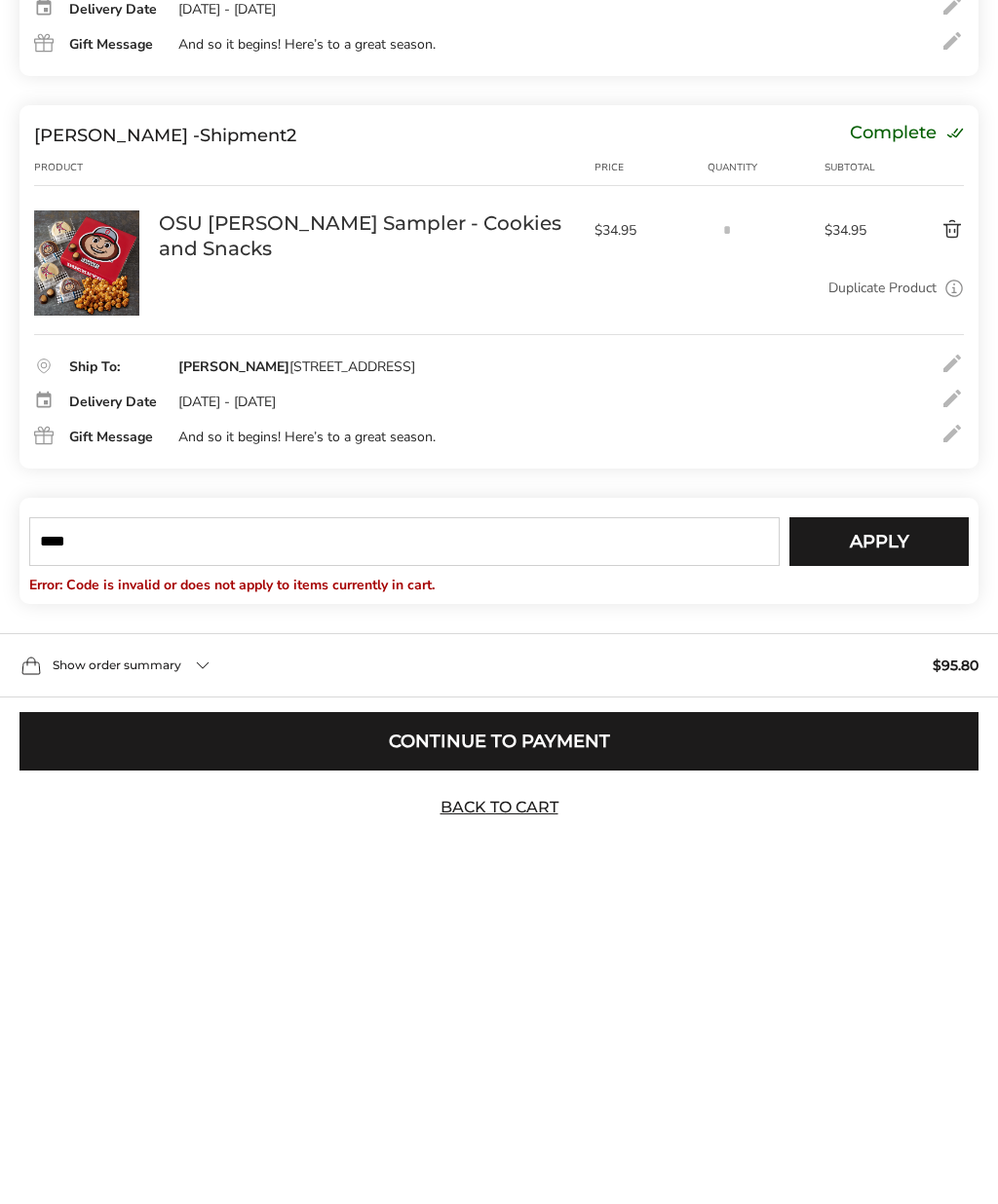
type input "****"
click at [899, 841] on span "Apply" at bounding box center [880, 850] width 60 height 18
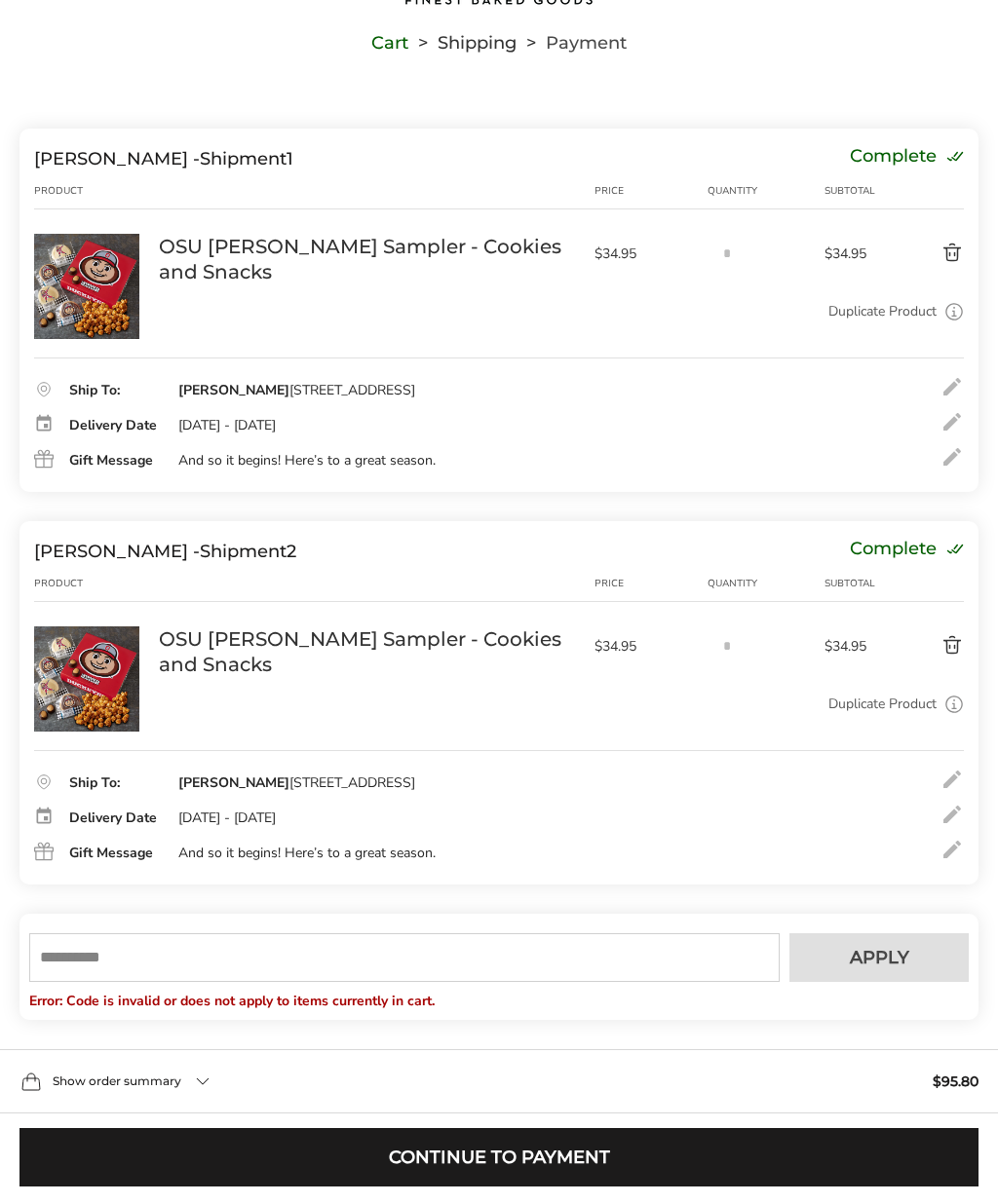
click at [592, 1165] on button "Continue to Payment" at bounding box center [499, 1158] width 959 height 59
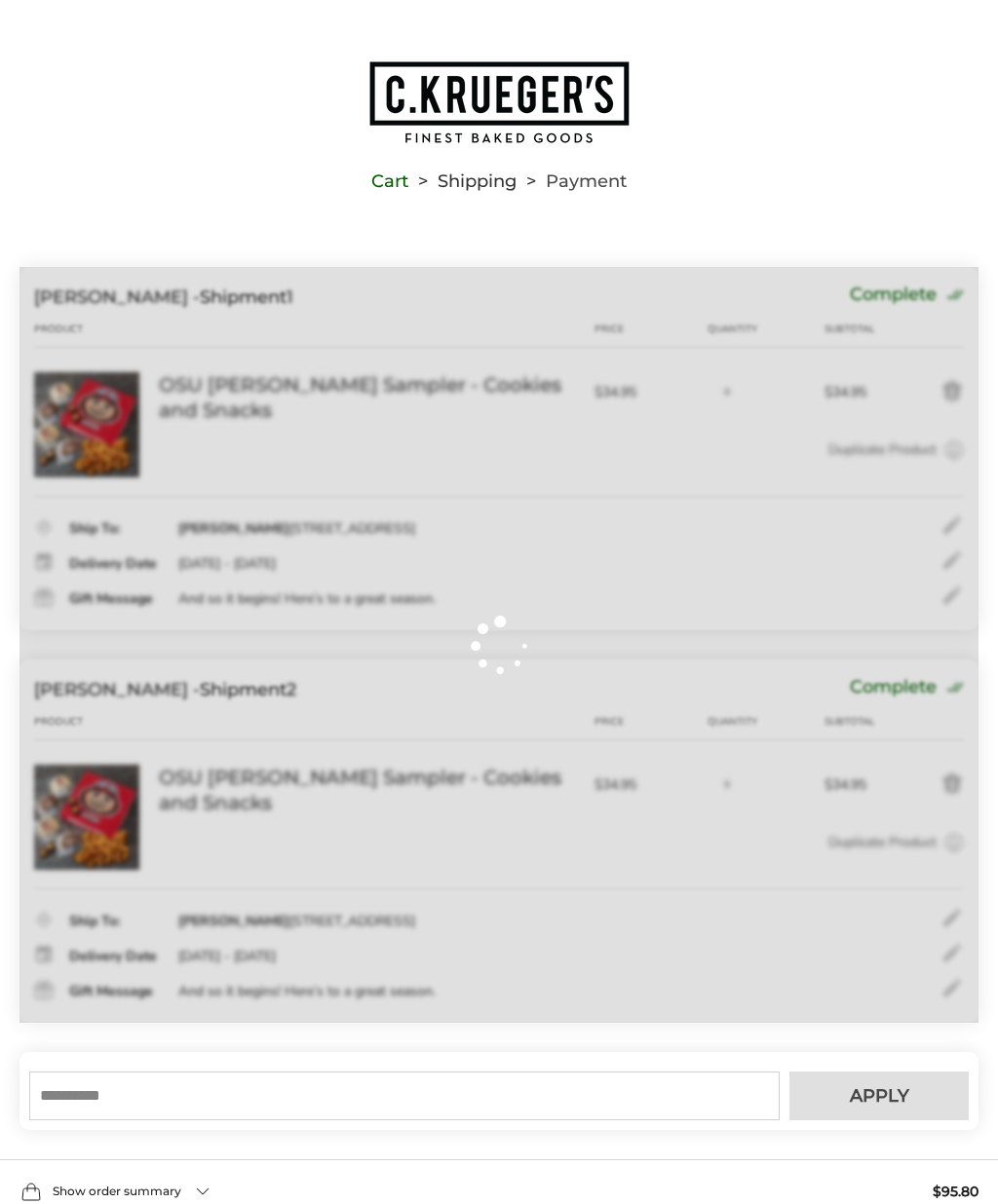
scroll to position [126, 0]
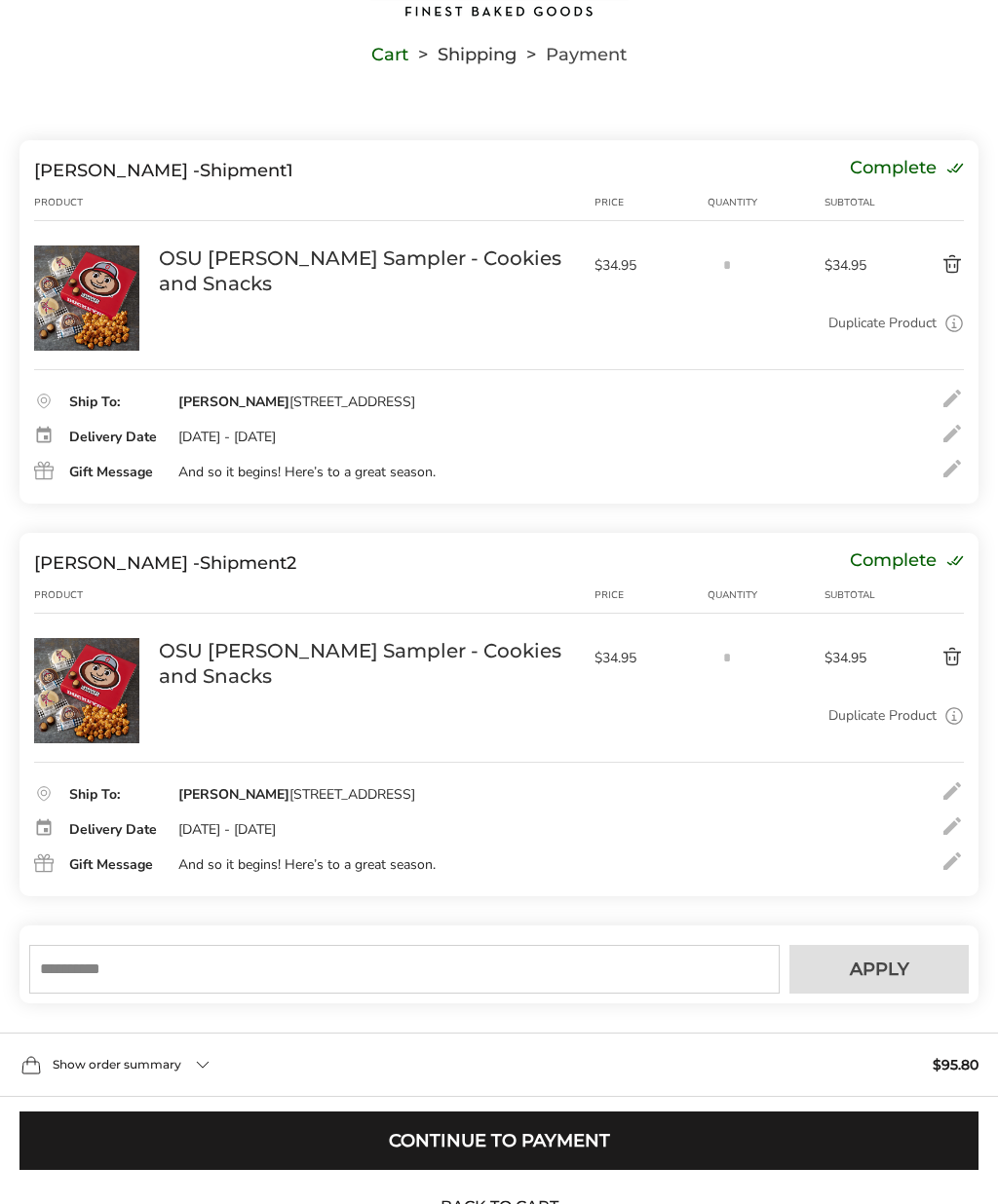
click at [954, 263] on button "Delete product" at bounding box center [926, 265] width 76 height 23
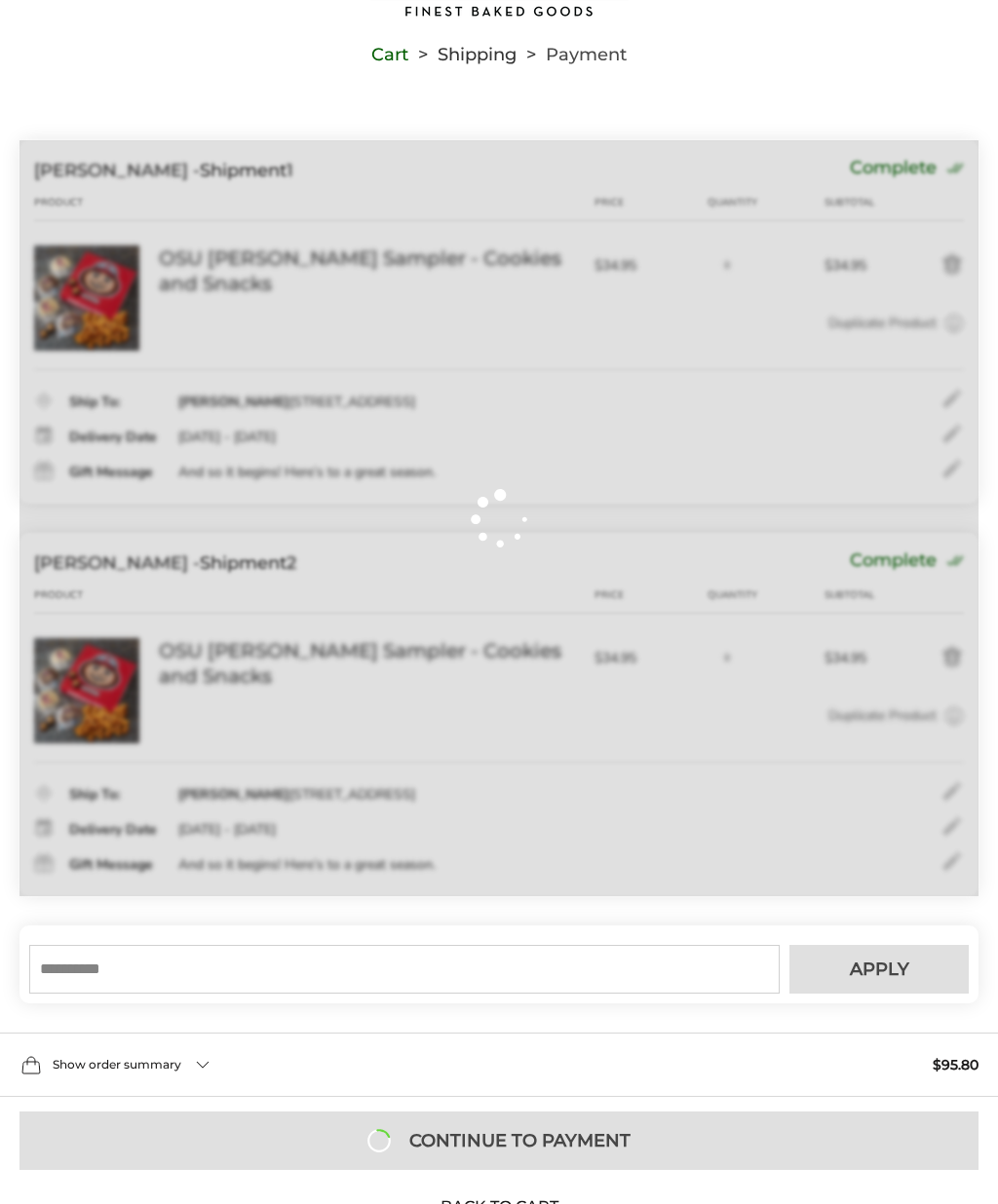
scroll to position [86, 0]
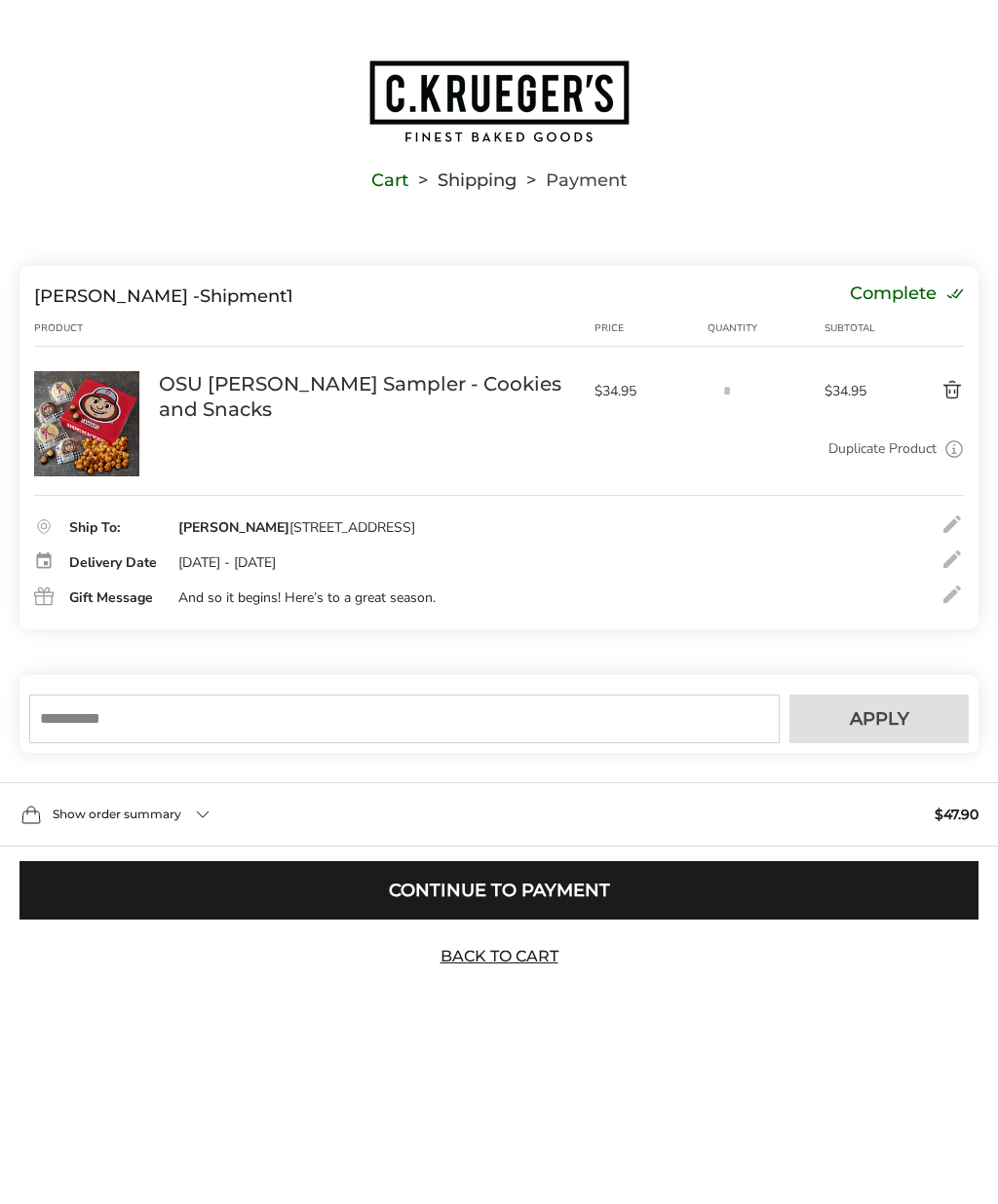
click at [958, 379] on button "Delete product" at bounding box center [926, 390] width 76 height 23
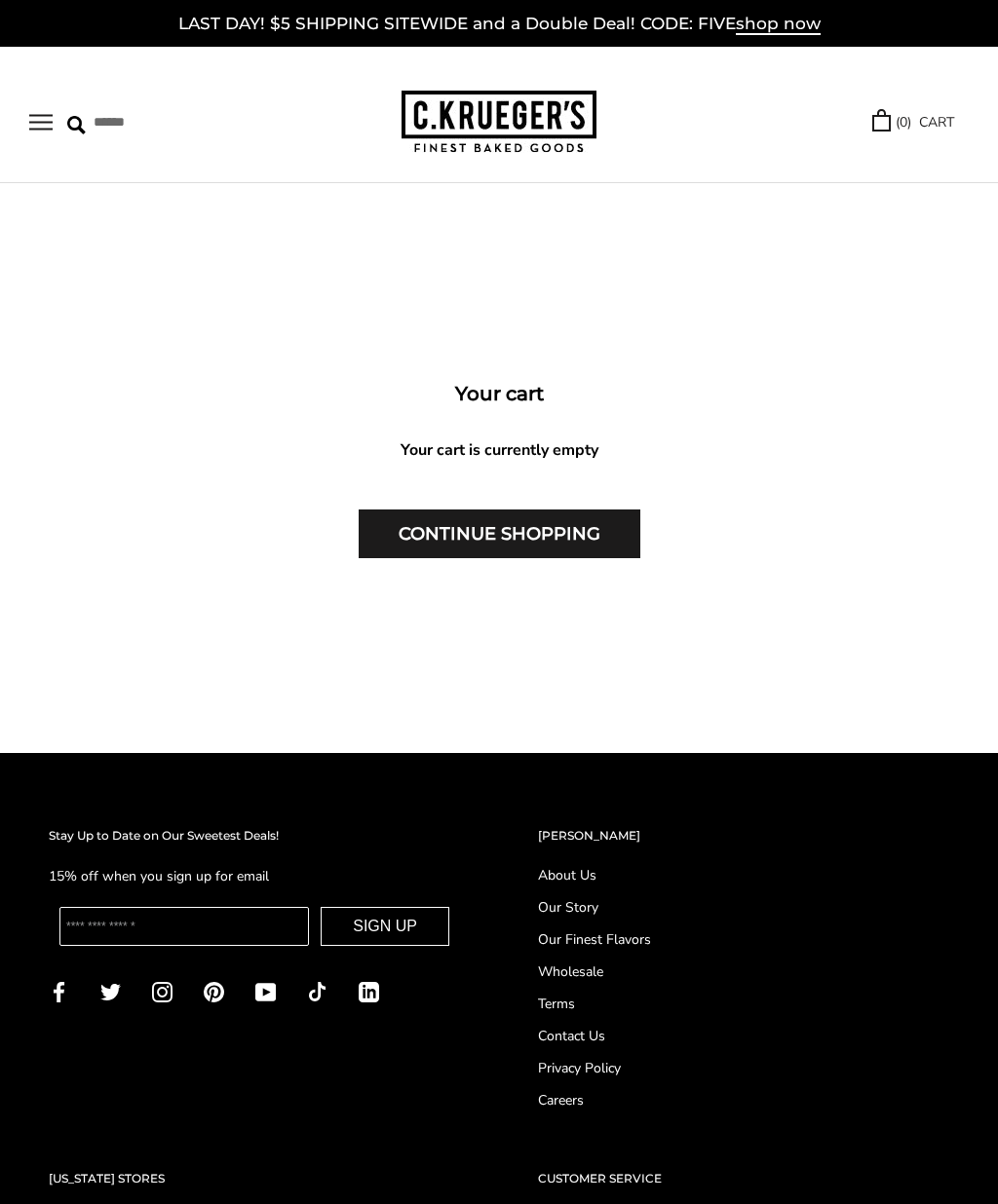
click at [790, 27] on span "shop now" at bounding box center [778, 24] width 85 height 22
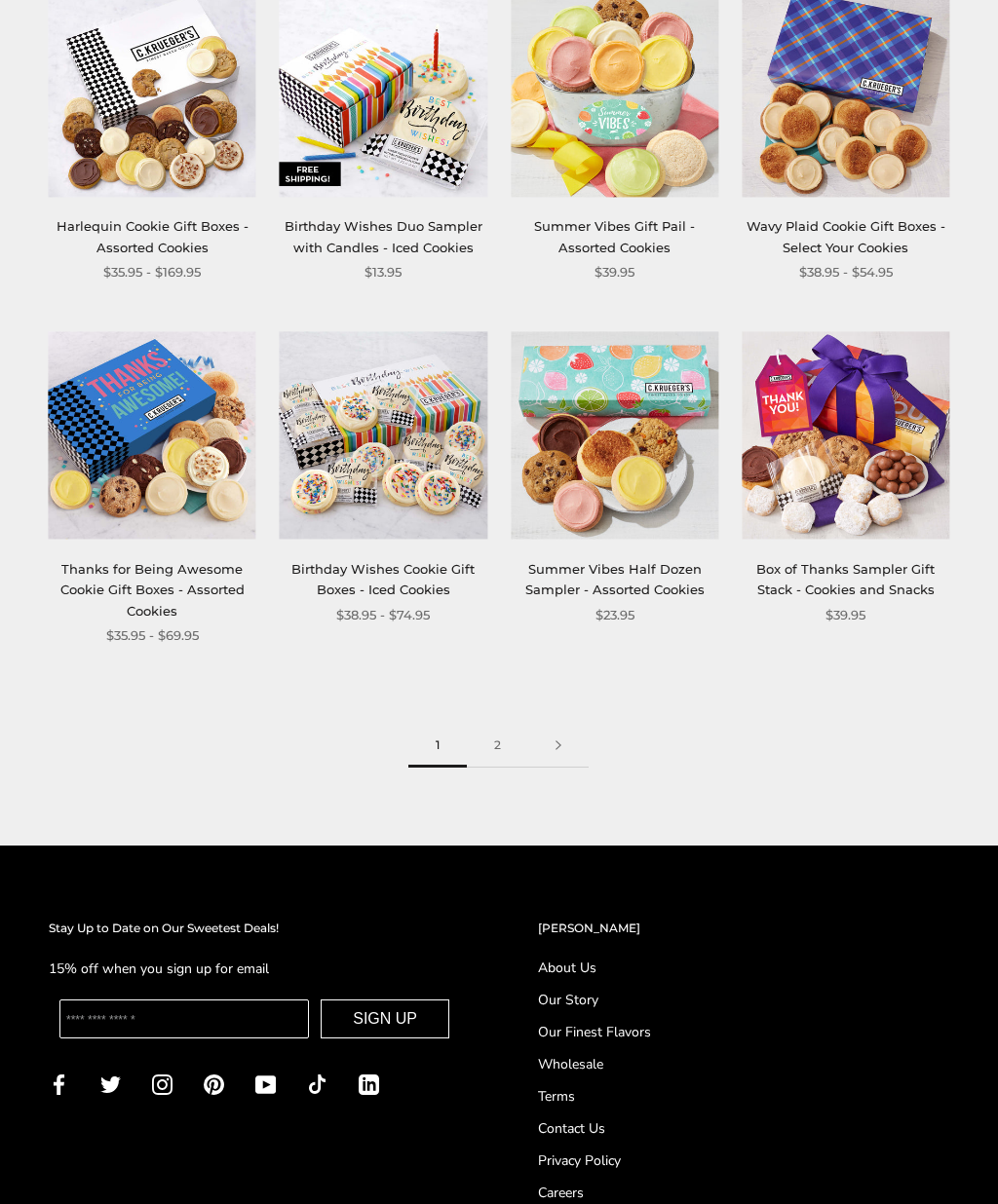
scroll to position [1775, 0]
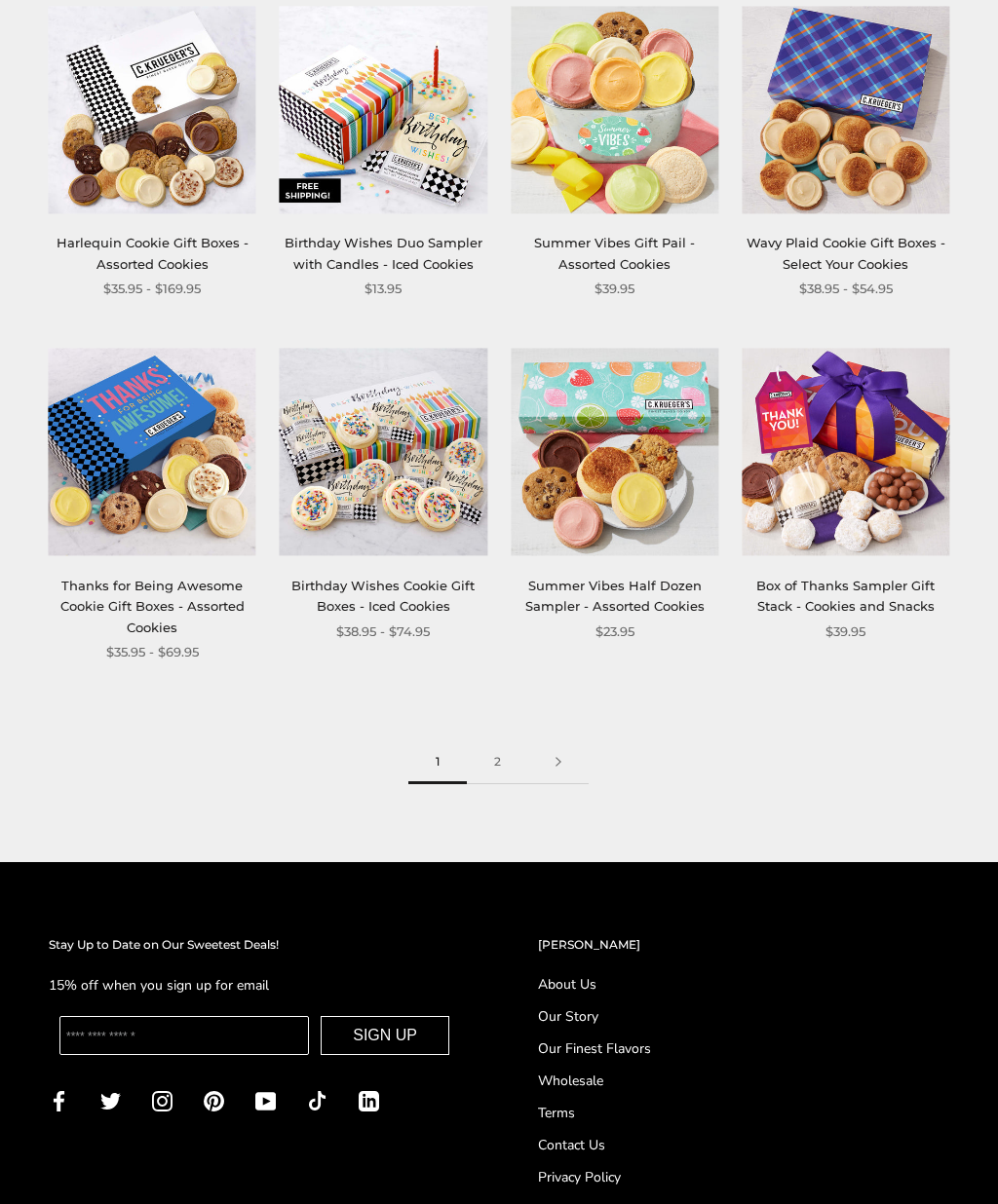
click at [490, 756] on link "2" at bounding box center [497, 762] width 62 height 44
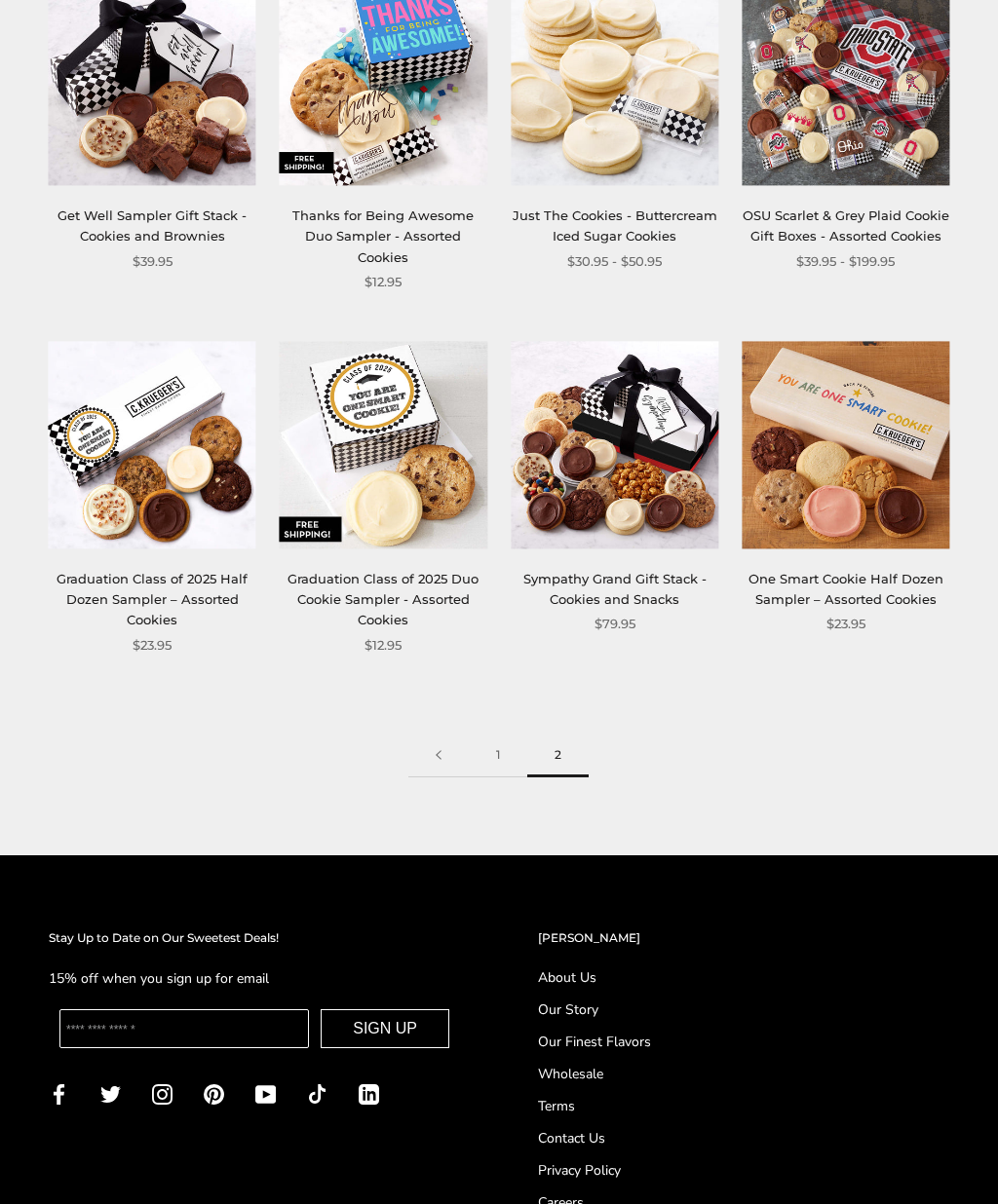
scroll to position [787, 0]
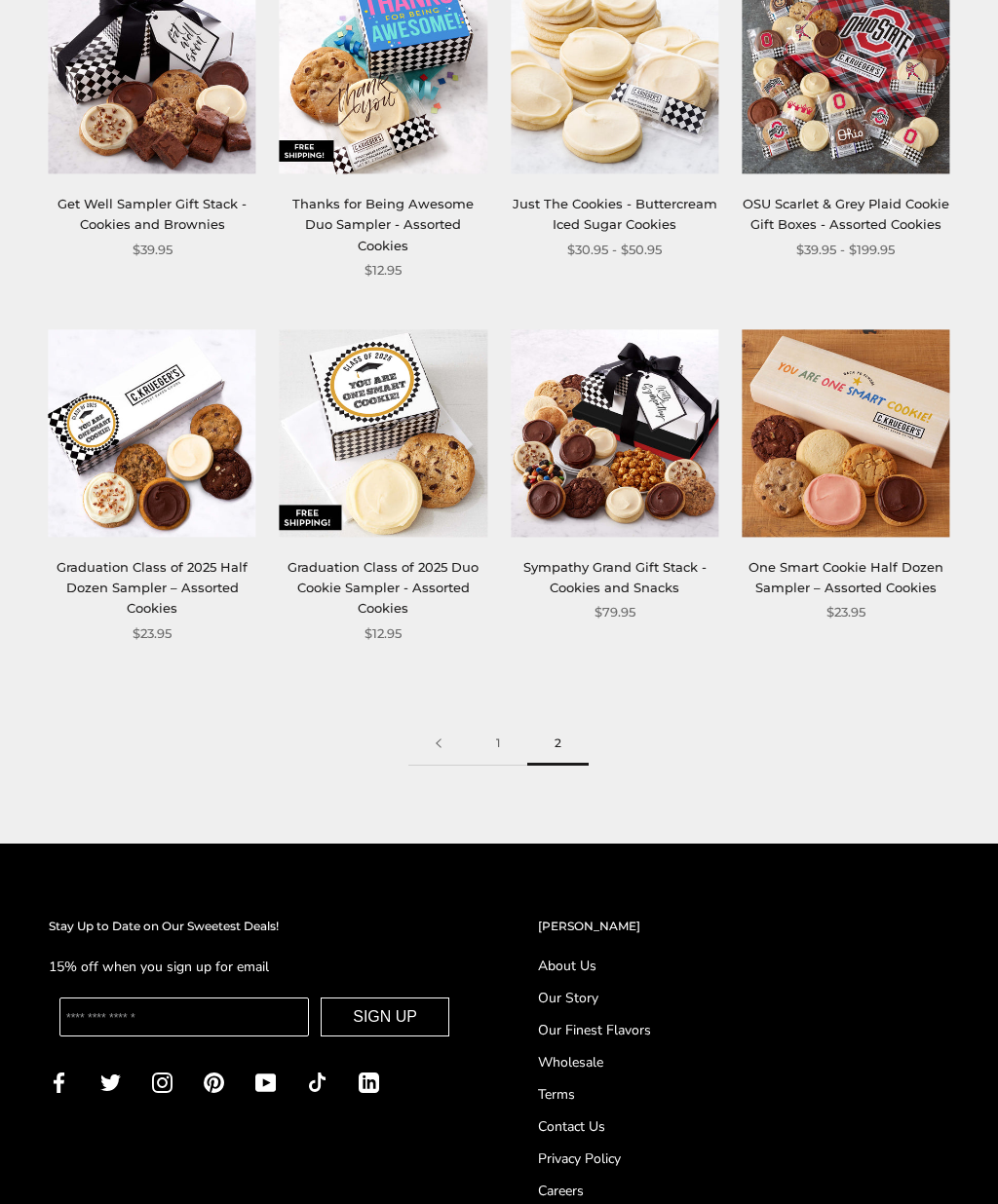
click at [557, 722] on span "2" at bounding box center [558, 743] width 62 height 44
click at [555, 722] on span "2" at bounding box center [558, 743] width 62 height 44
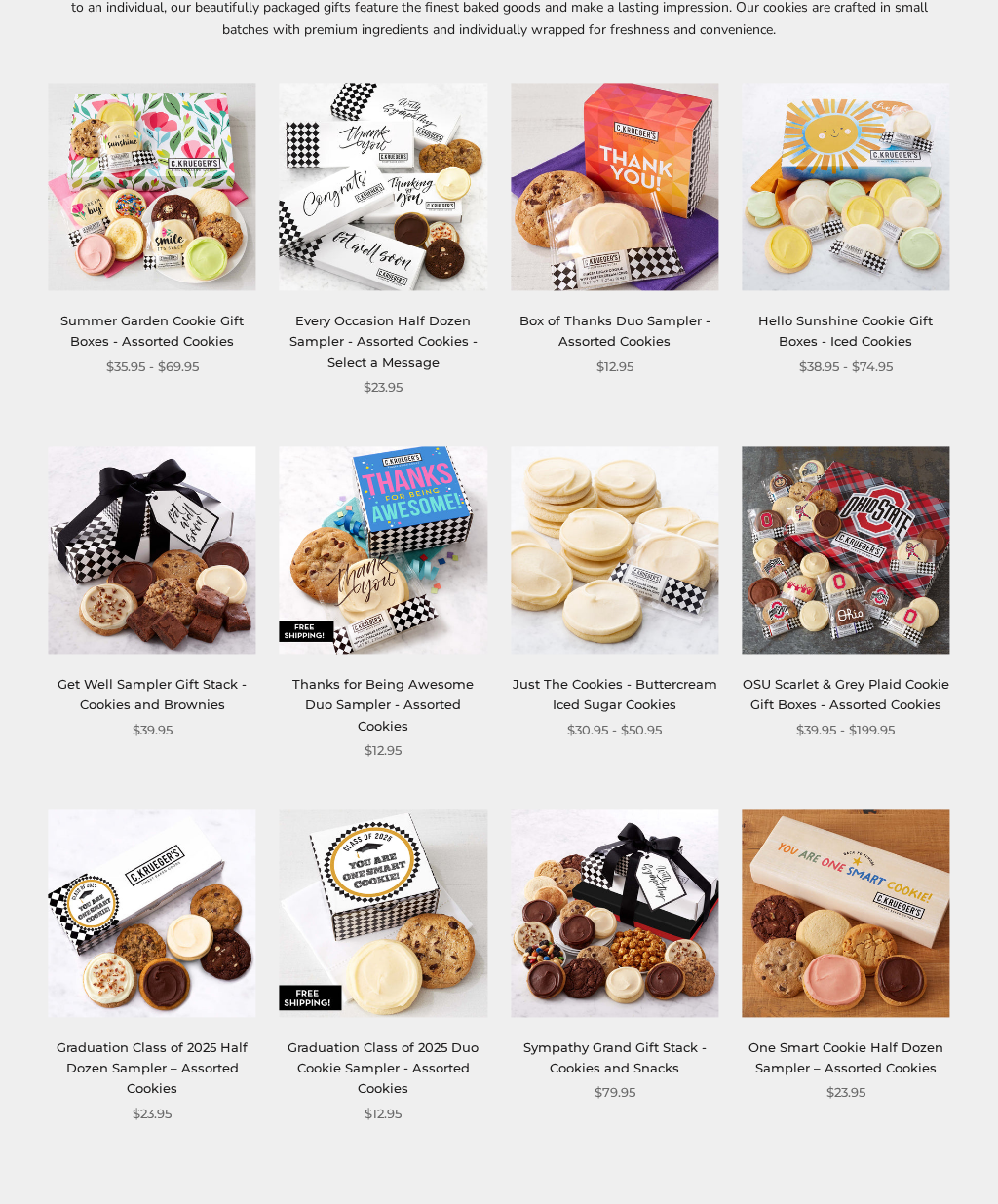
scroll to position [286, 0]
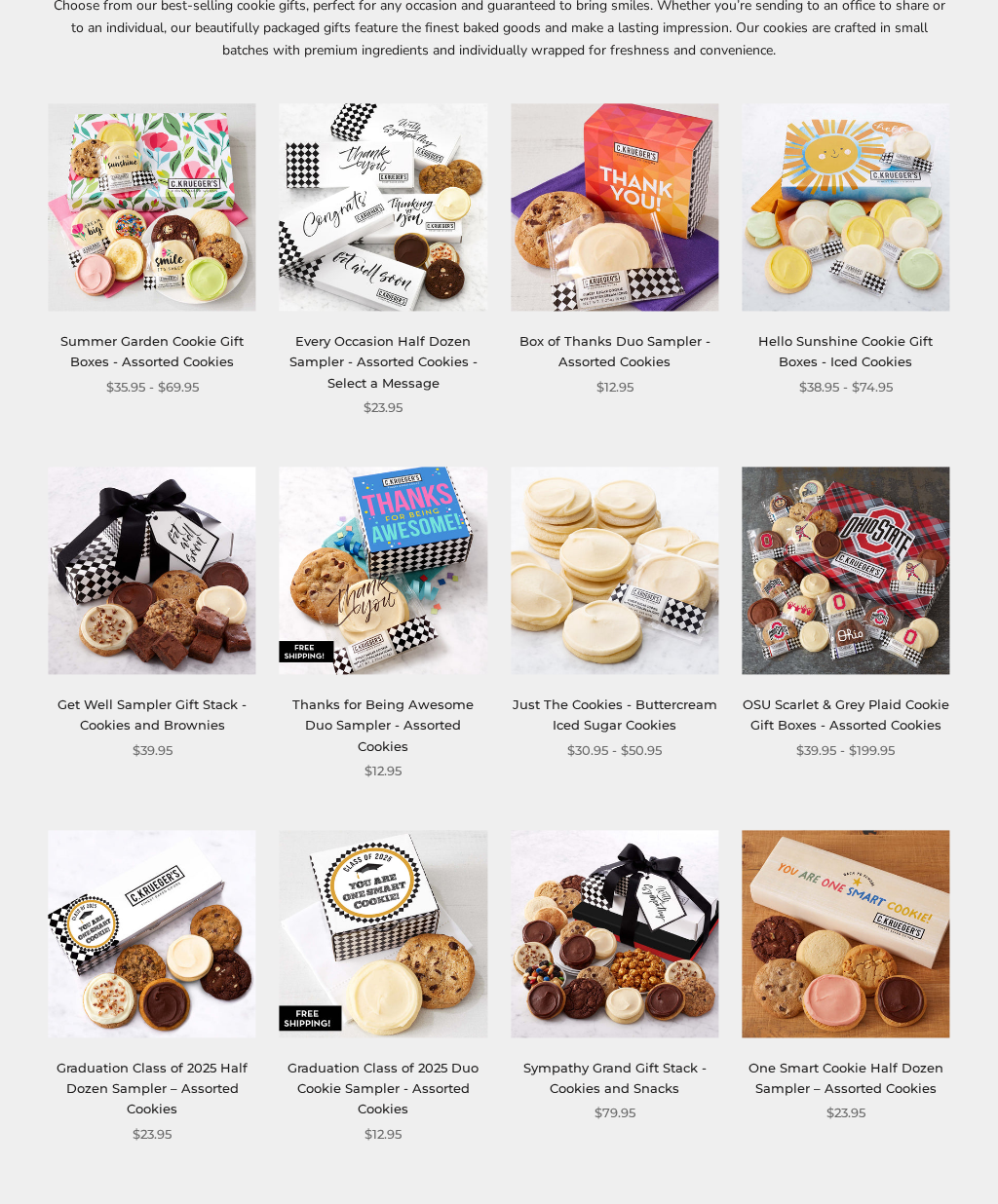
click at [868, 593] on img at bounding box center [845, 571] width 207 height 207
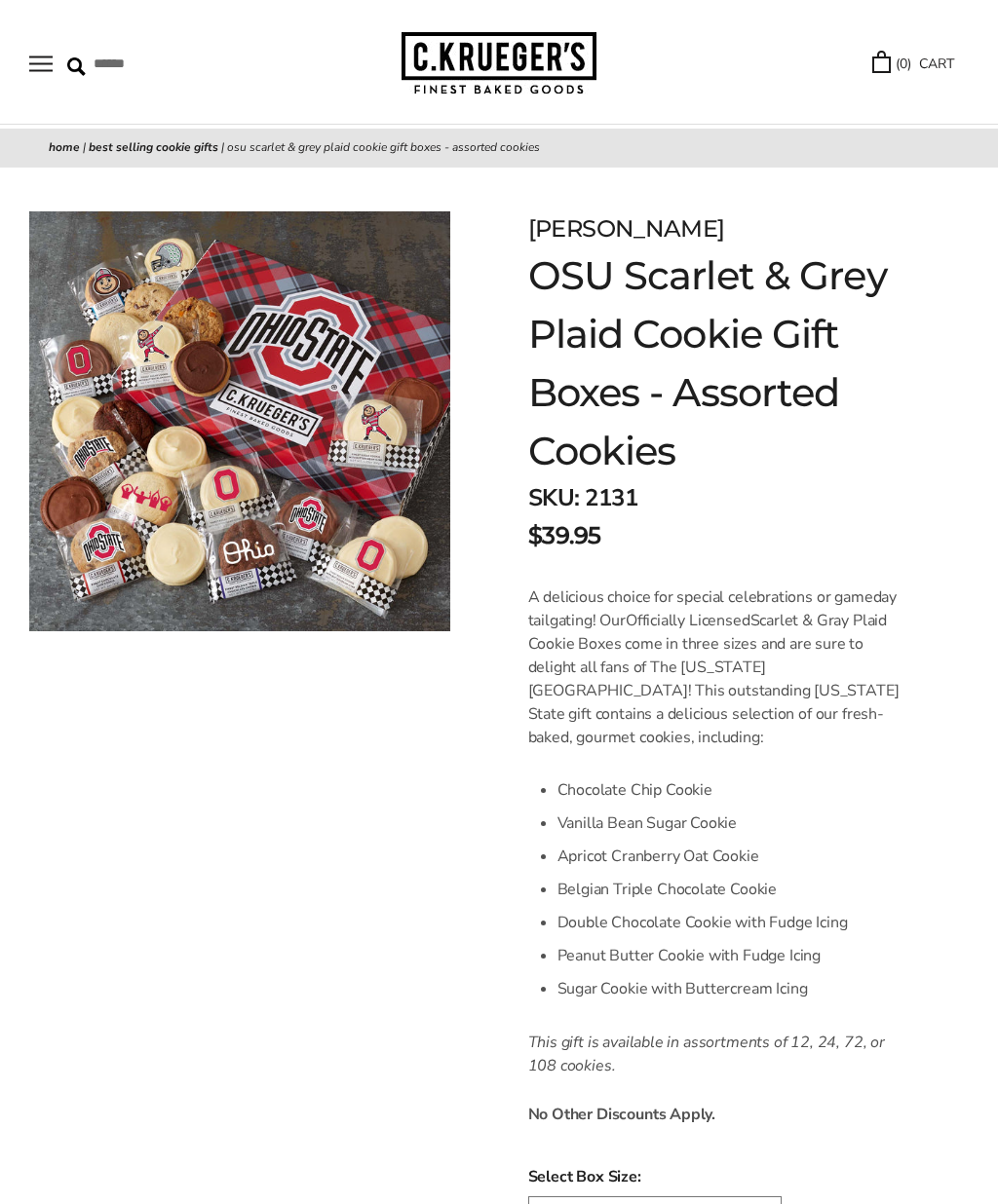
scroll to position [61, 0]
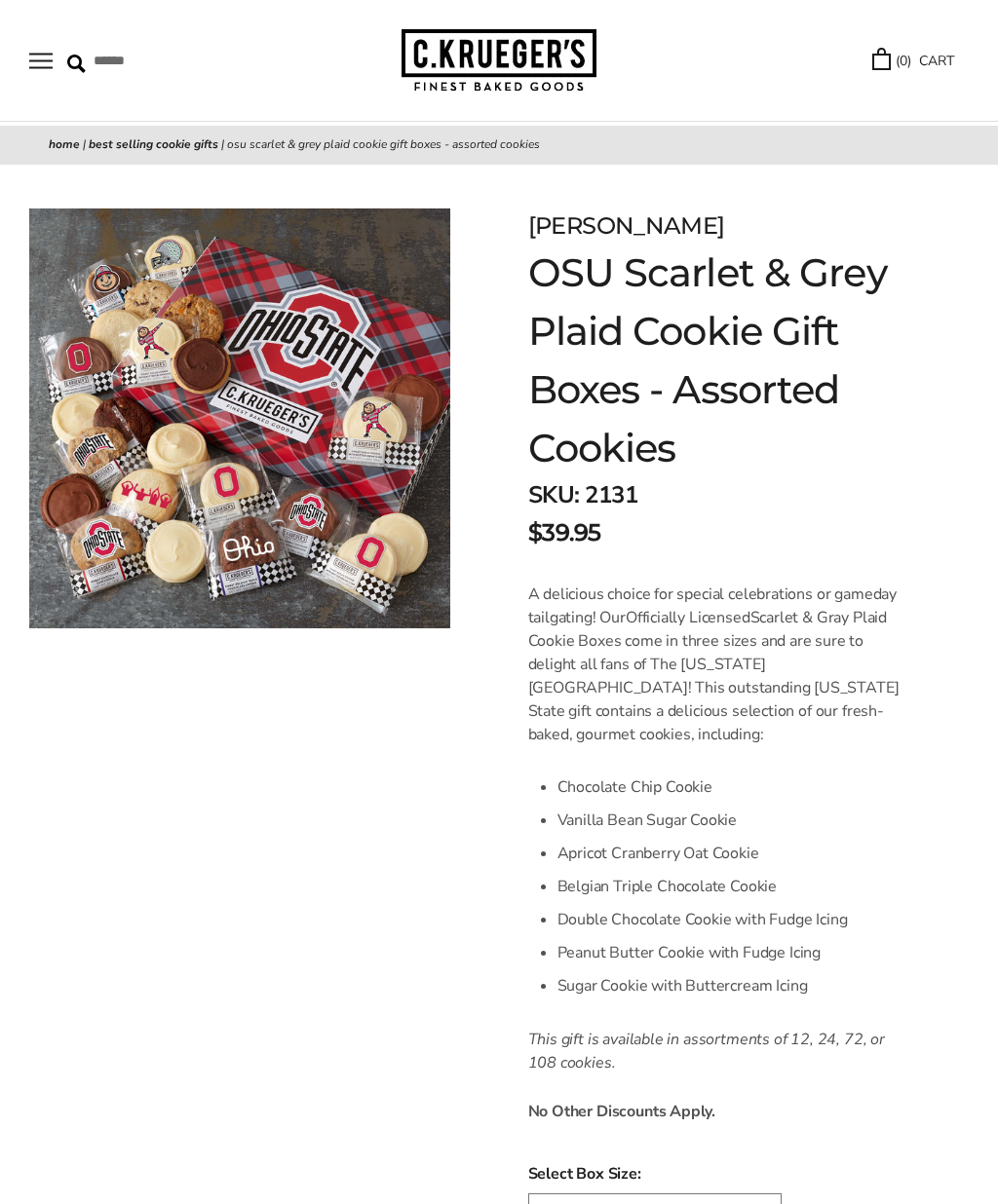
click at [916, 694] on div "C.KRUEGER'S OSU Scarlet & Grey Plaid Cookie Gift Boxes - Assorted Cookies SKU: …" at bounding box center [739, 1099] width 519 height 1869
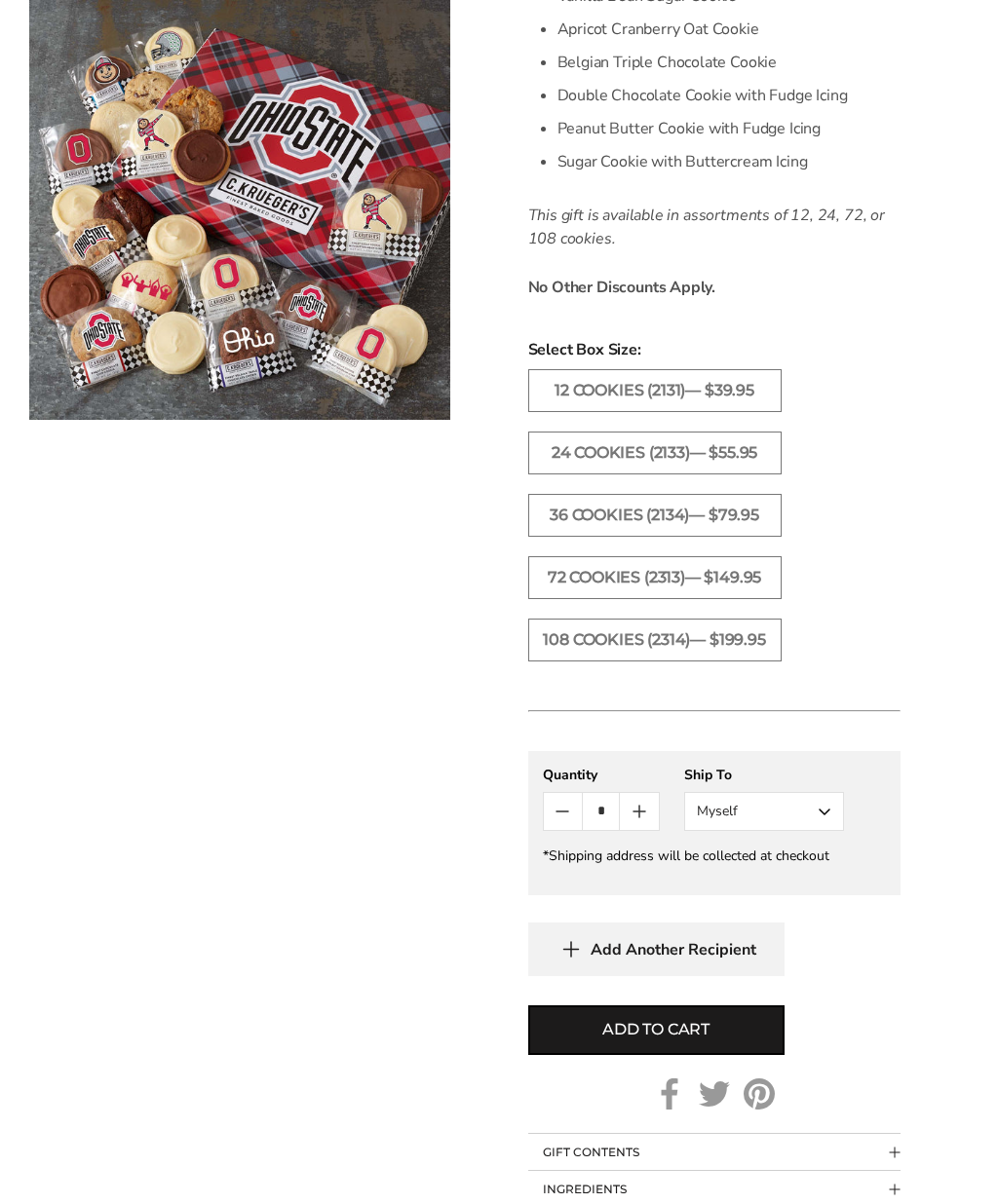
scroll to position [889, 0]
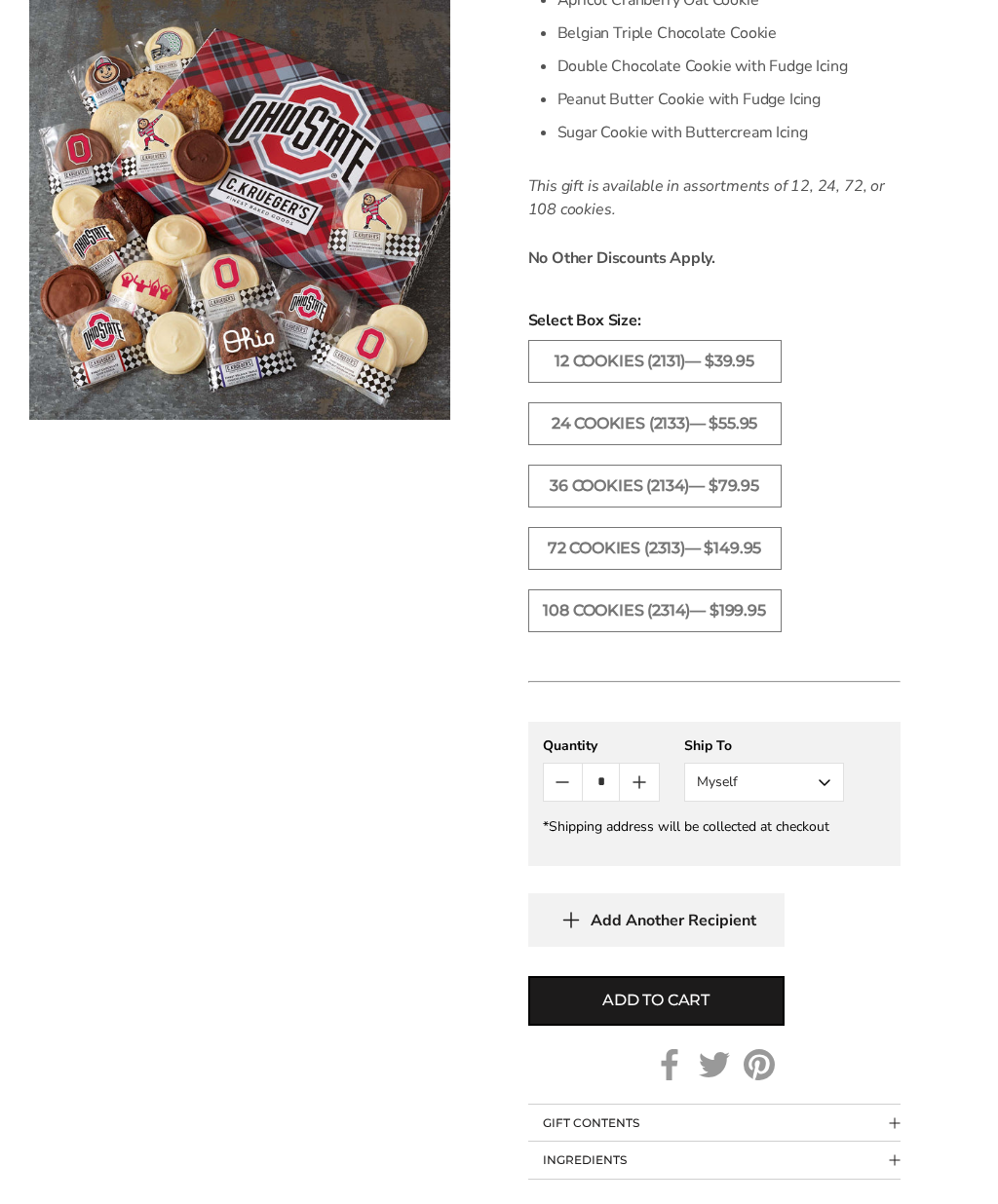
click at [826, 803] on button "Myself" at bounding box center [763, 783] width 159 height 39
click at [798, 872] on button "Other Recipient" at bounding box center [763, 855] width 158 height 35
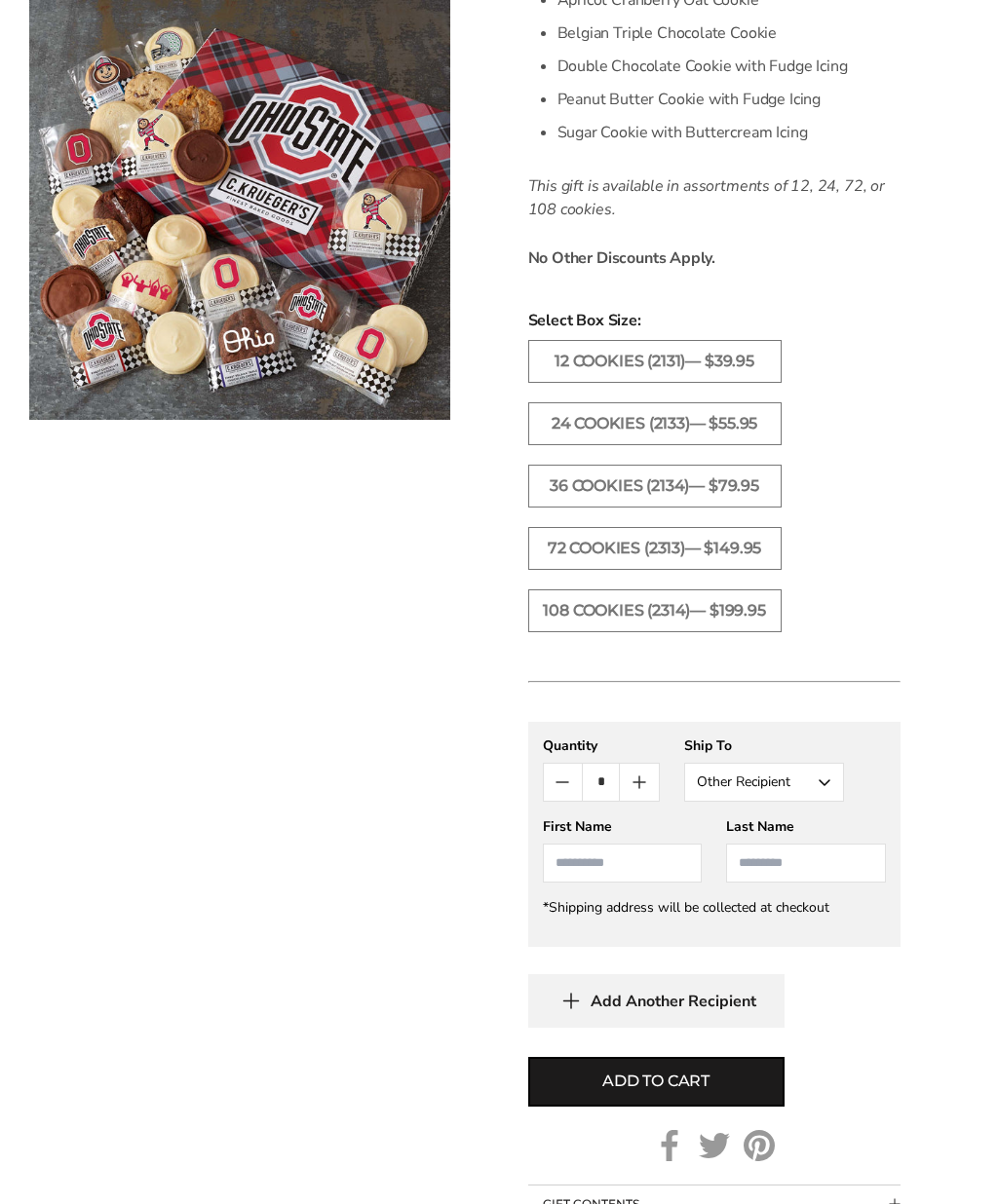
click at [655, 873] on input "First Name" at bounding box center [622, 864] width 159 height 39
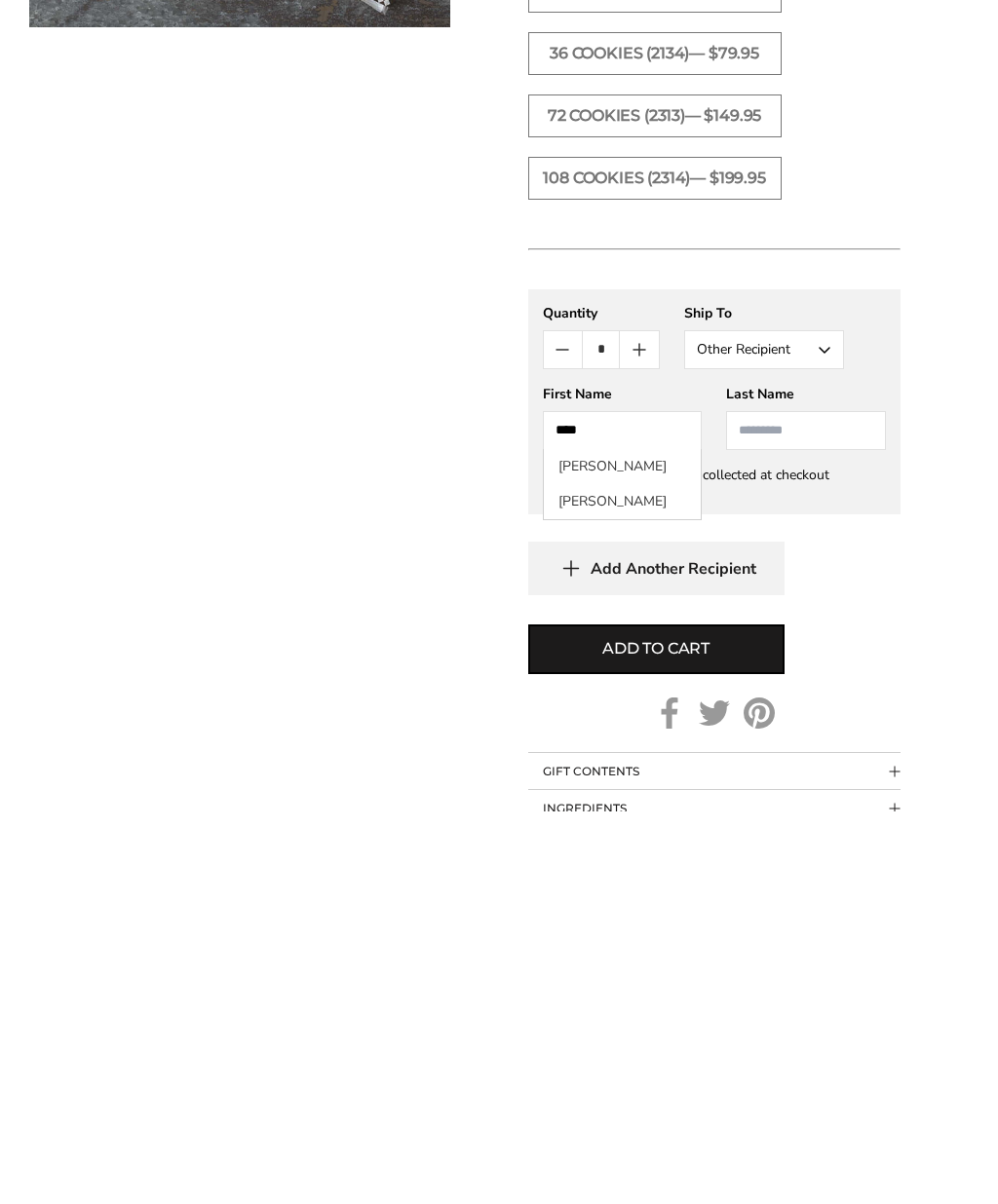
click at [647, 842] on li "Karen Threloff" at bounding box center [622, 860] width 158 height 35
type input "*****"
type input "********"
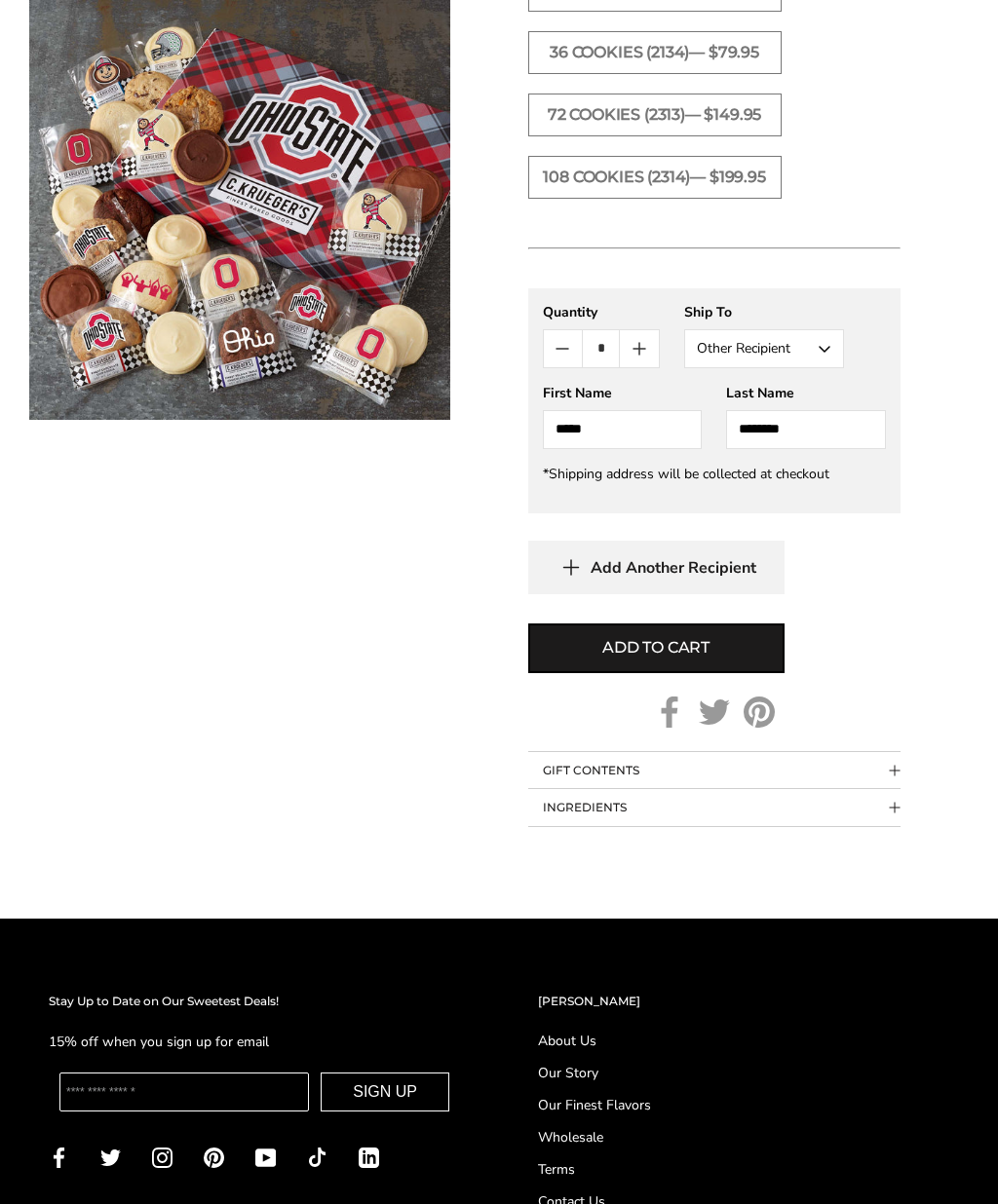
click at [698, 578] on span "Add Another Recipient" at bounding box center [673, 568] width 165 height 20
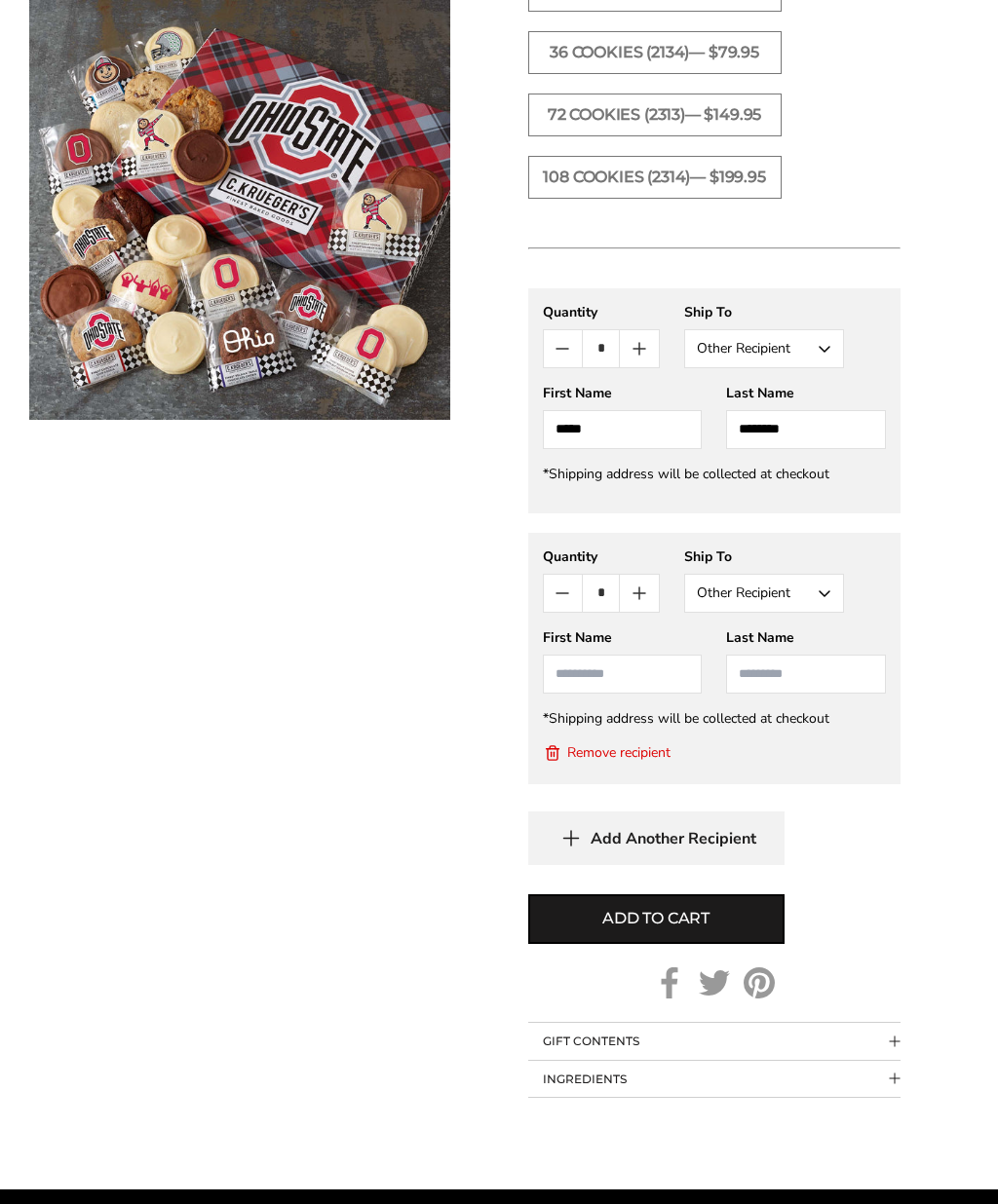
click at [633, 693] on input "First Name" at bounding box center [622, 674] width 159 height 39
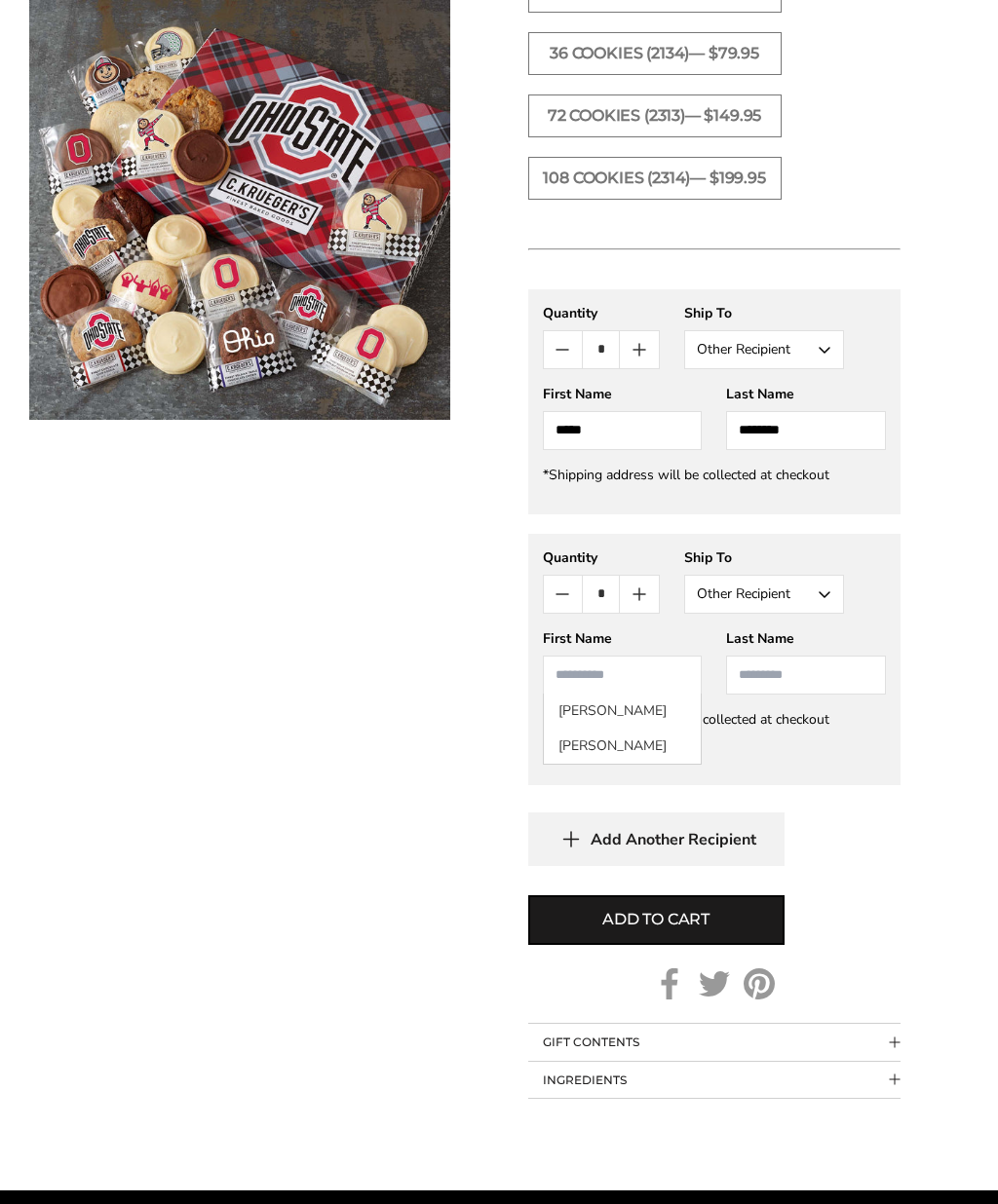
click at [627, 764] on li "Nathan Brunk" at bounding box center [622, 746] width 158 height 35
type input "******"
type input "*****"
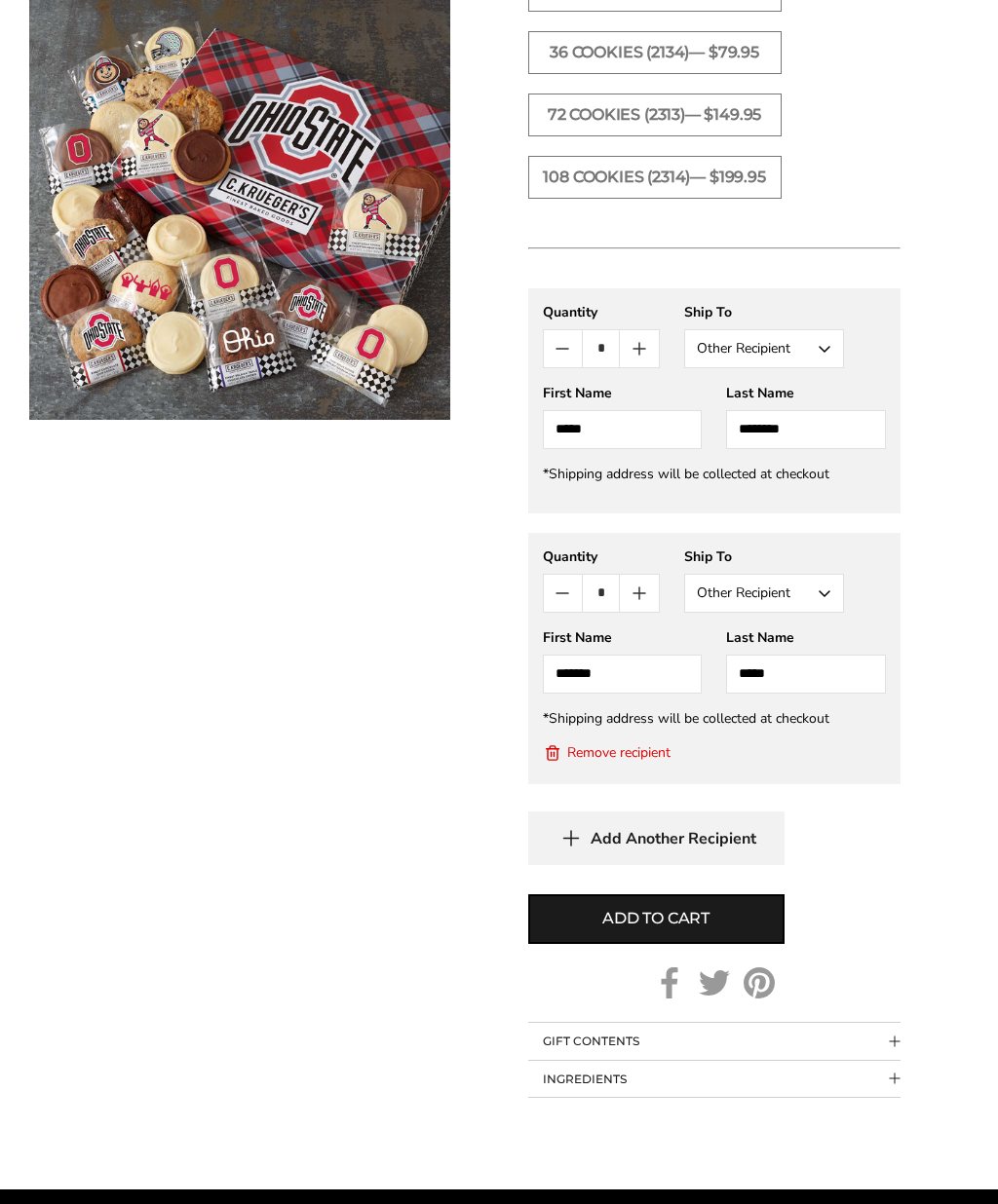
click at [688, 931] on span "Add to cart" at bounding box center [657, 919] width 108 height 23
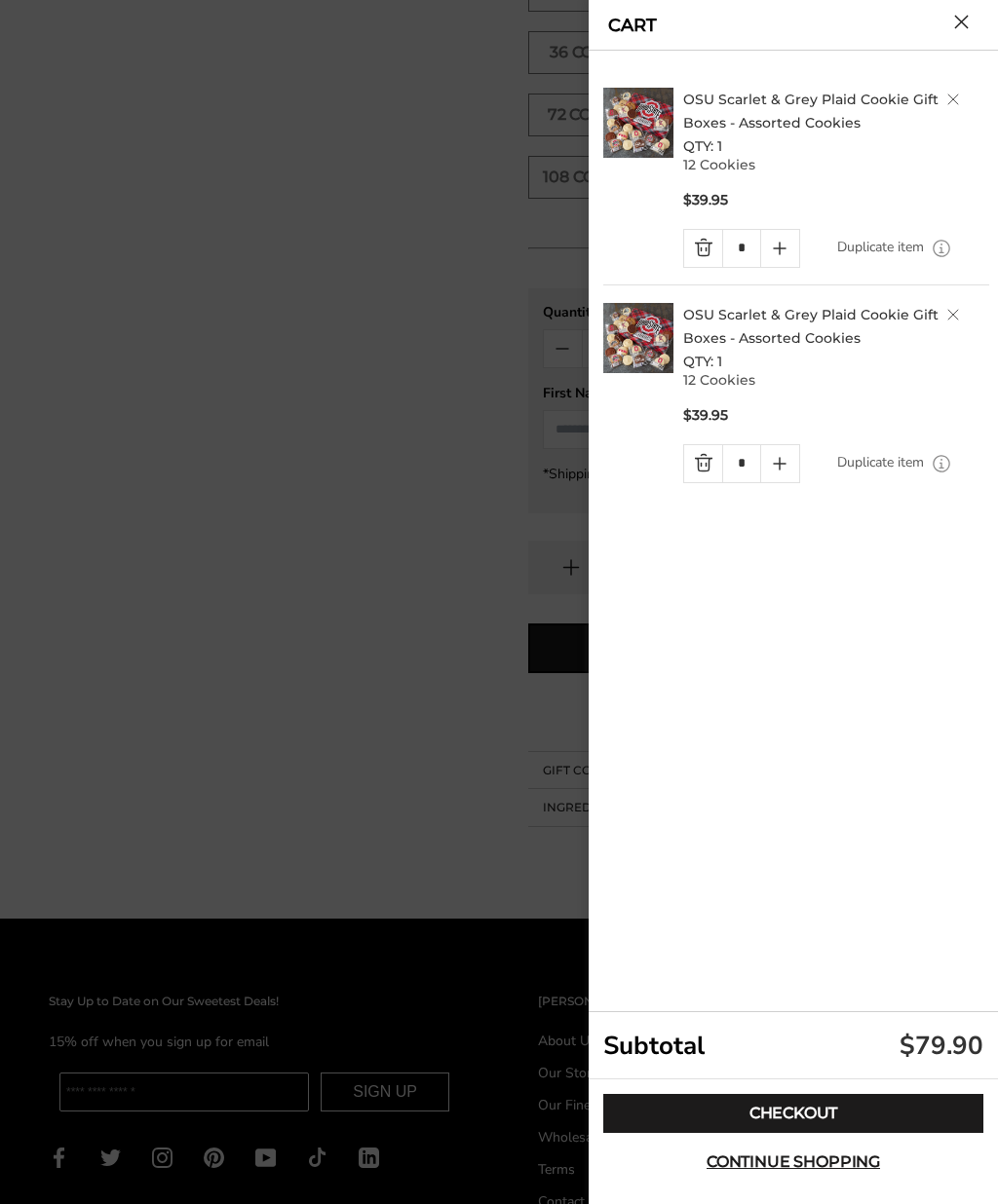
click at [770, 1134] on link "Checkout" at bounding box center [794, 1114] width 380 height 39
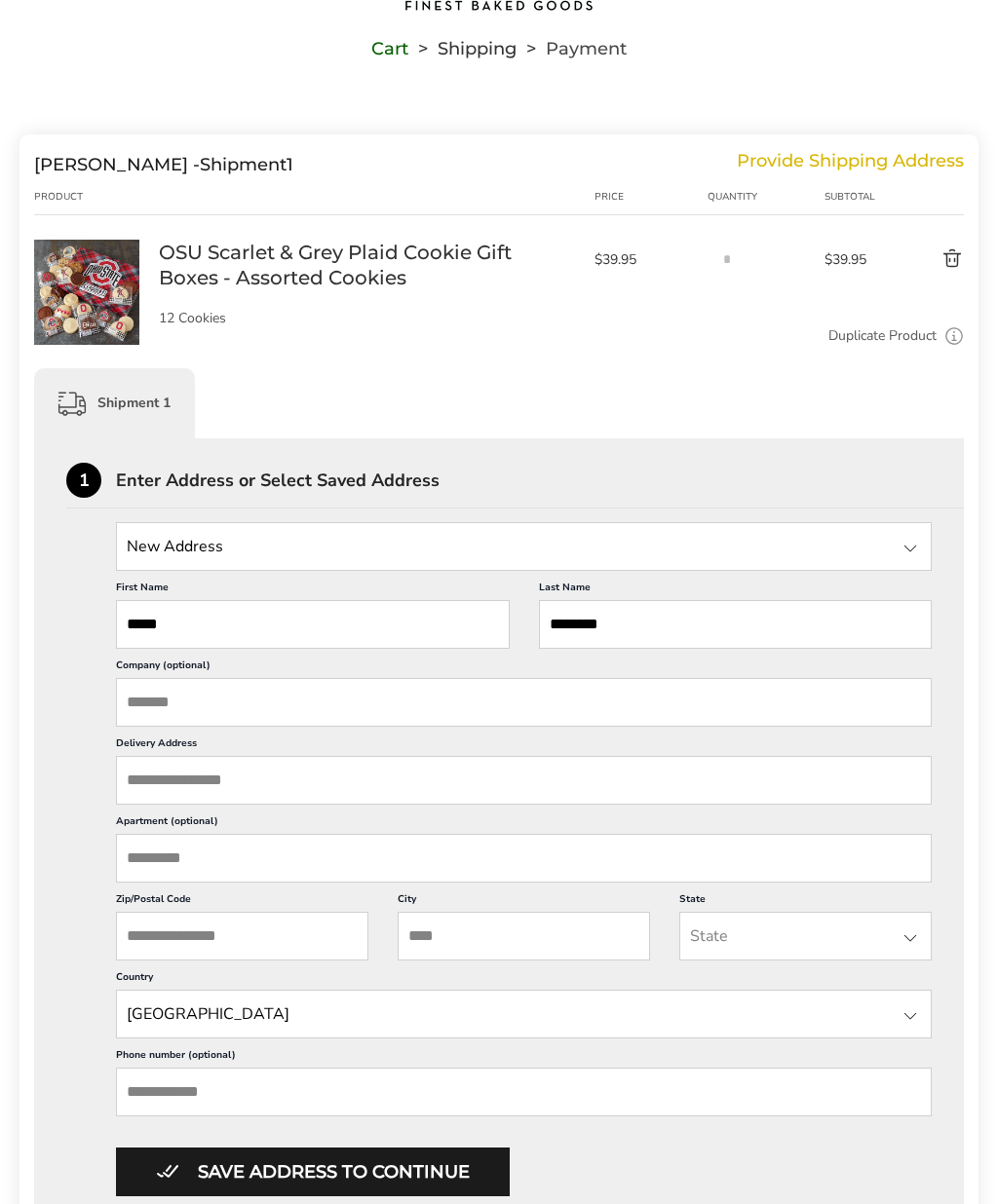
scroll to position [130, 0]
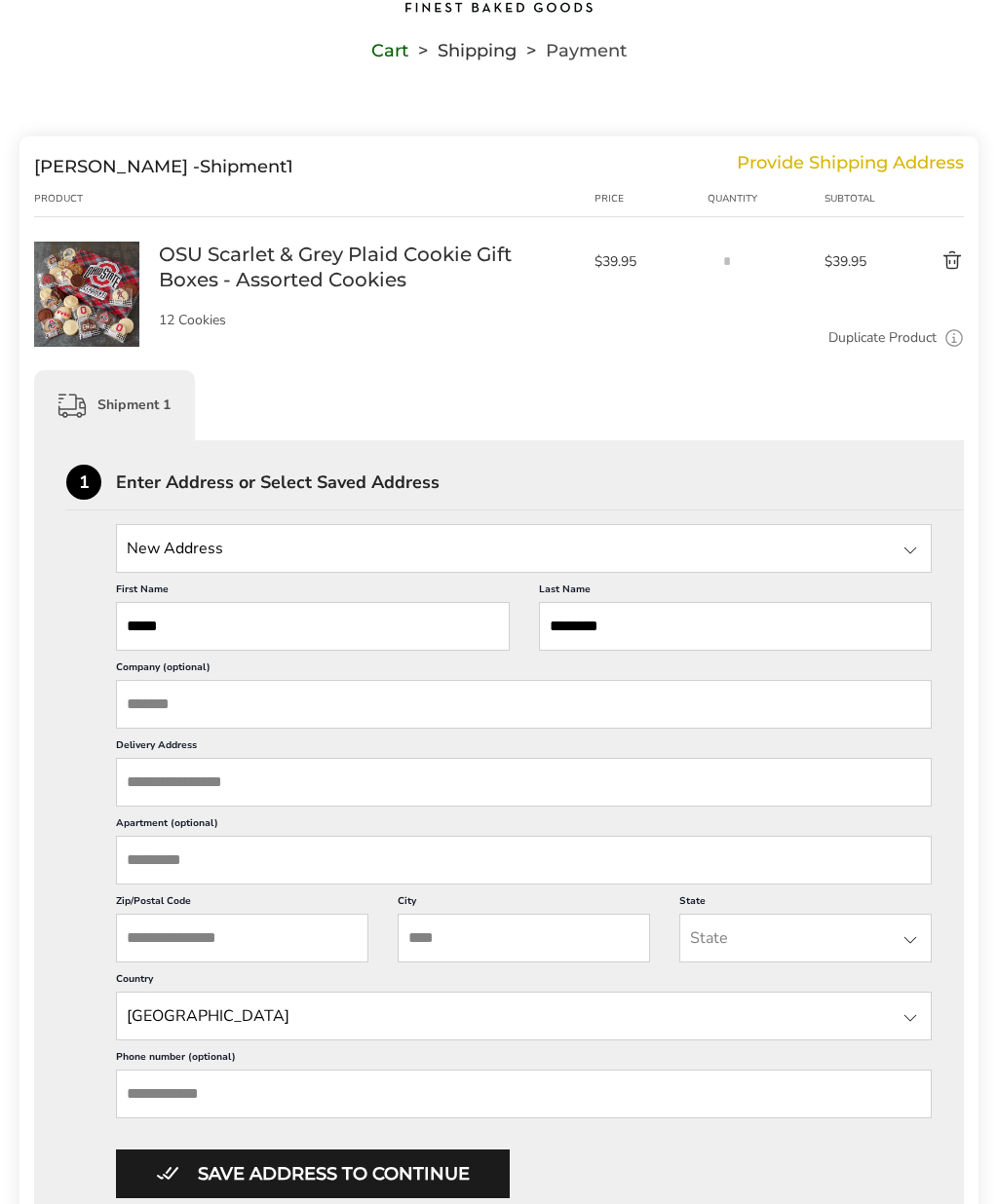
click at [908, 557] on div at bounding box center [910, 551] width 23 height 23
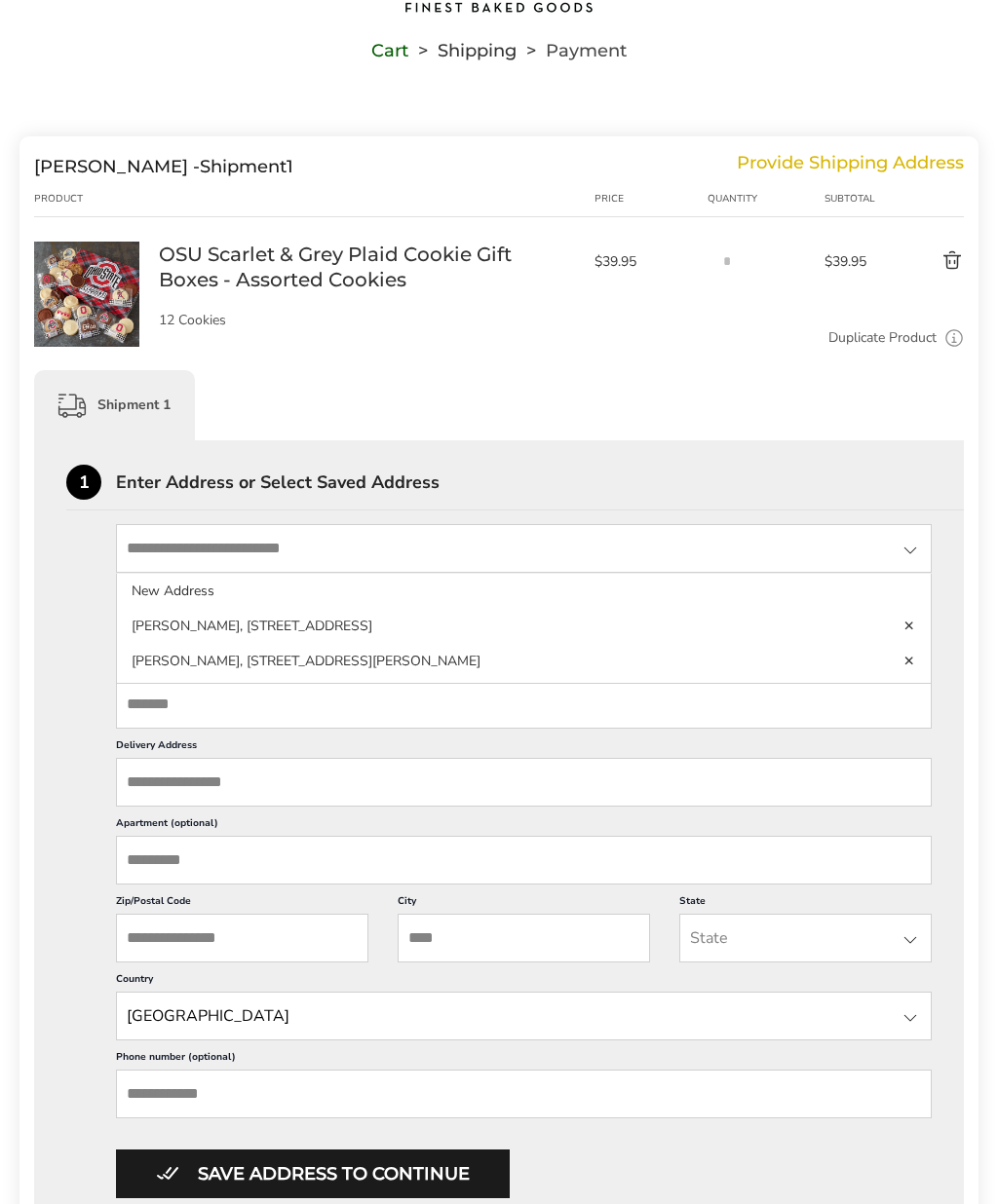
click at [589, 644] on li "Karen Threloff, 1399 Cider Mill Ct, Columbus, OH, 43204-1502, United States" at bounding box center [524, 661] width 814 height 35
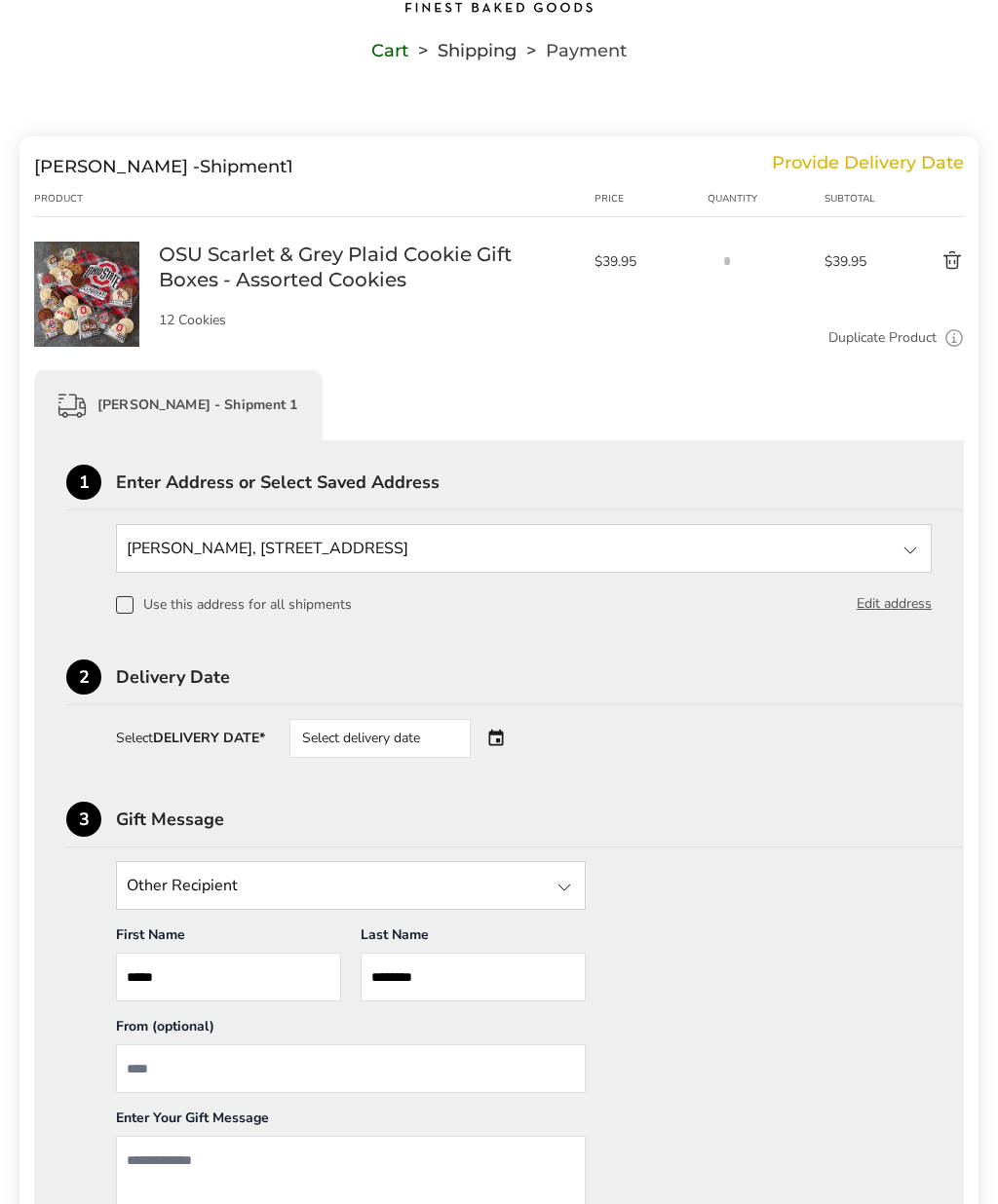
click at [497, 745] on div "Select delivery date" at bounding box center [407, 738] width 236 height 39
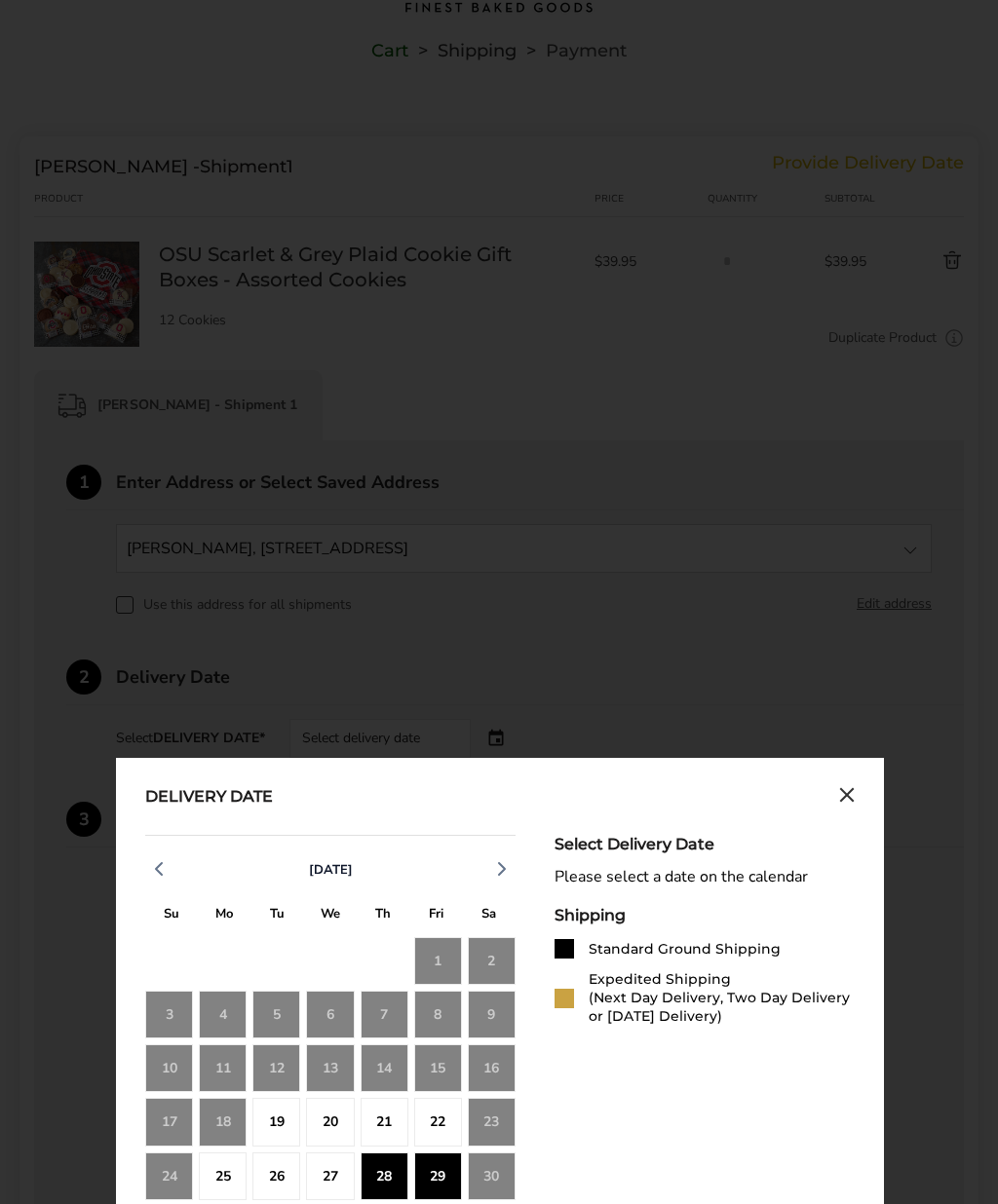
click at [425, 1188] on div "29" at bounding box center [437, 1176] width 48 height 48
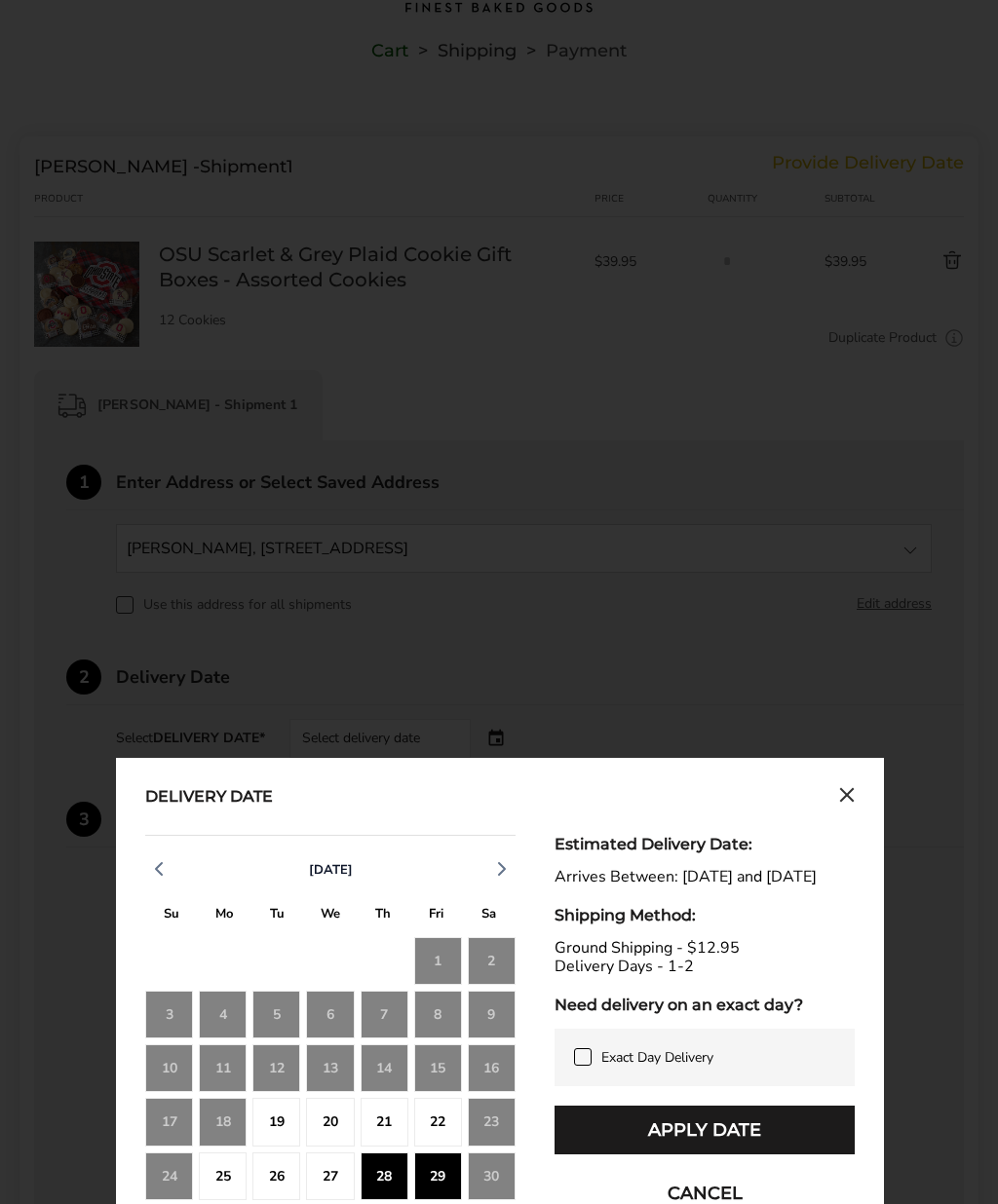
click at [737, 1154] on button "Apply Date" at bounding box center [704, 1131] width 300 height 49
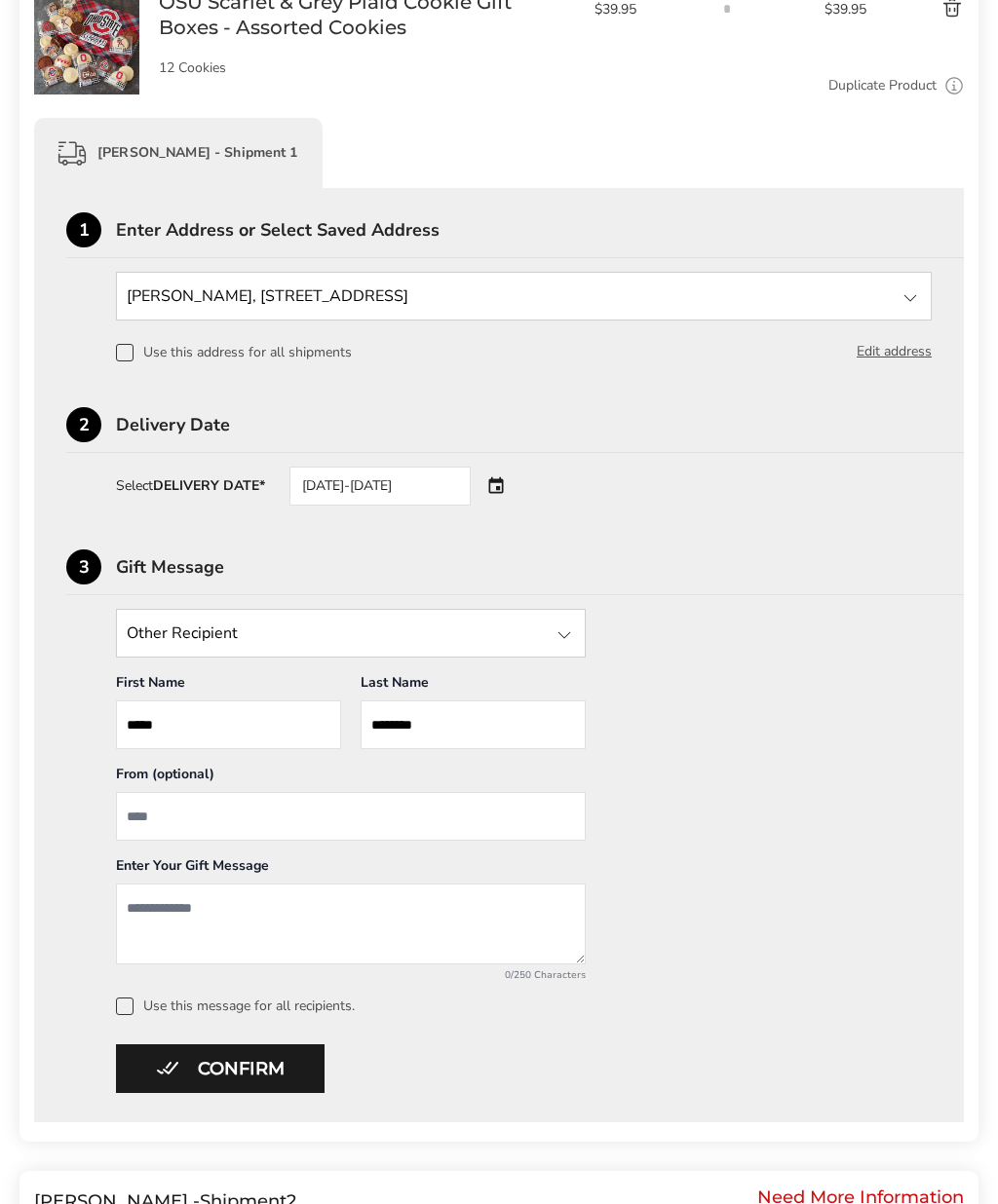
scroll to position [382, 0]
click at [358, 814] on input "From" at bounding box center [351, 817] width 470 height 49
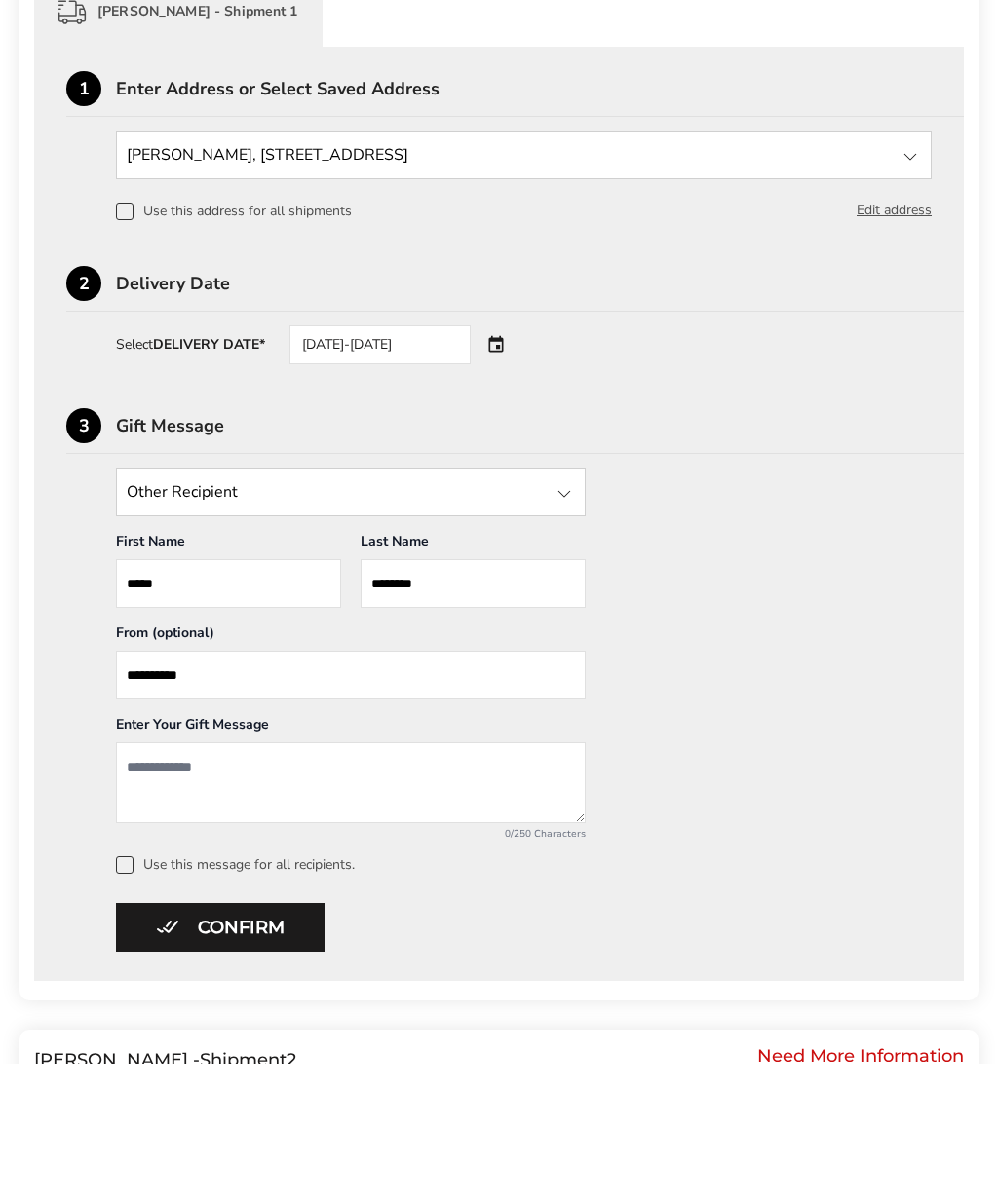
type input "**********"
click at [415, 883] on textarea "Add a message" at bounding box center [351, 923] width 470 height 81
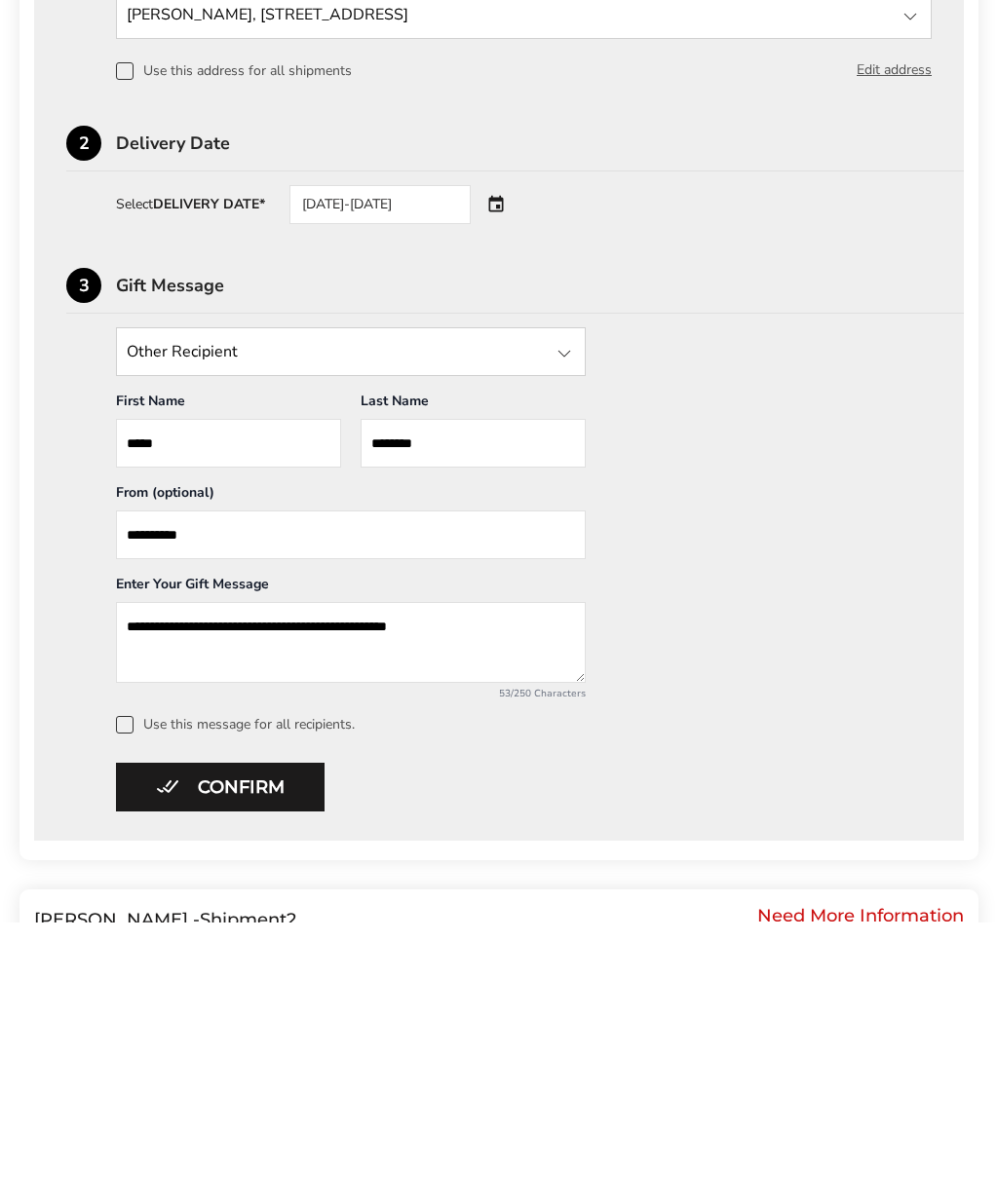
type textarea "**********"
click at [121, 998] on span at bounding box center [125, 1006] width 18 height 18
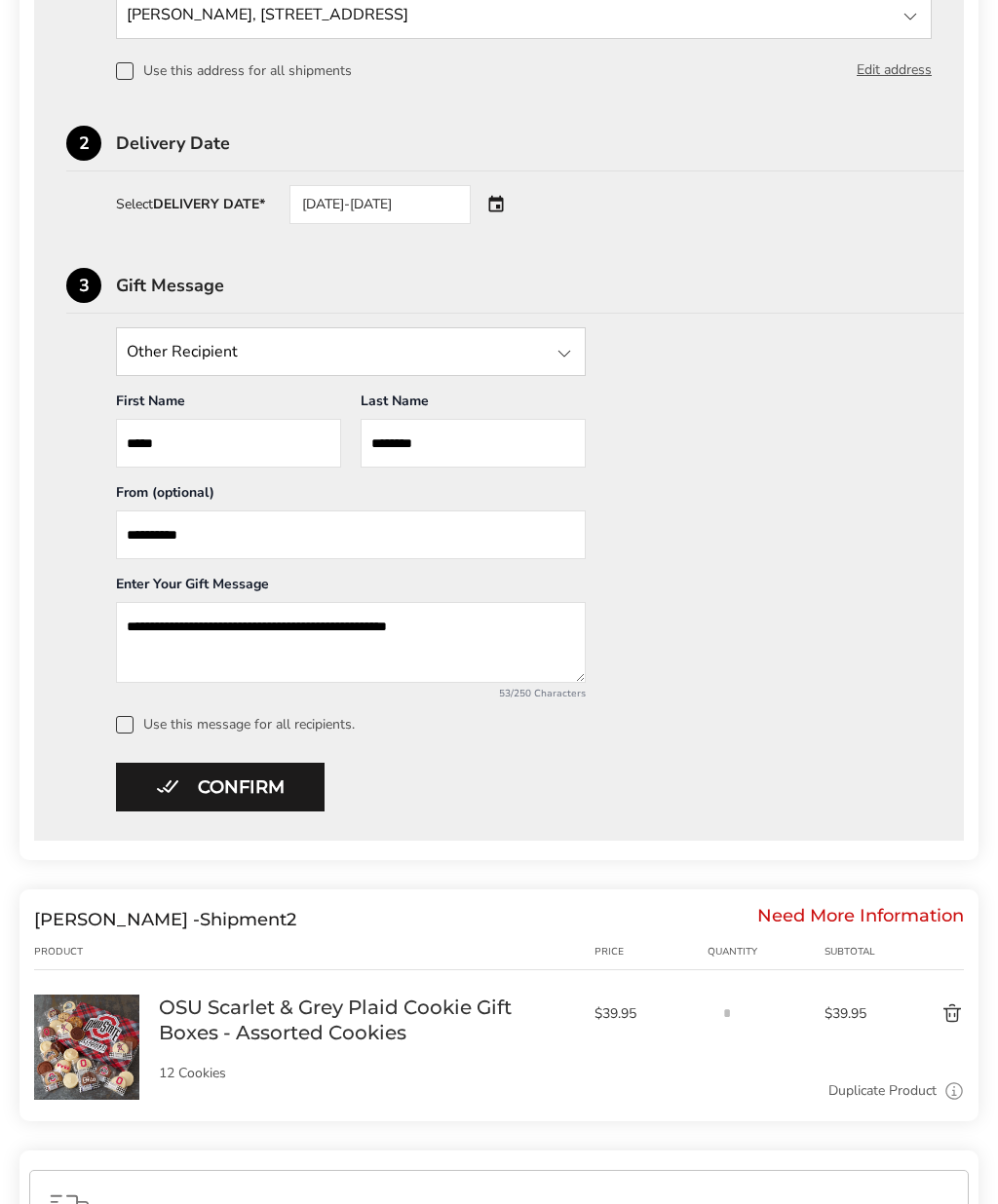
click at [281, 786] on button "Confirm" at bounding box center [220, 787] width 208 height 49
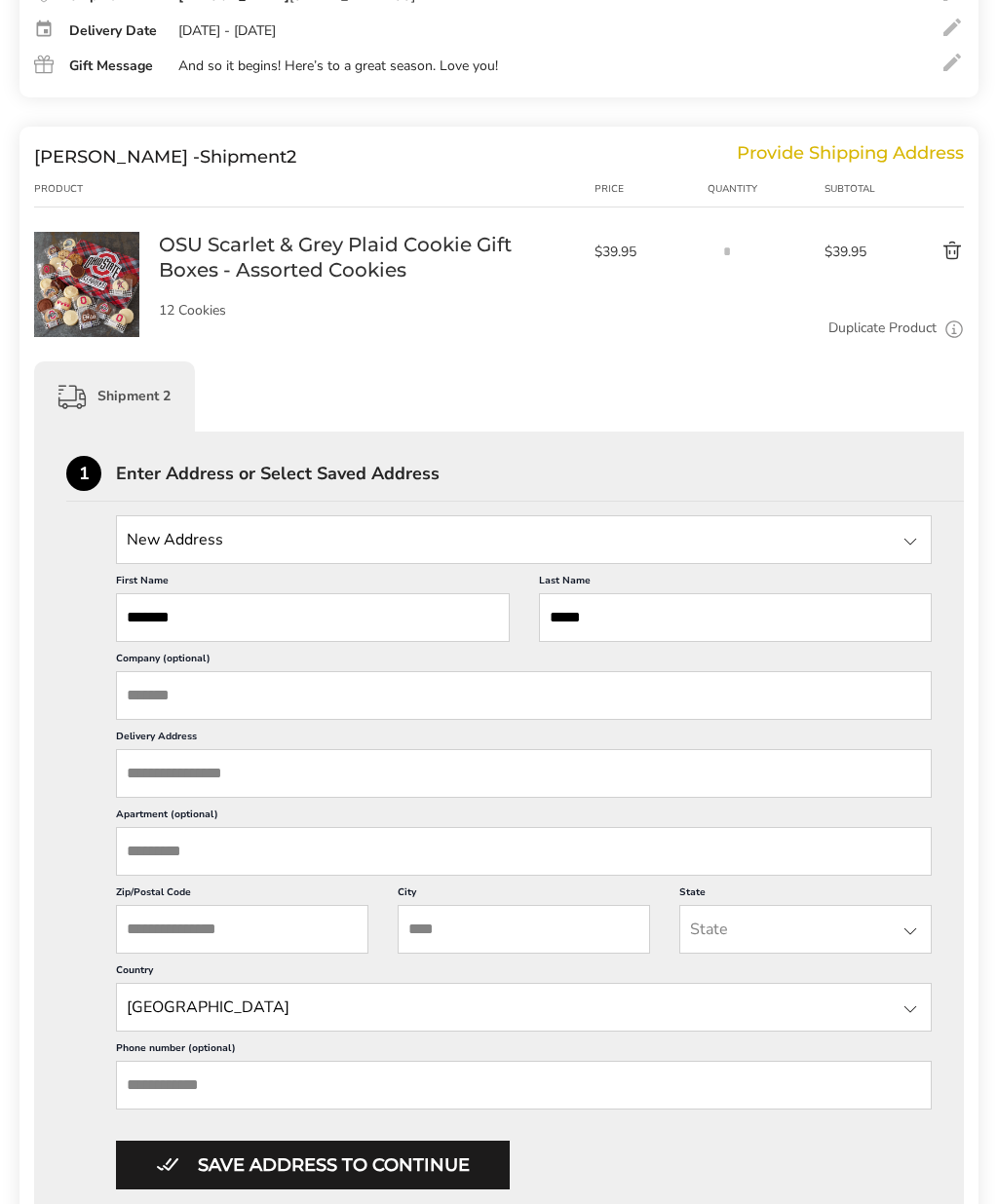
scroll to position [535, 0]
click at [914, 539] on div at bounding box center [910, 542] width 23 height 23
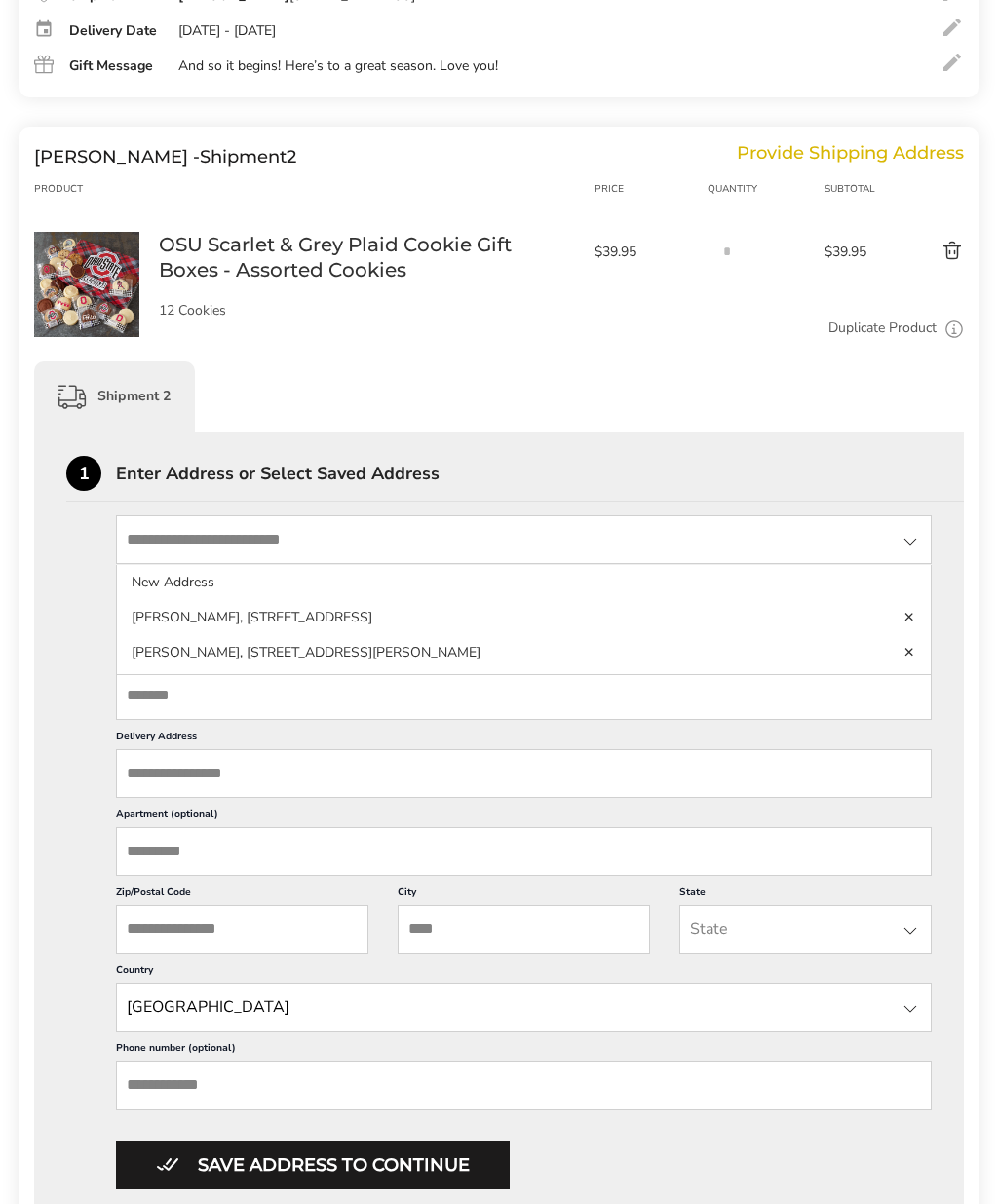
click at [507, 653] on li "Nathan Brunk, 713 Pinto Trail, COMO, CO, 80432, United States" at bounding box center [524, 652] width 814 height 35
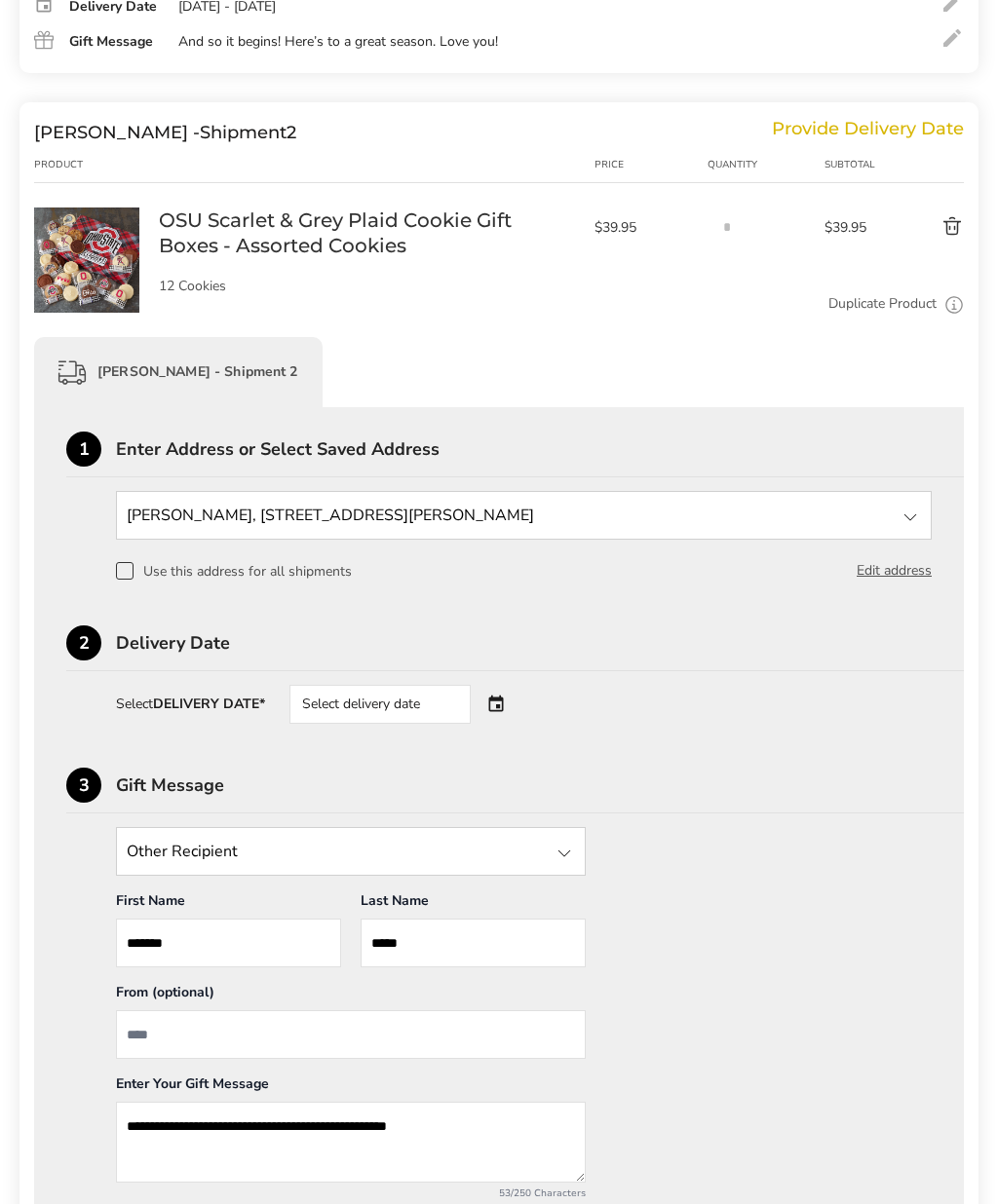
scroll to position [573, 0]
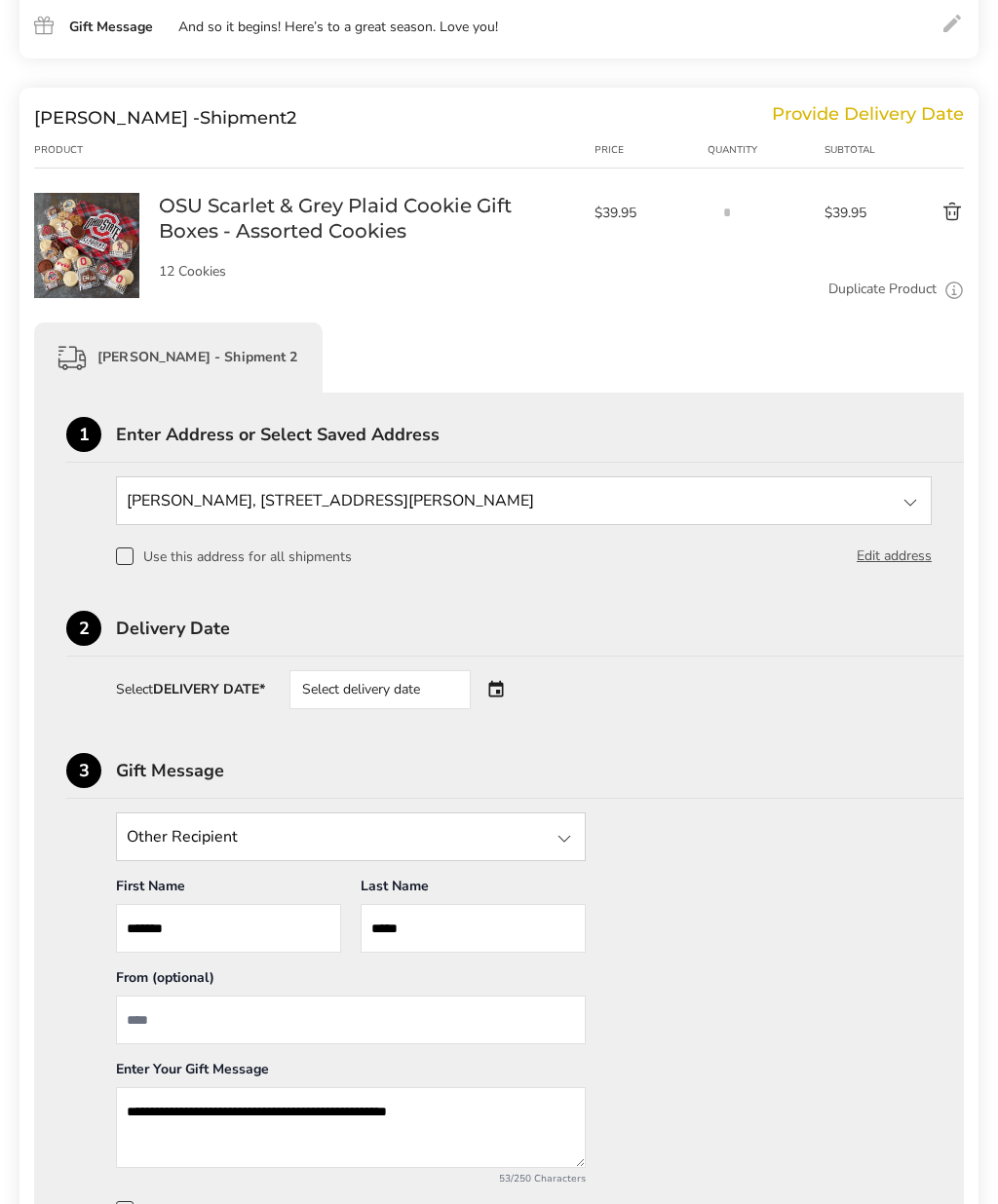
click at [498, 695] on div "Select delivery date" at bounding box center [407, 691] width 236 height 39
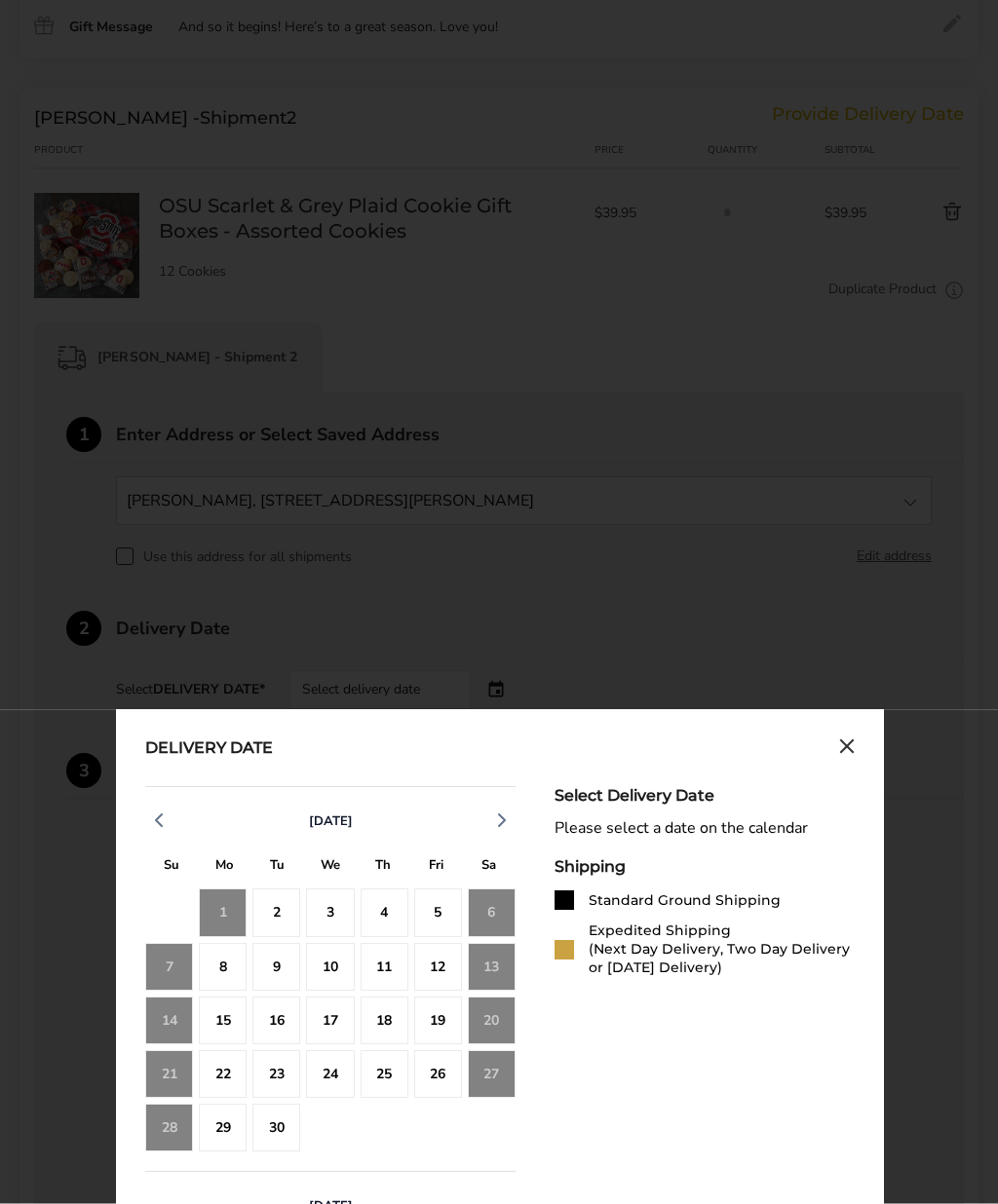
scroll to position [574, 0]
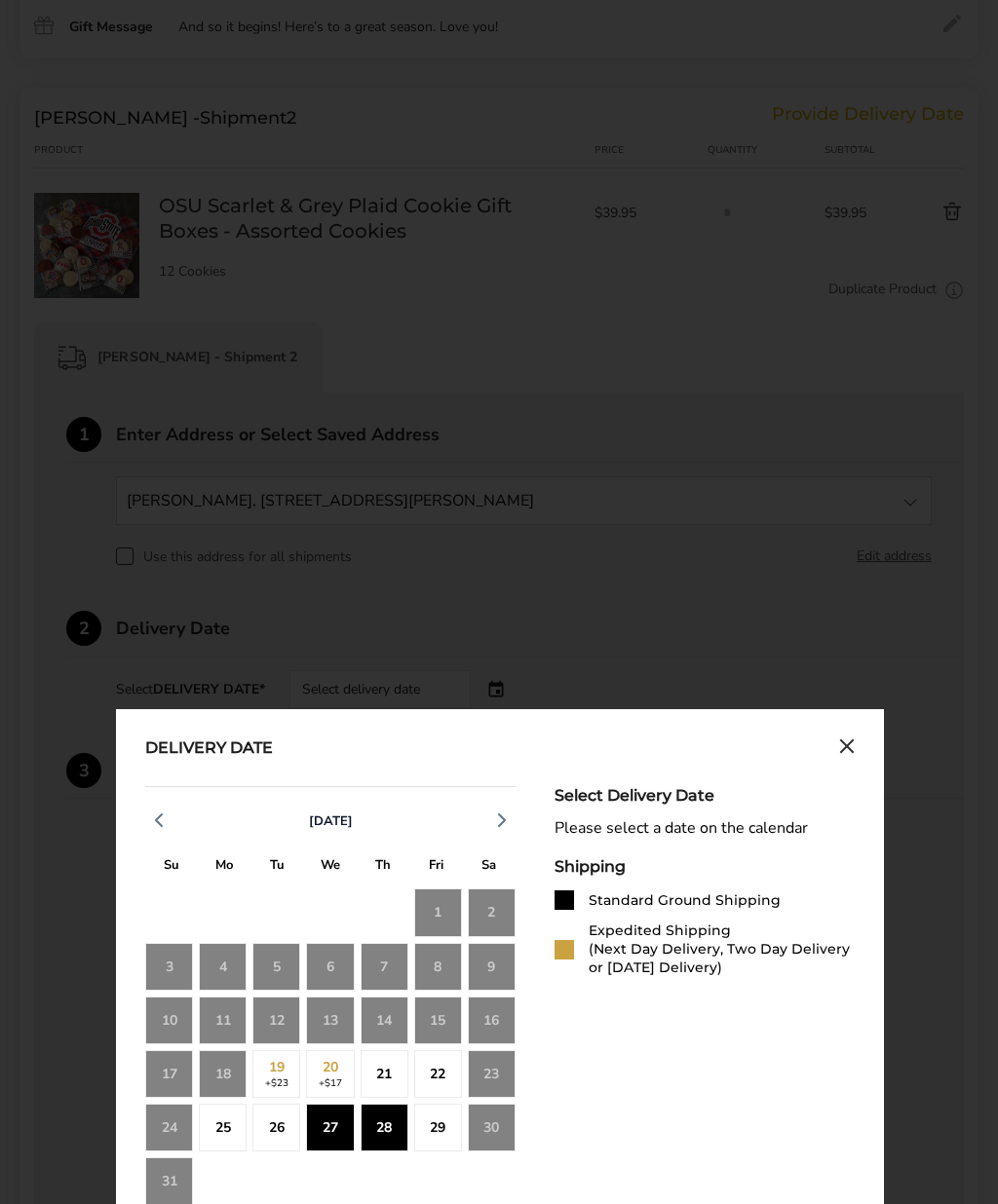
click at [392, 1136] on div "28" at bounding box center [385, 1128] width 48 height 48
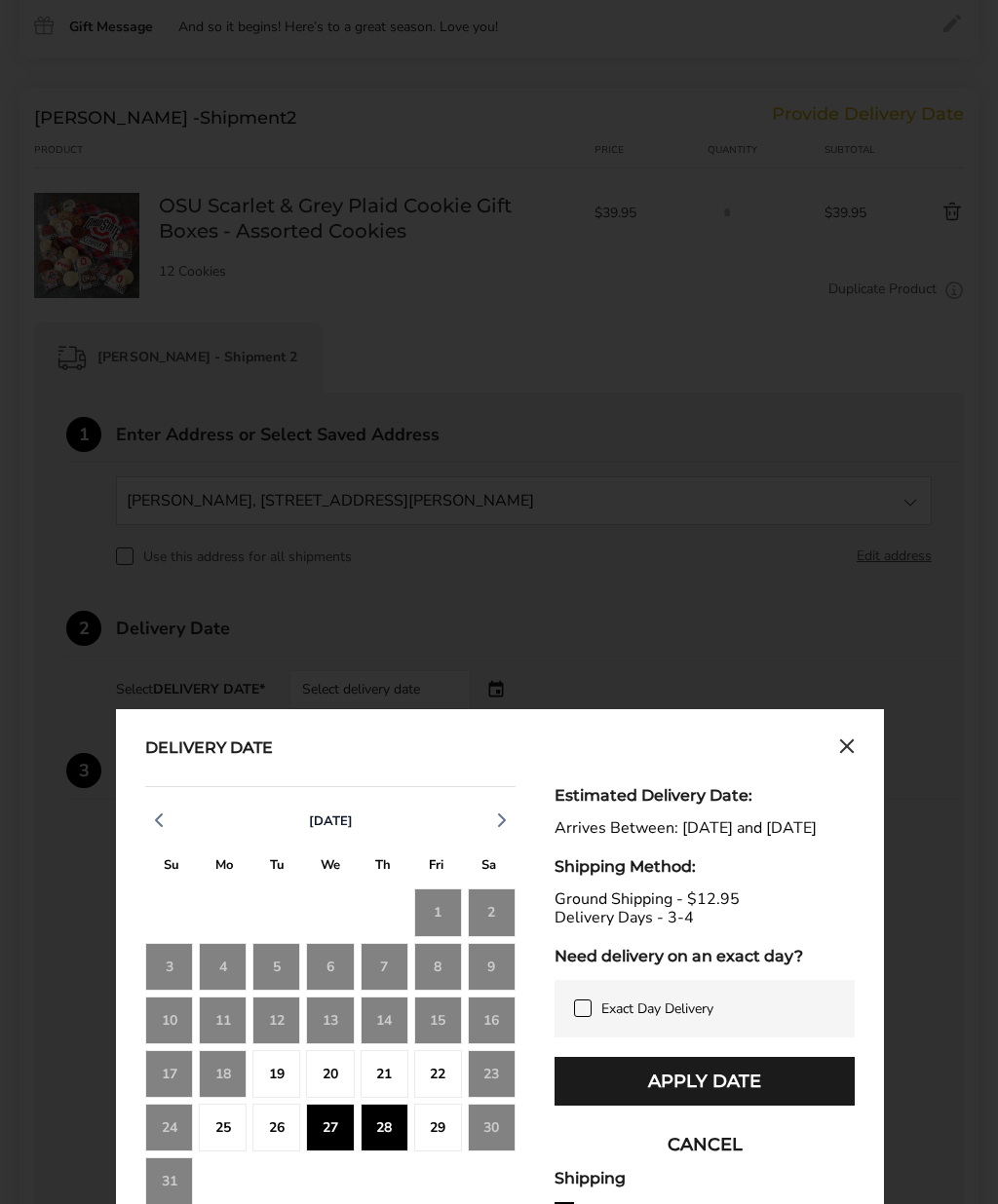
click at [745, 1095] on button "Apply Date" at bounding box center [704, 1082] width 300 height 49
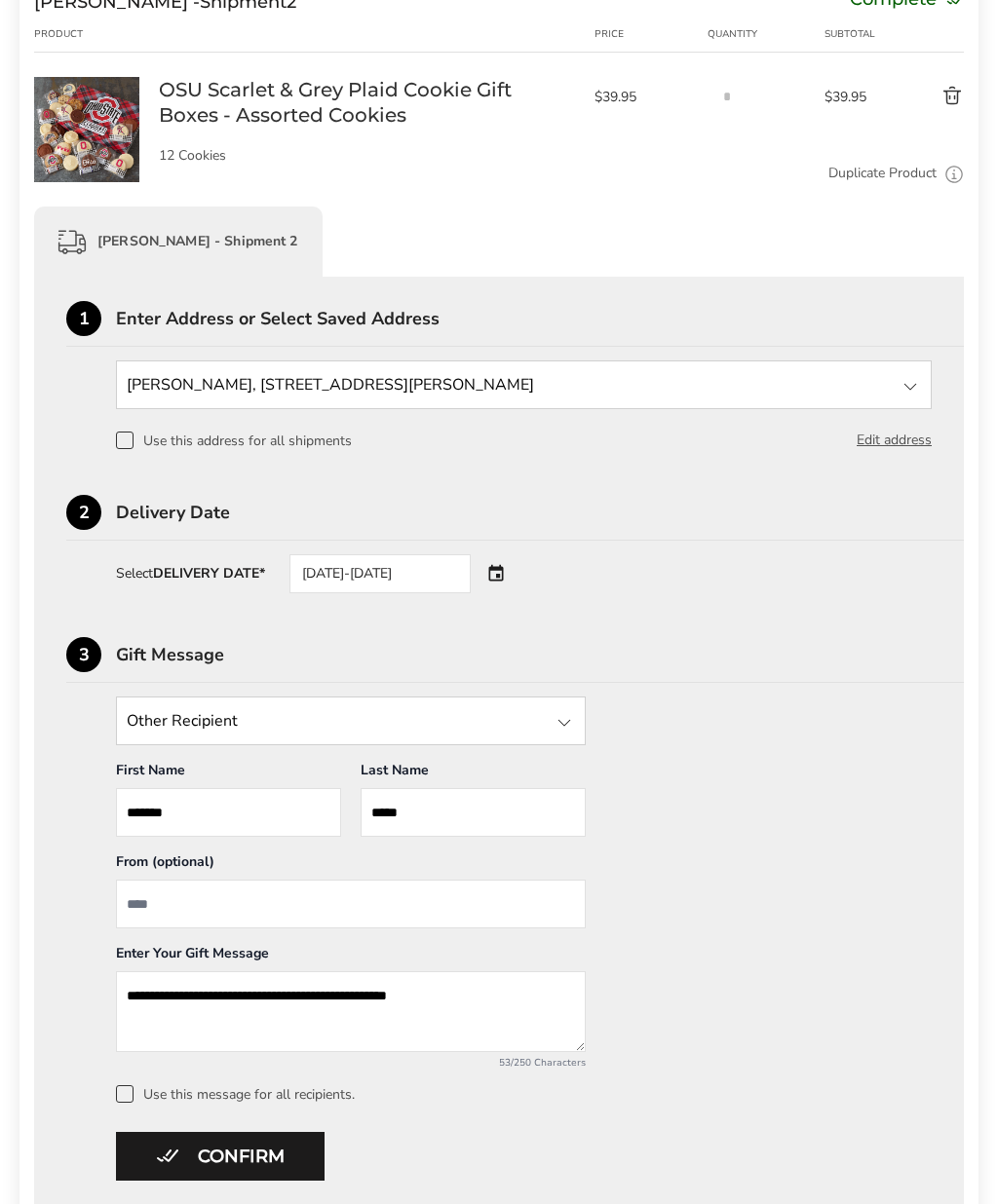
scroll to position [691, 0]
click at [350, 898] on input "From" at bounding box center [351, 904] width 470 height 49
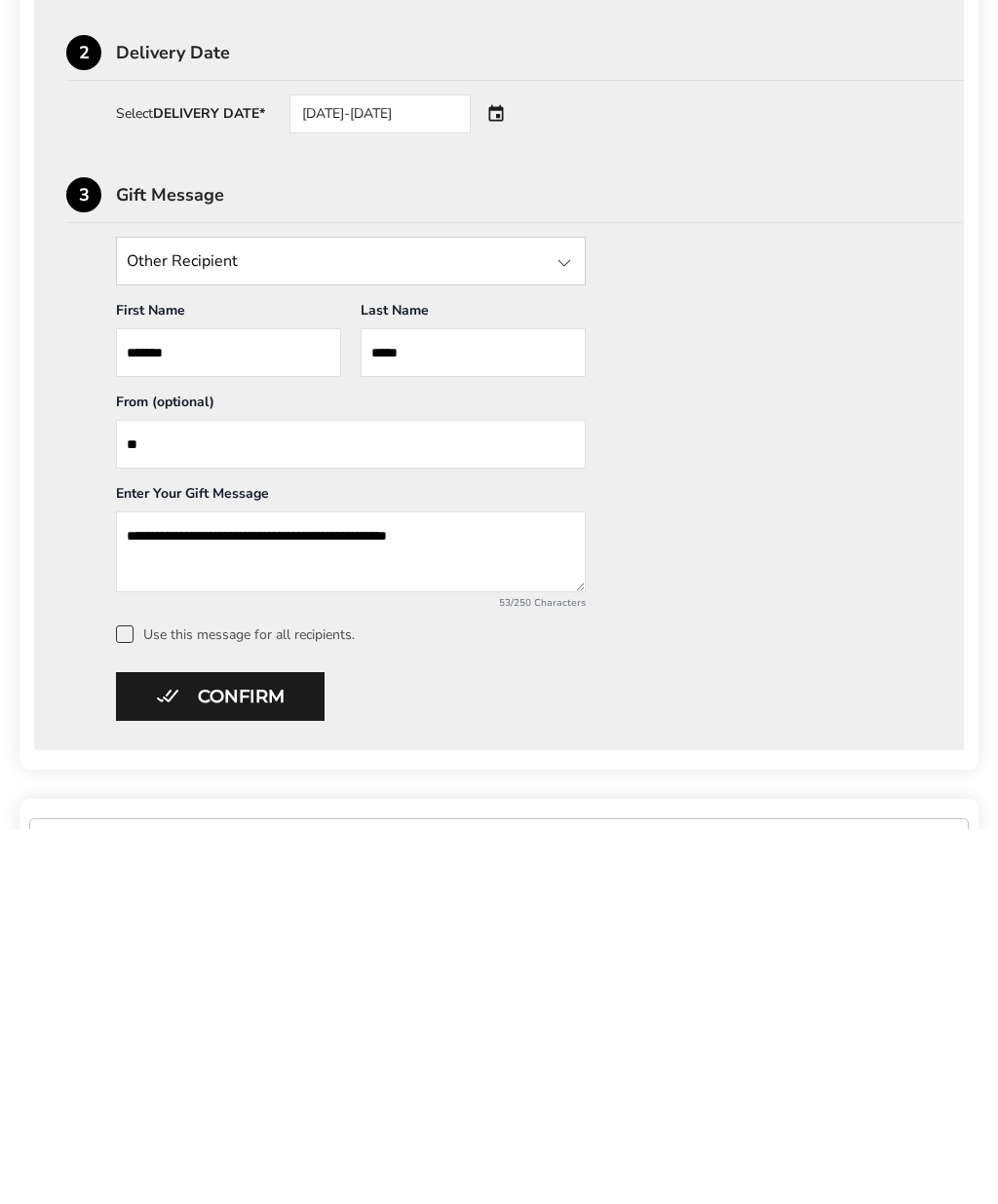
type input "***"
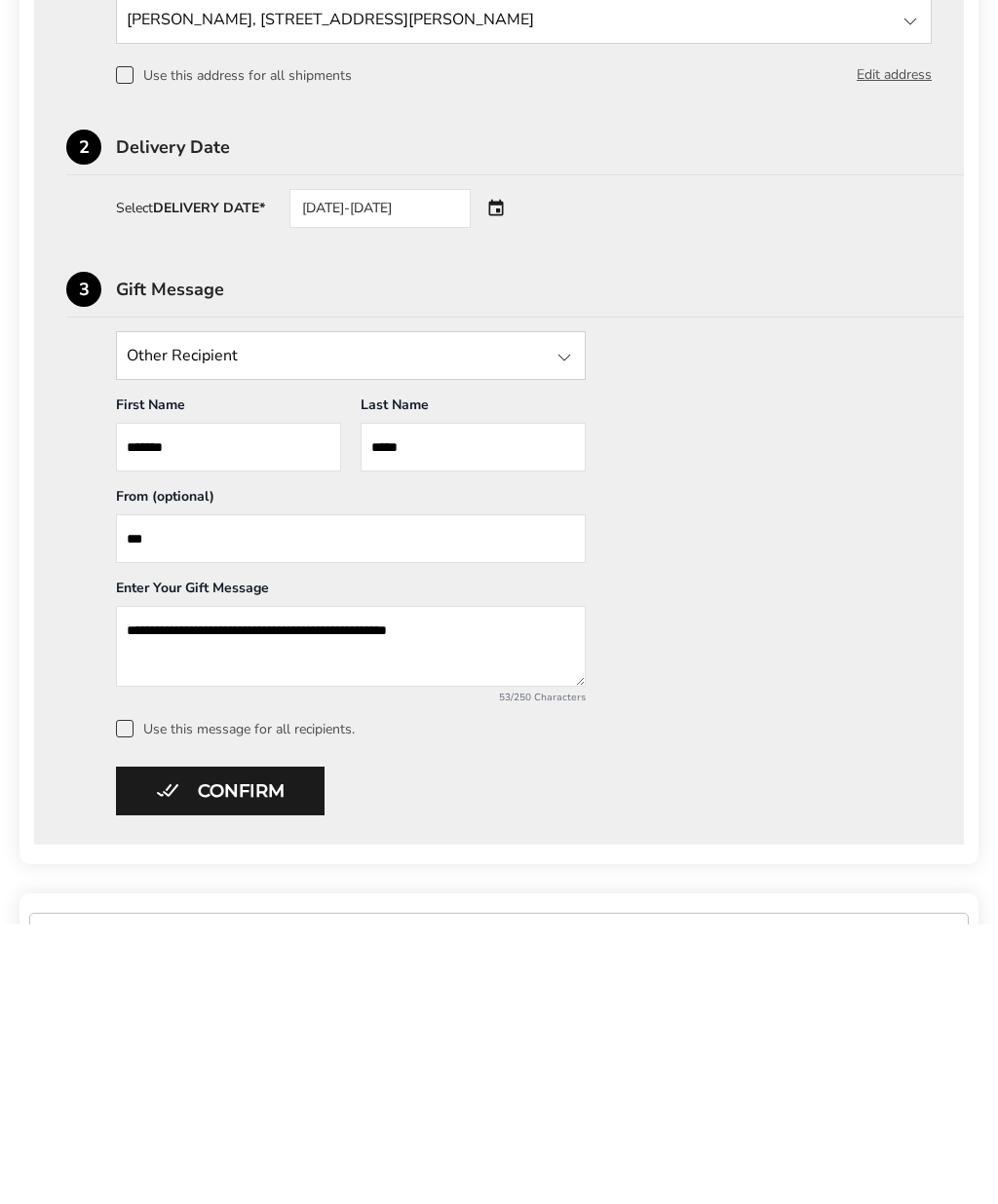
click at [259, 1048] on button "Confirm" at bounding box center [220, 1072] width 208 height 49
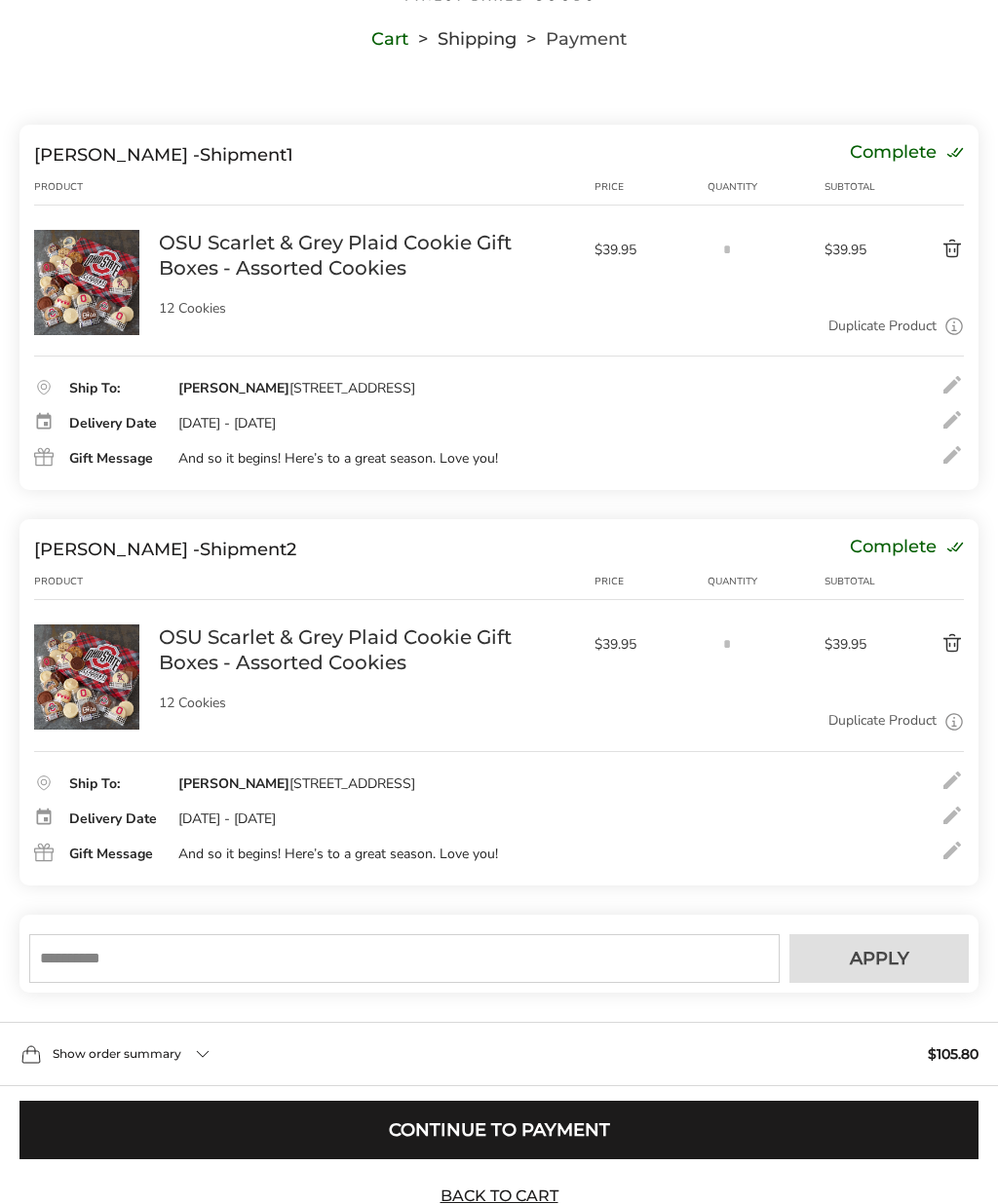
click at [438, 968] on input "text" at bounding box center [404, 959] width 750 height 49
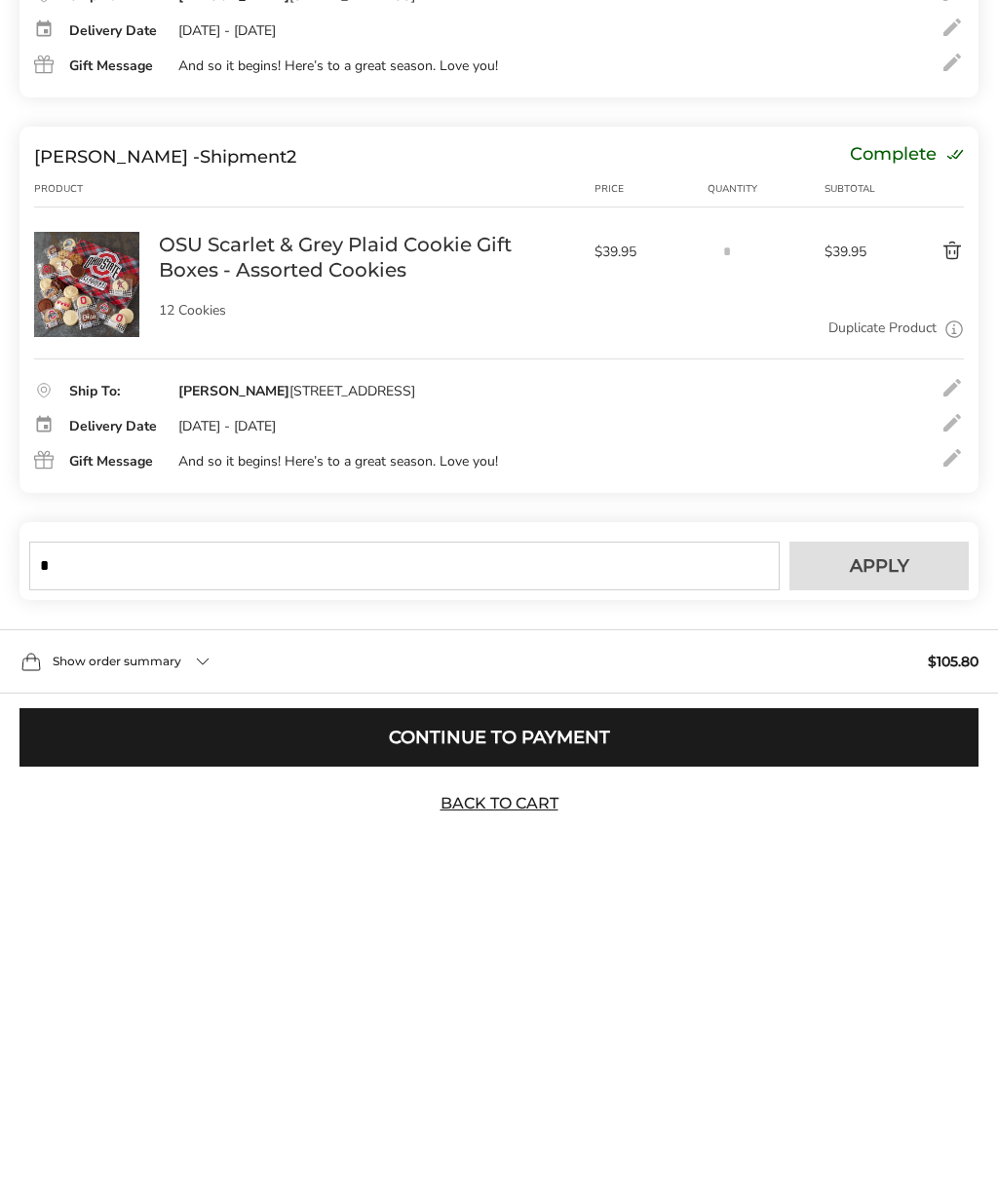
scroll to position [227, 0]
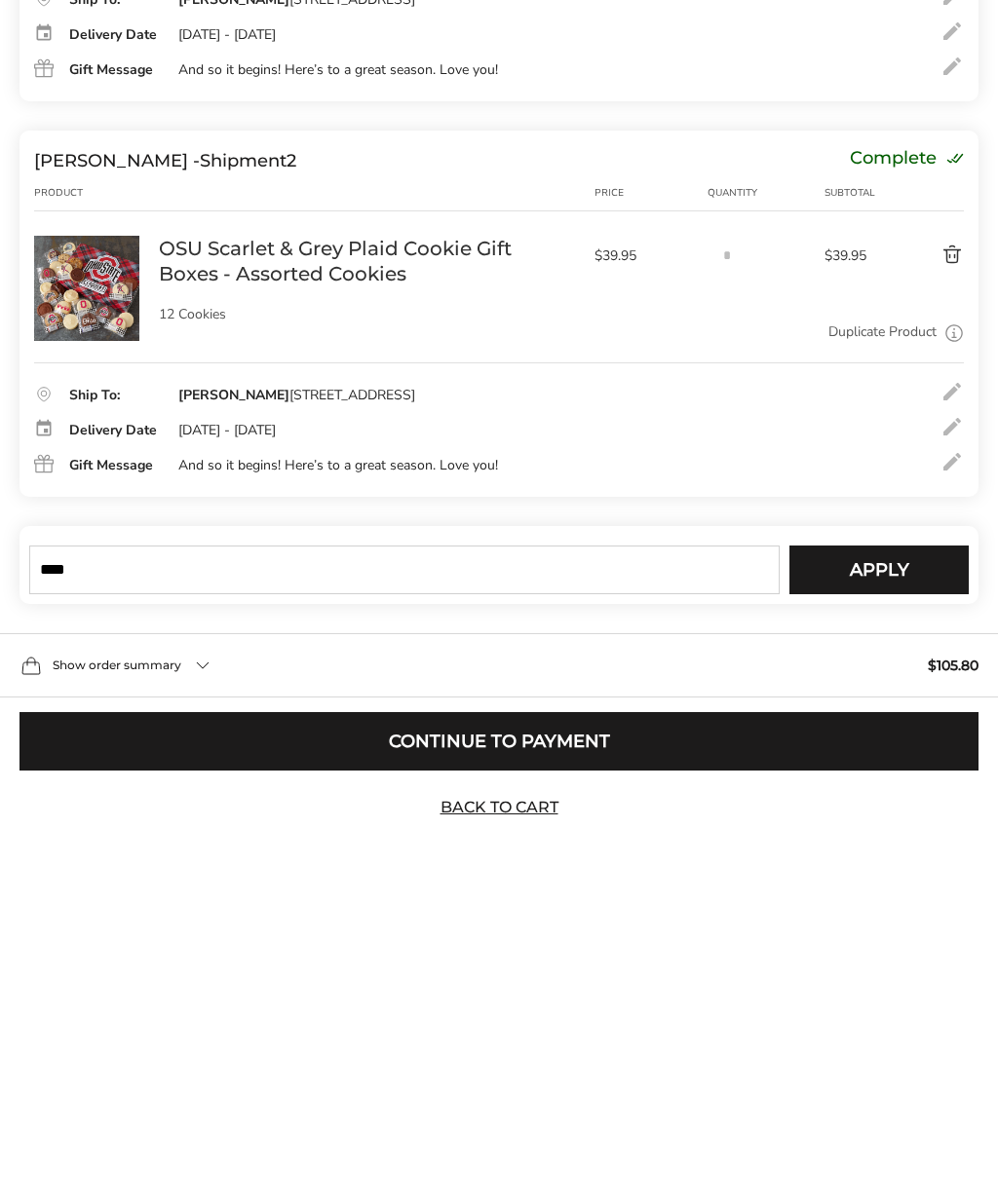
type input "****"
click at [907, 870] on span "Apply" at bounding box center [880, 878] width 60 height 18
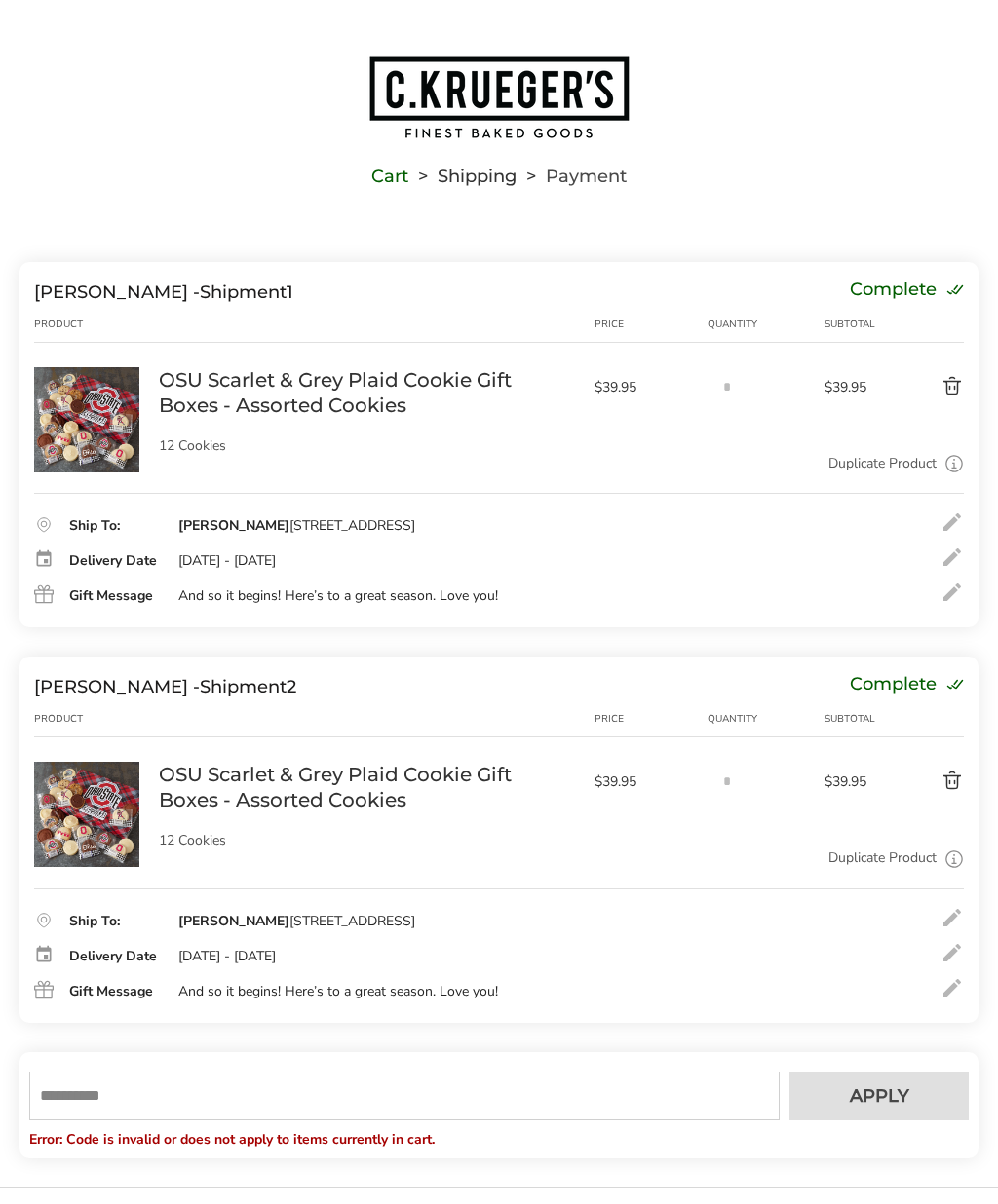
scroll to position [0, 0]
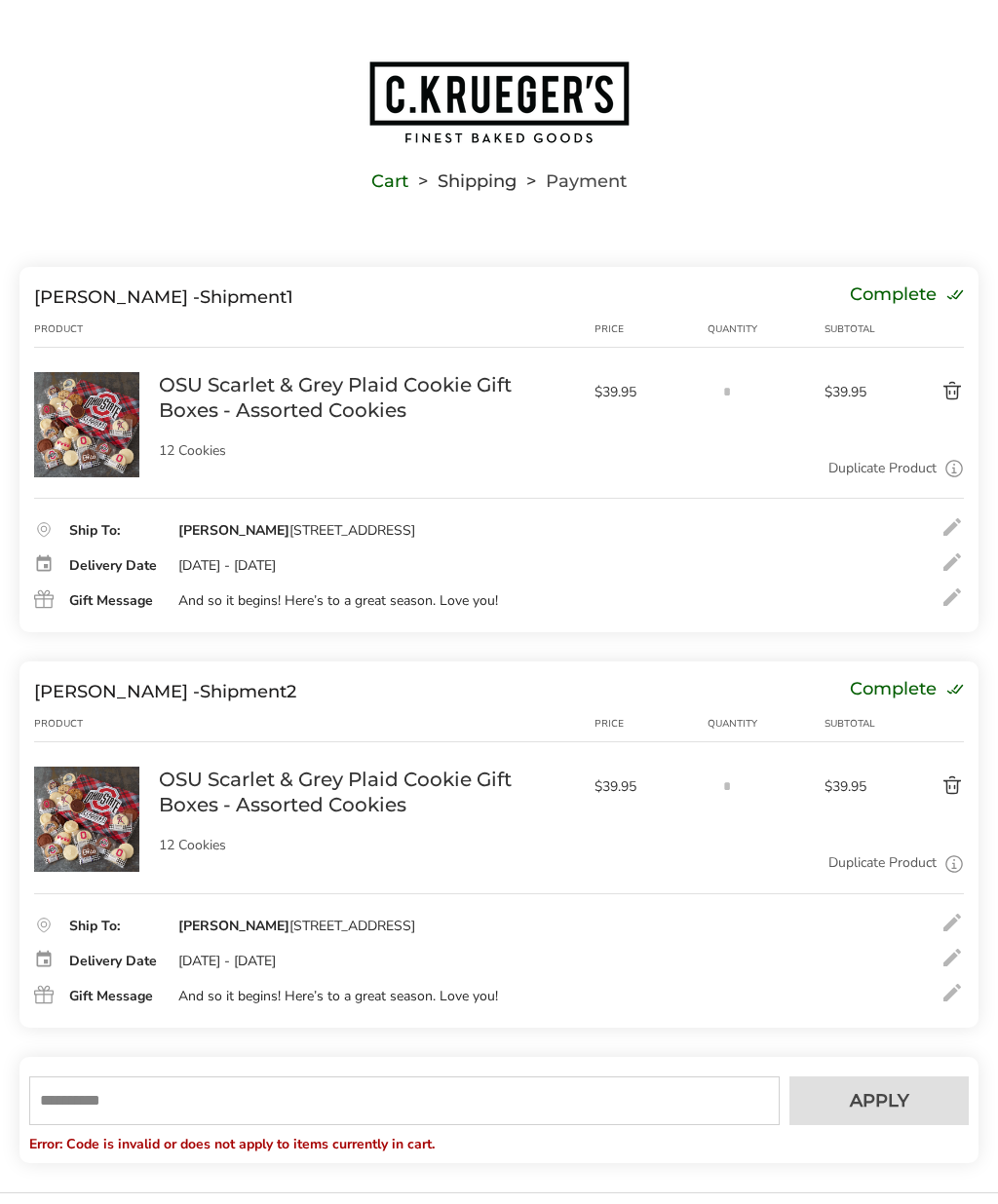
click at [951, 384] on button "Delete product" at bounding box center [926, 391] width 76 height 23
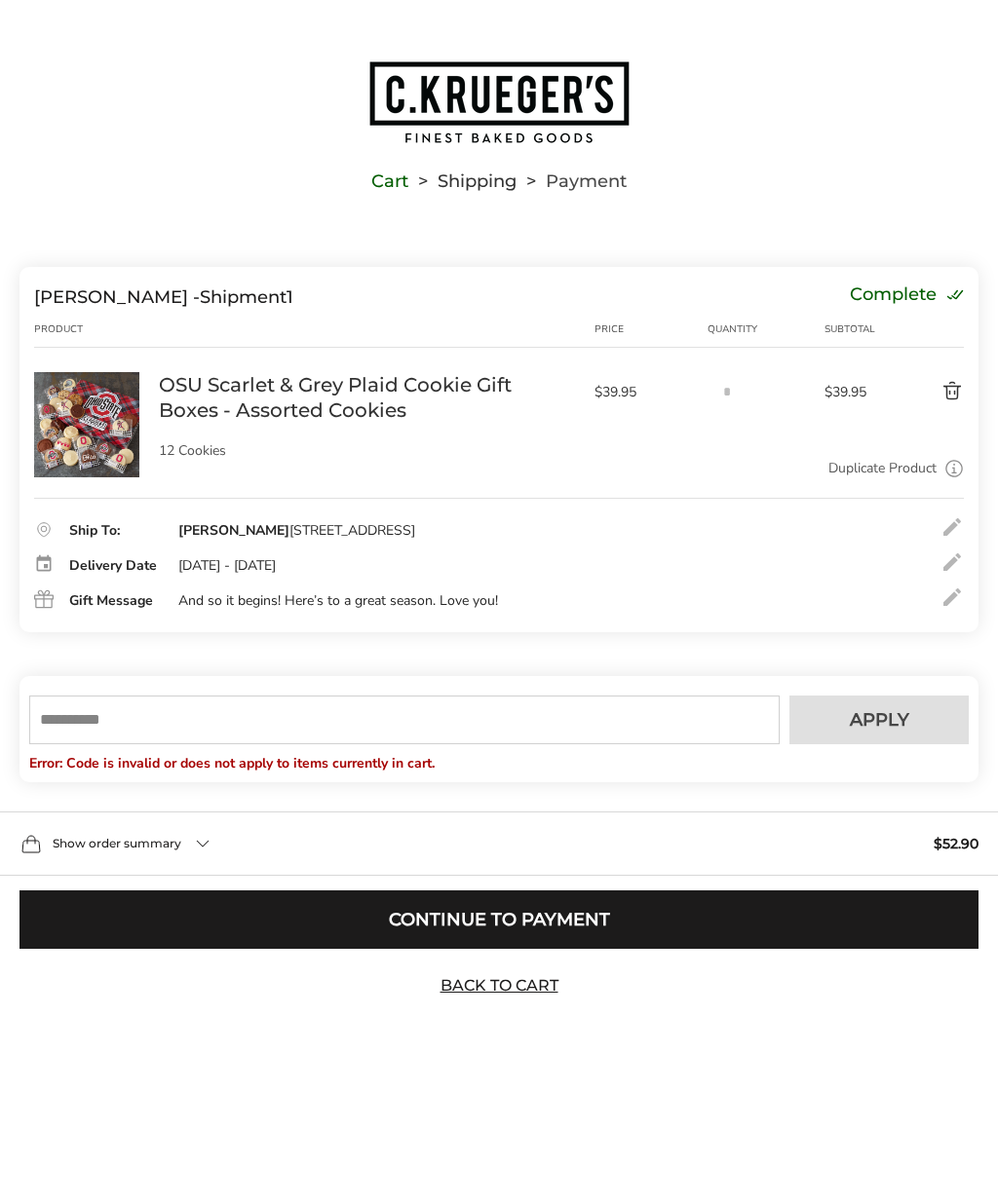
click at [959, 394] on button "Delete product" at bounding box center [926, 391] width 76 height 23
